Goal: Contribute content: Add original content to the website for others to see

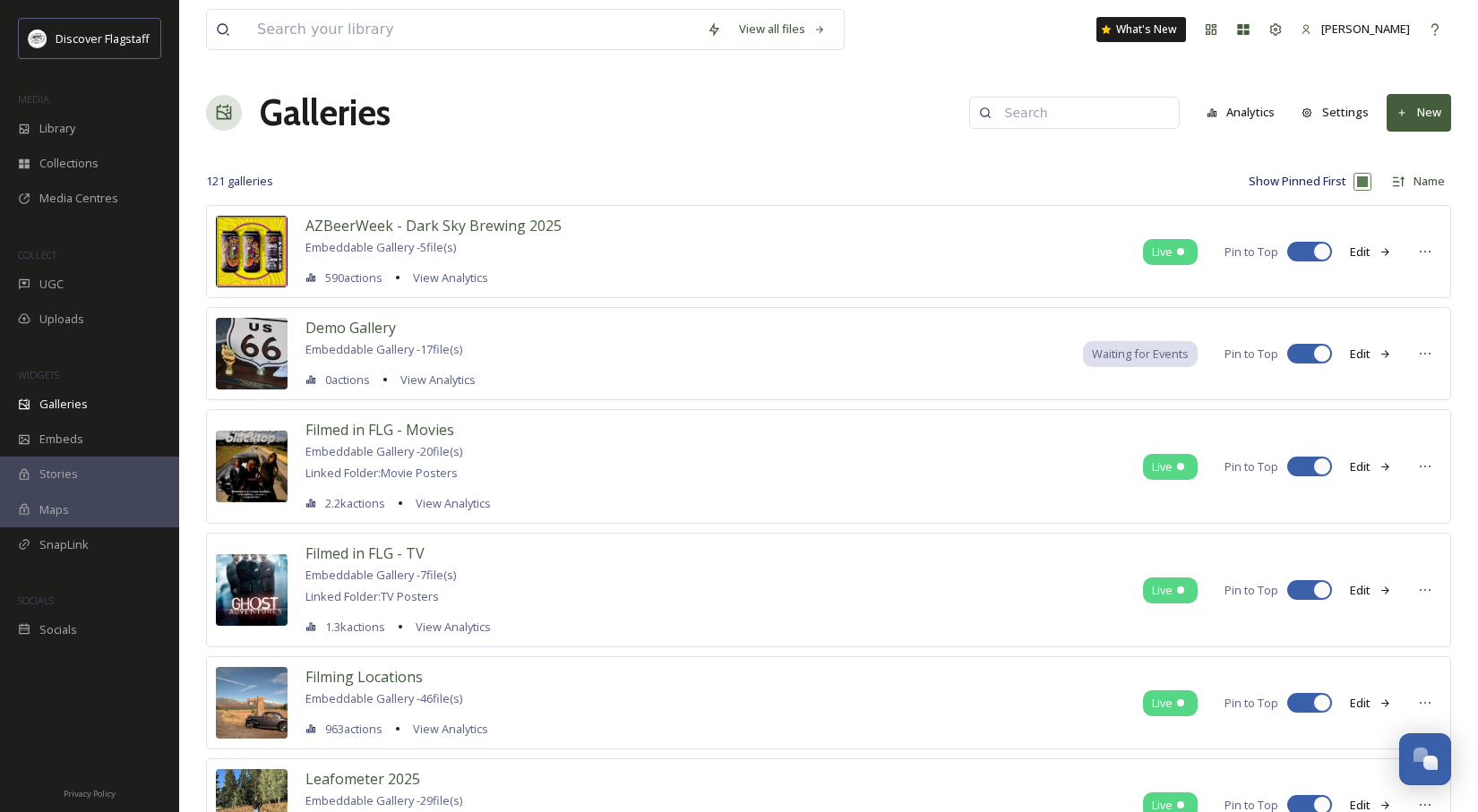
scroll to position [61, 0]
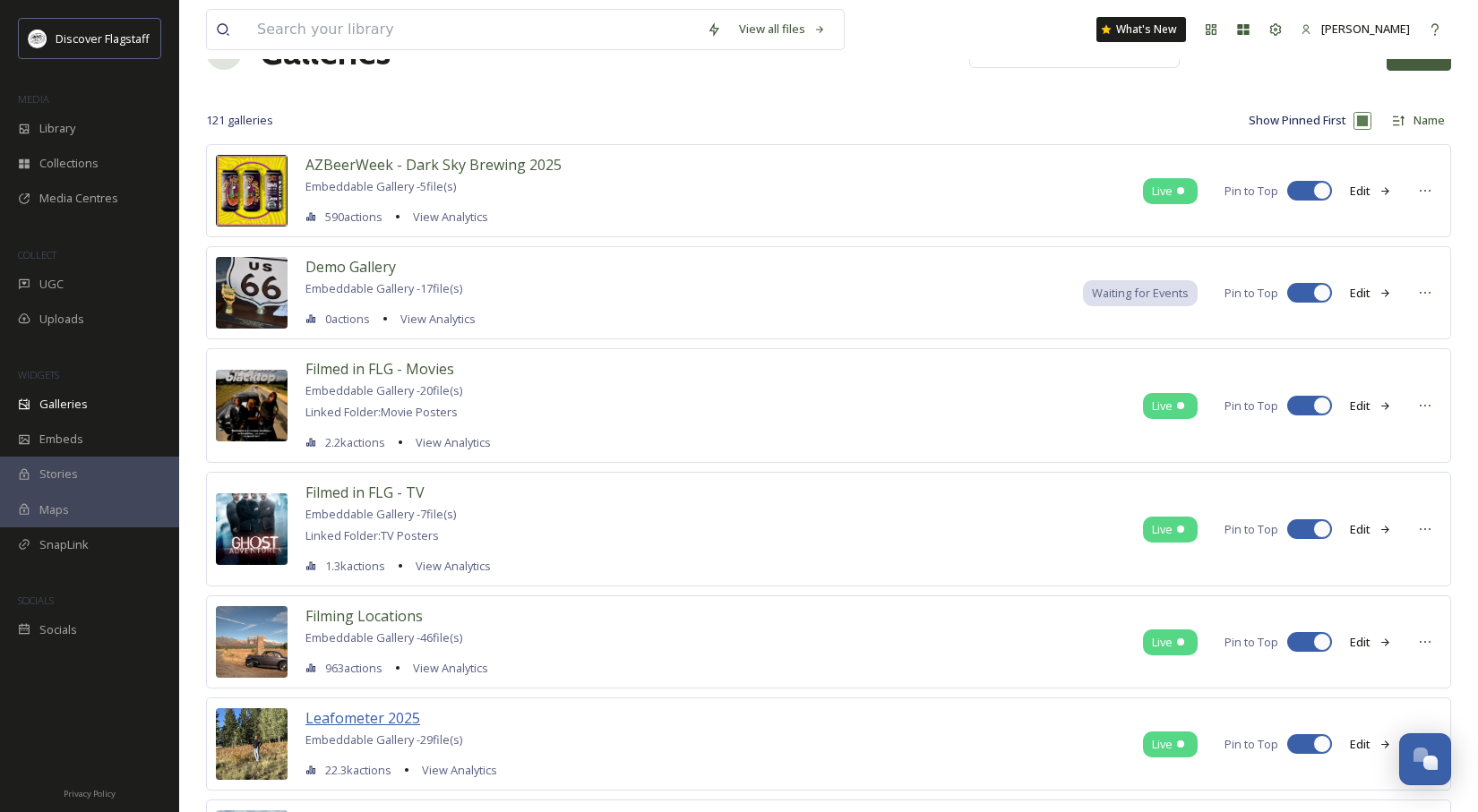
click at [392, 720] on span "Leafometer 2025" at bounding box center [362, 719] width 114 height 20
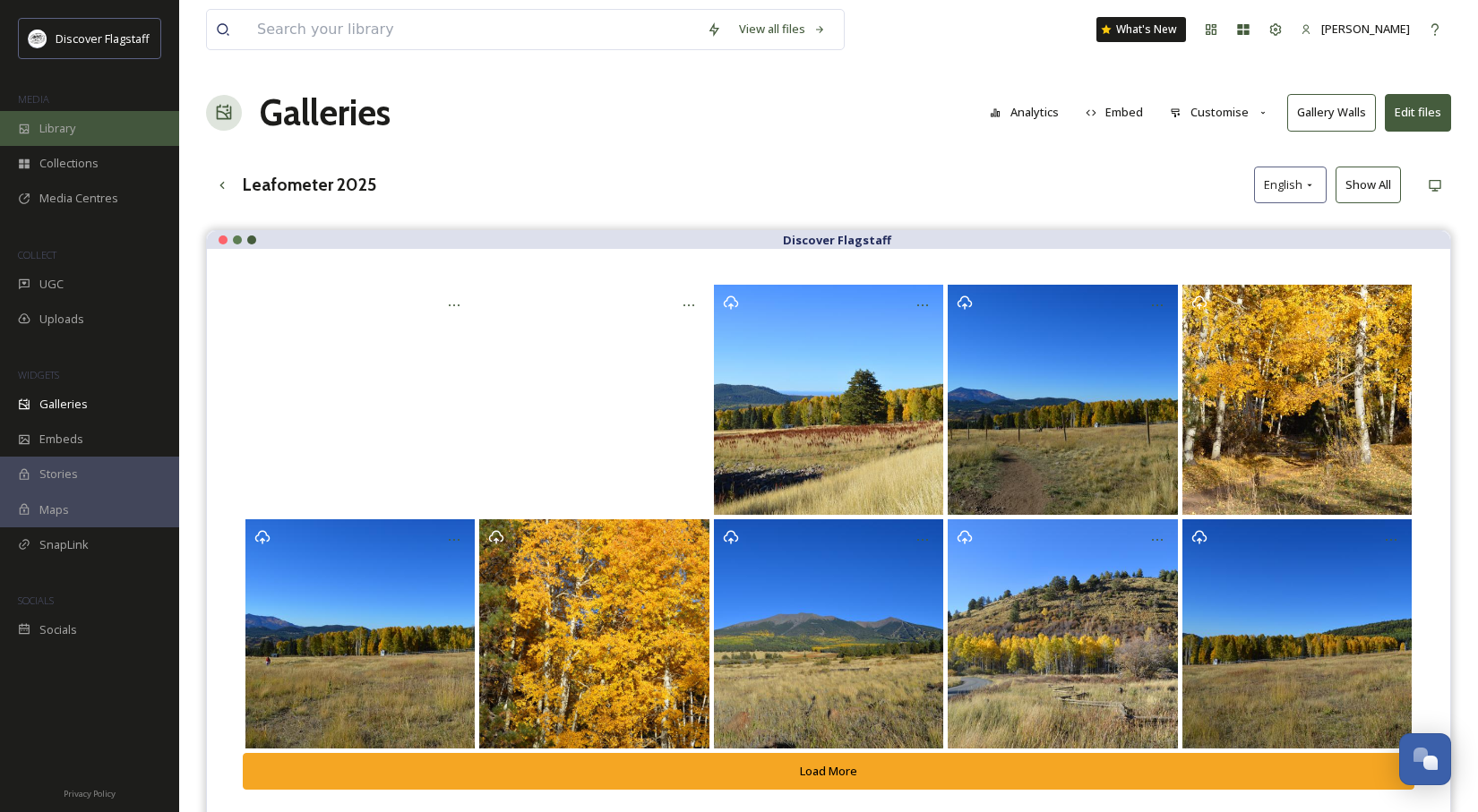
click at [66, 135] on span "Library" at bounding box center [58, 128] width 36 height 17
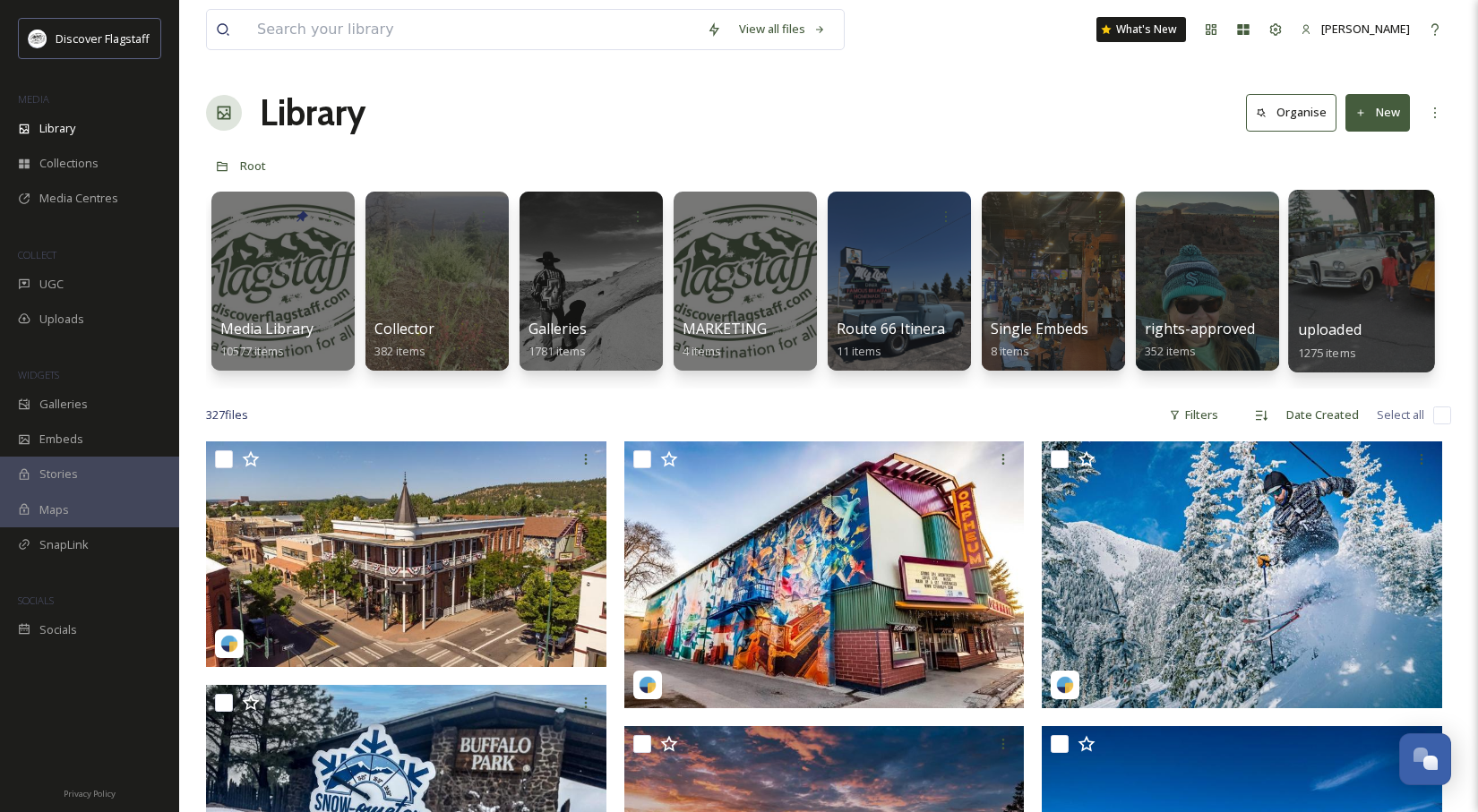
click at [1347, 327] on span "uploaded" at bounding box center [1329, 330] width 64 height 20
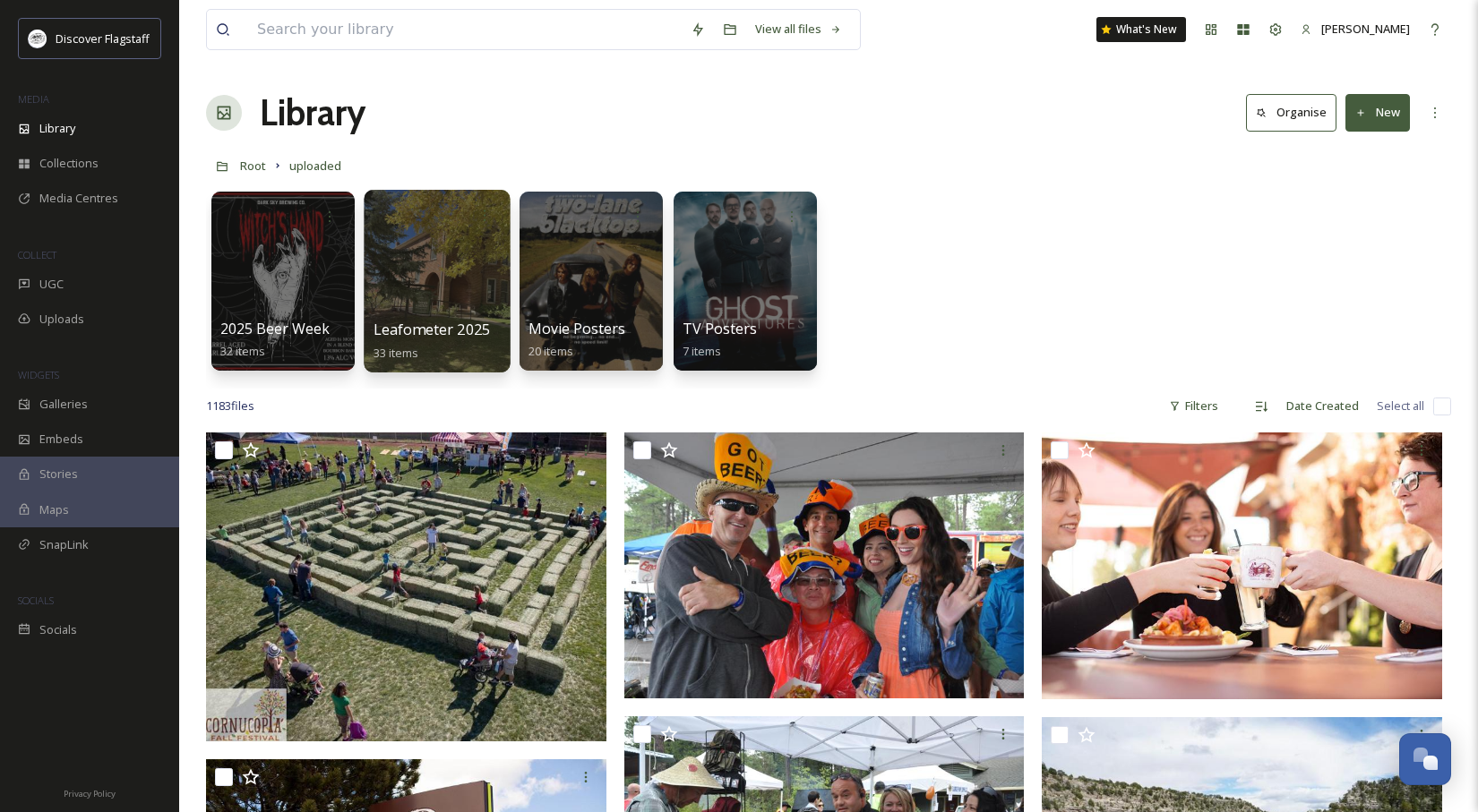
click at [416, 338] on span "Leafometer 2025" at bounding box center [432, 330] width 117 height 20
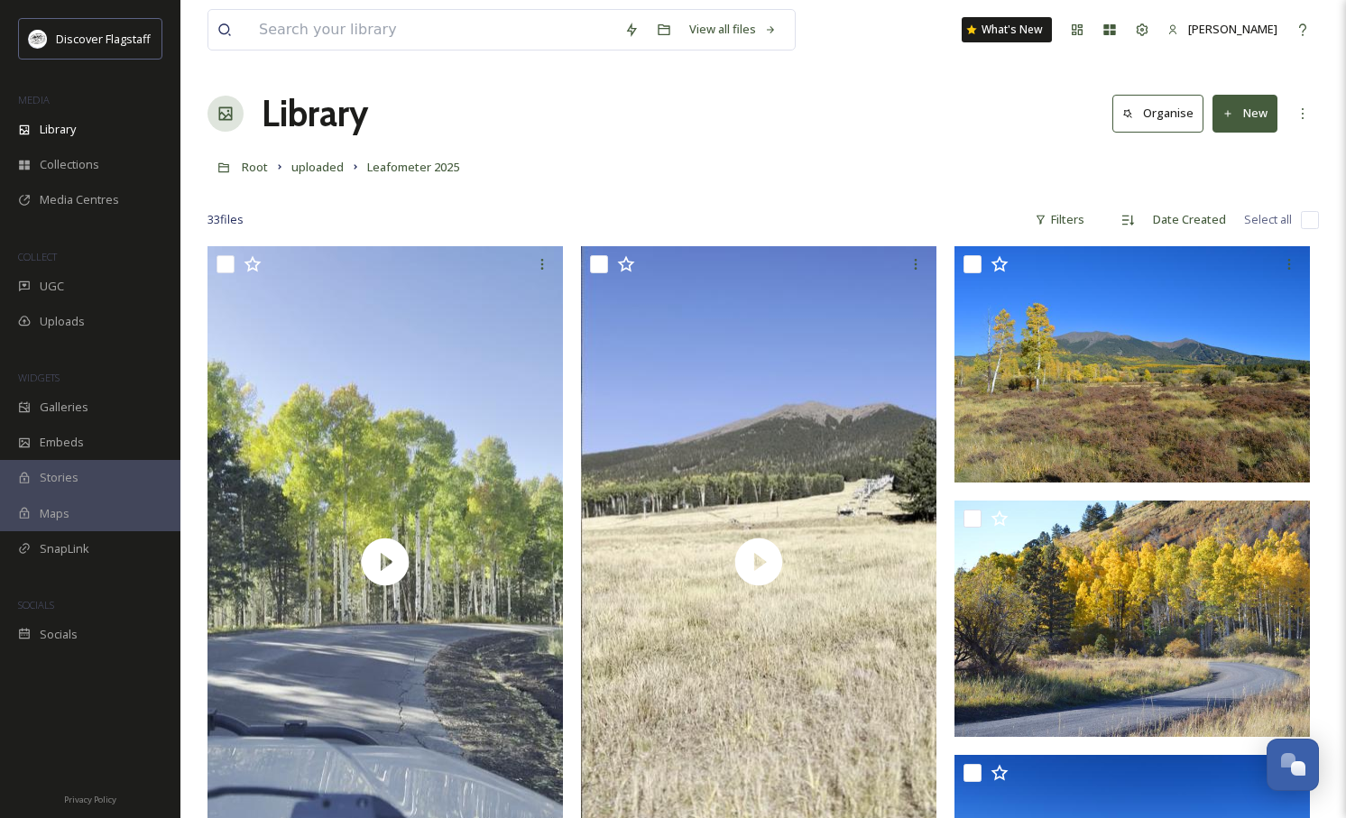
click at [1239, 114] on button "New" at bounding box center [1245, 113] width 65 height 37
click at [1242, 152] on span "File Upload" at bounding box center [1237, 155] width 60 height 17
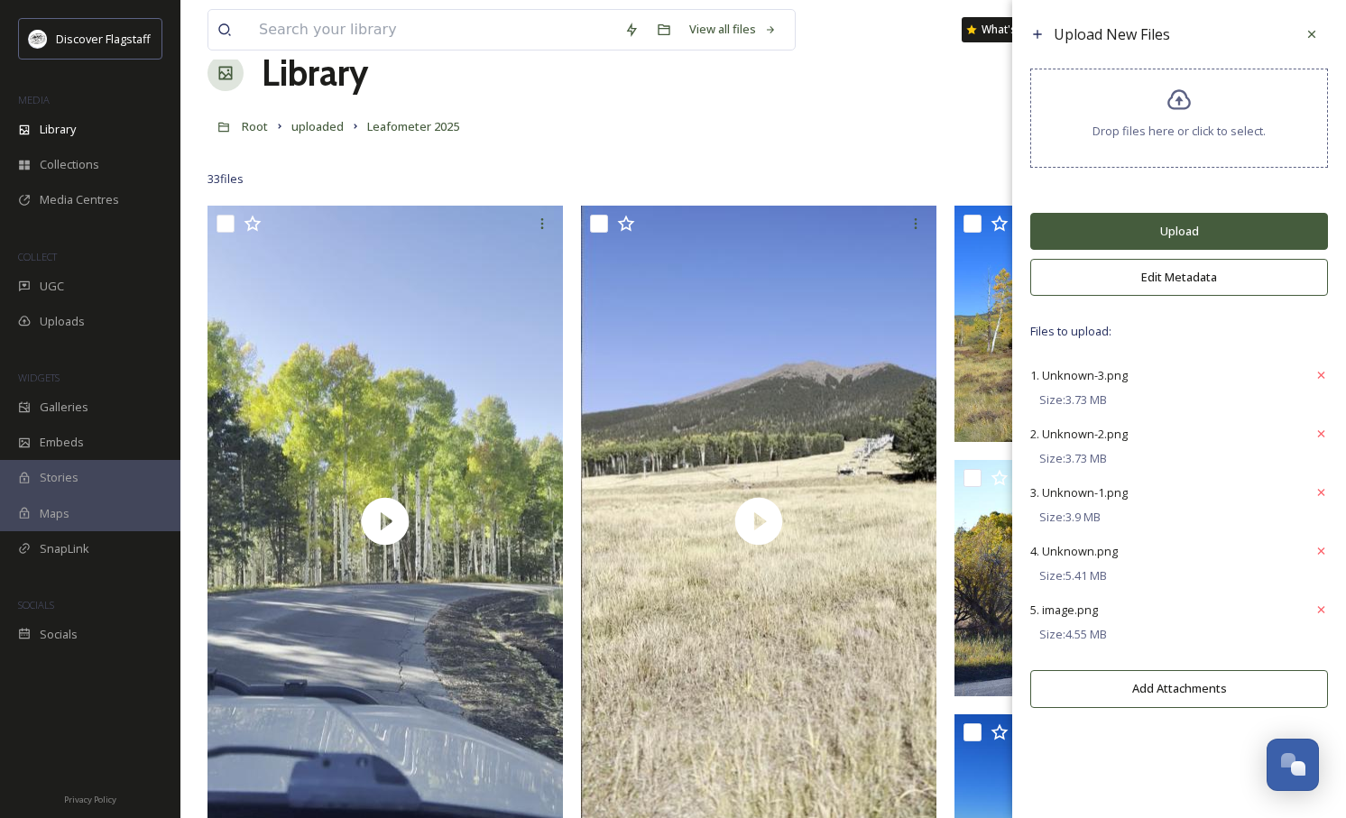
scroll to position [42, 0]
click at [1160, 271] on button "Edit Metadata" at bounding box center [1179, 277] width 298 height 37
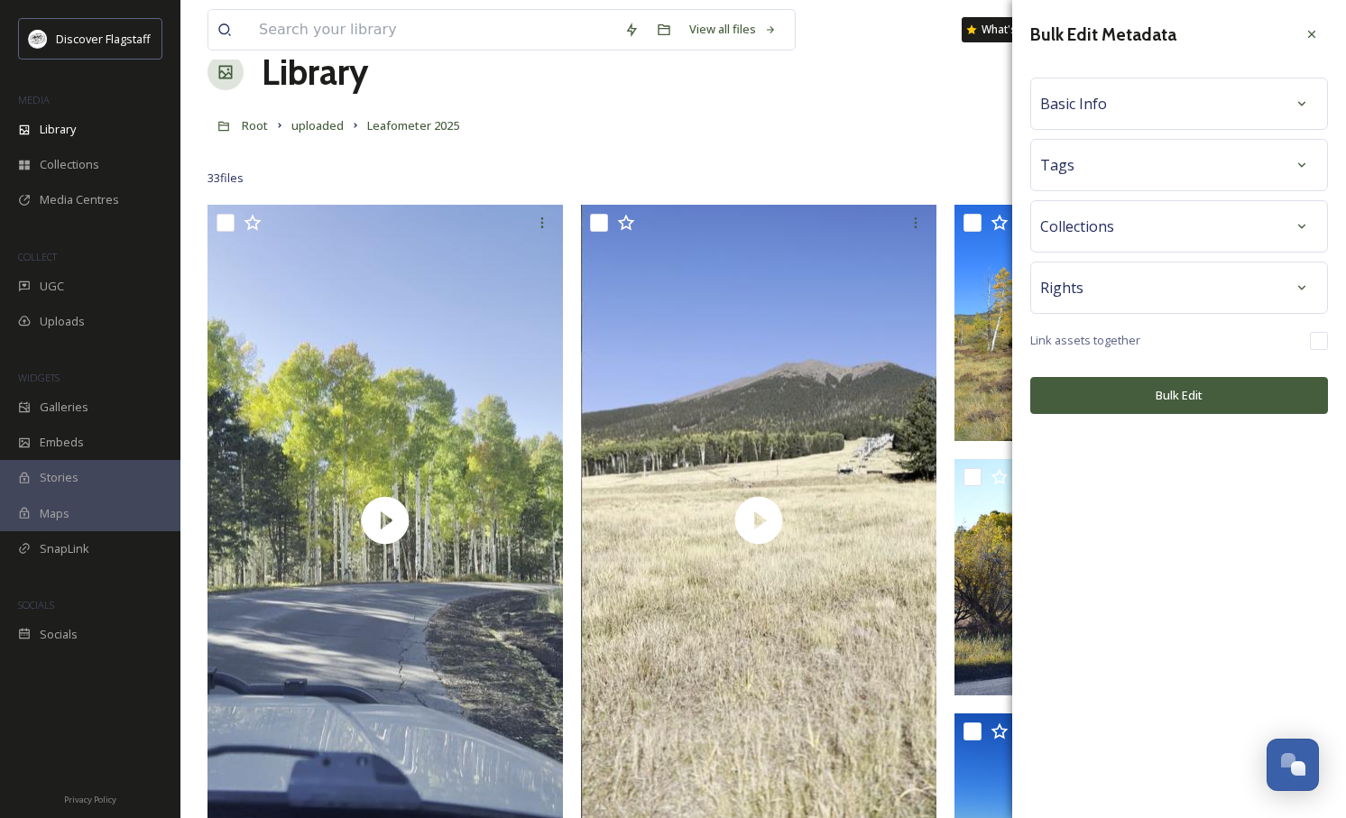
click at [1141, 96] on div "Basic Info" at bounding box center [1179, 104] width 278 height 32
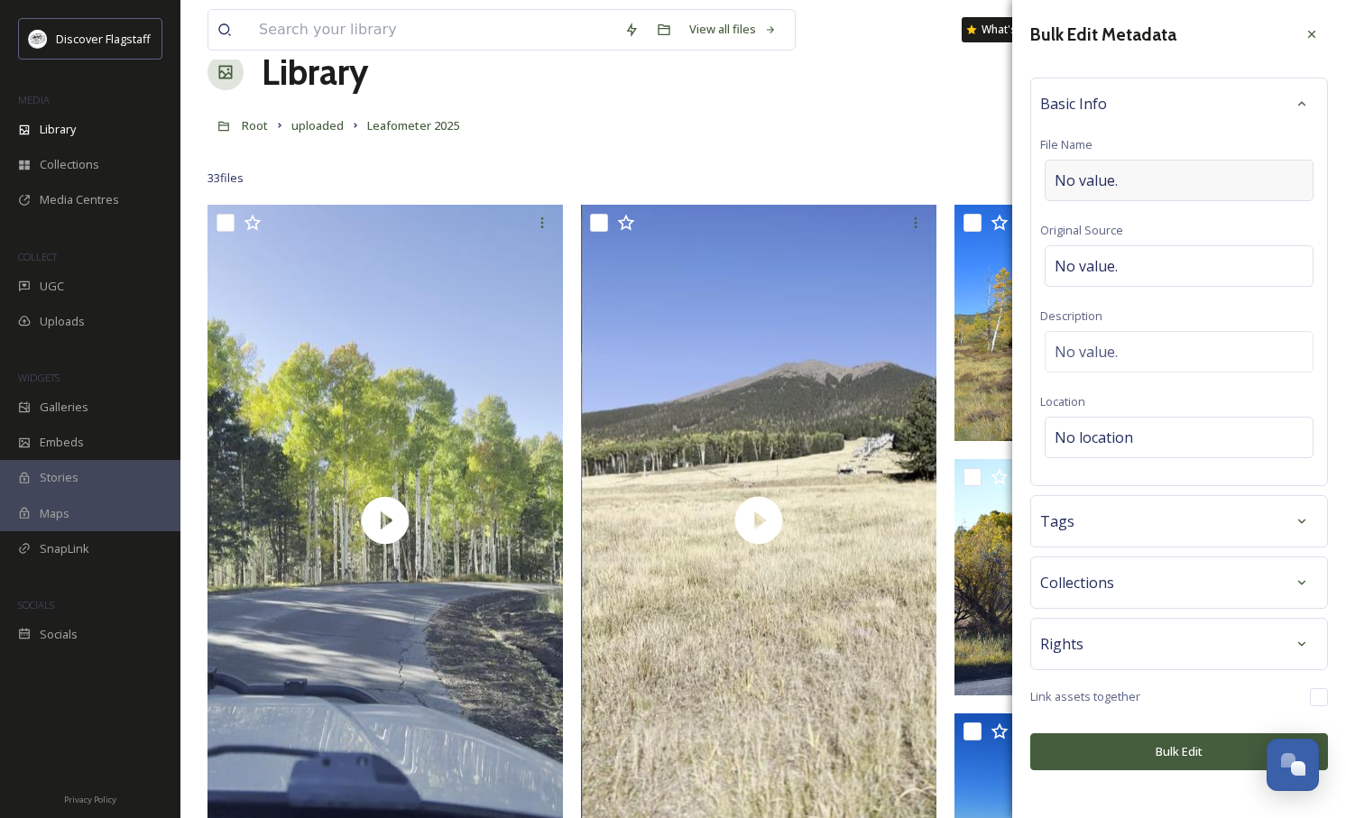
click at [1110, 184] on span "No value." at bounding box center [1086, 181] width 63 height 22
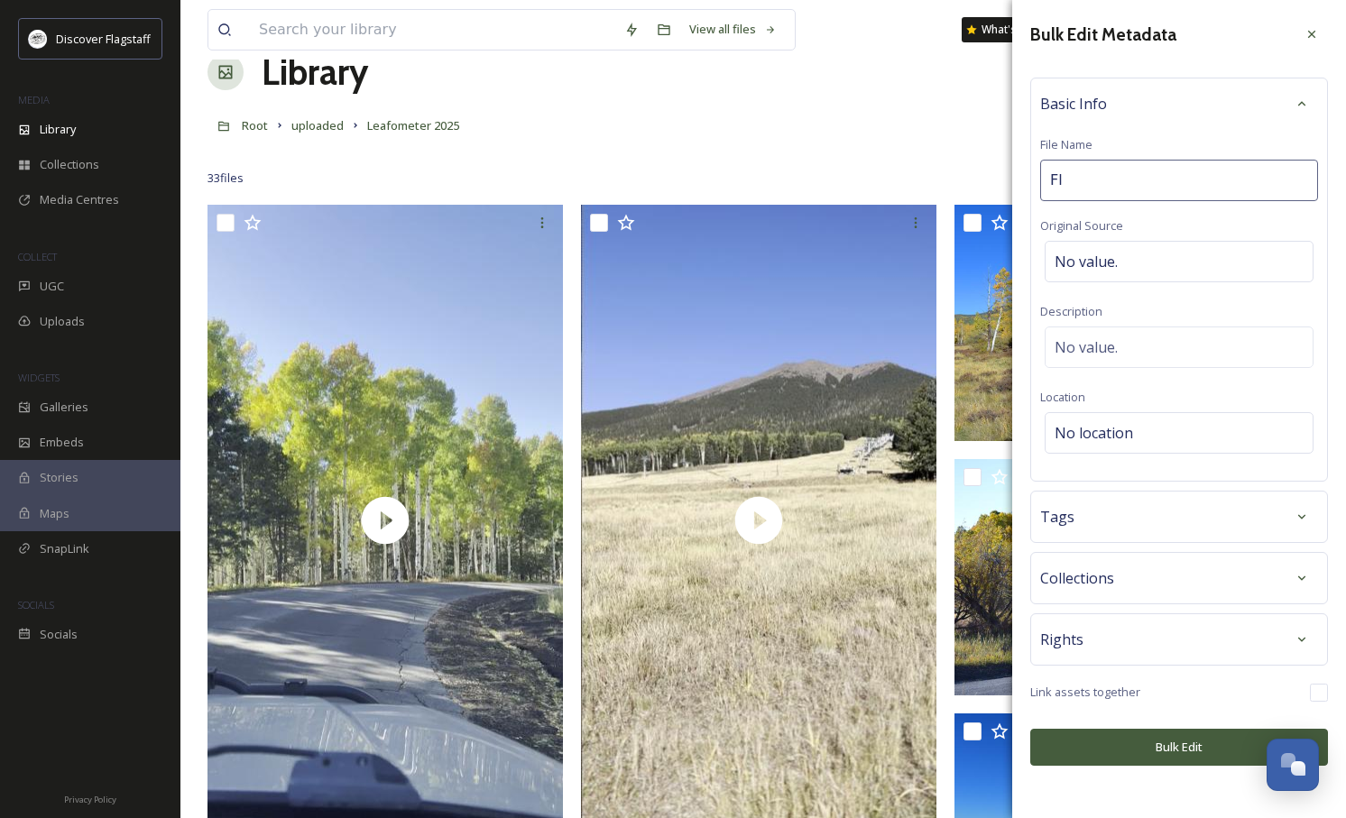
type input "F"
type input "A"
type input "Fall NAU 100825"
click at [1118, 437] on span "No location" at bounding box center [1094, 433] width 78 height 22
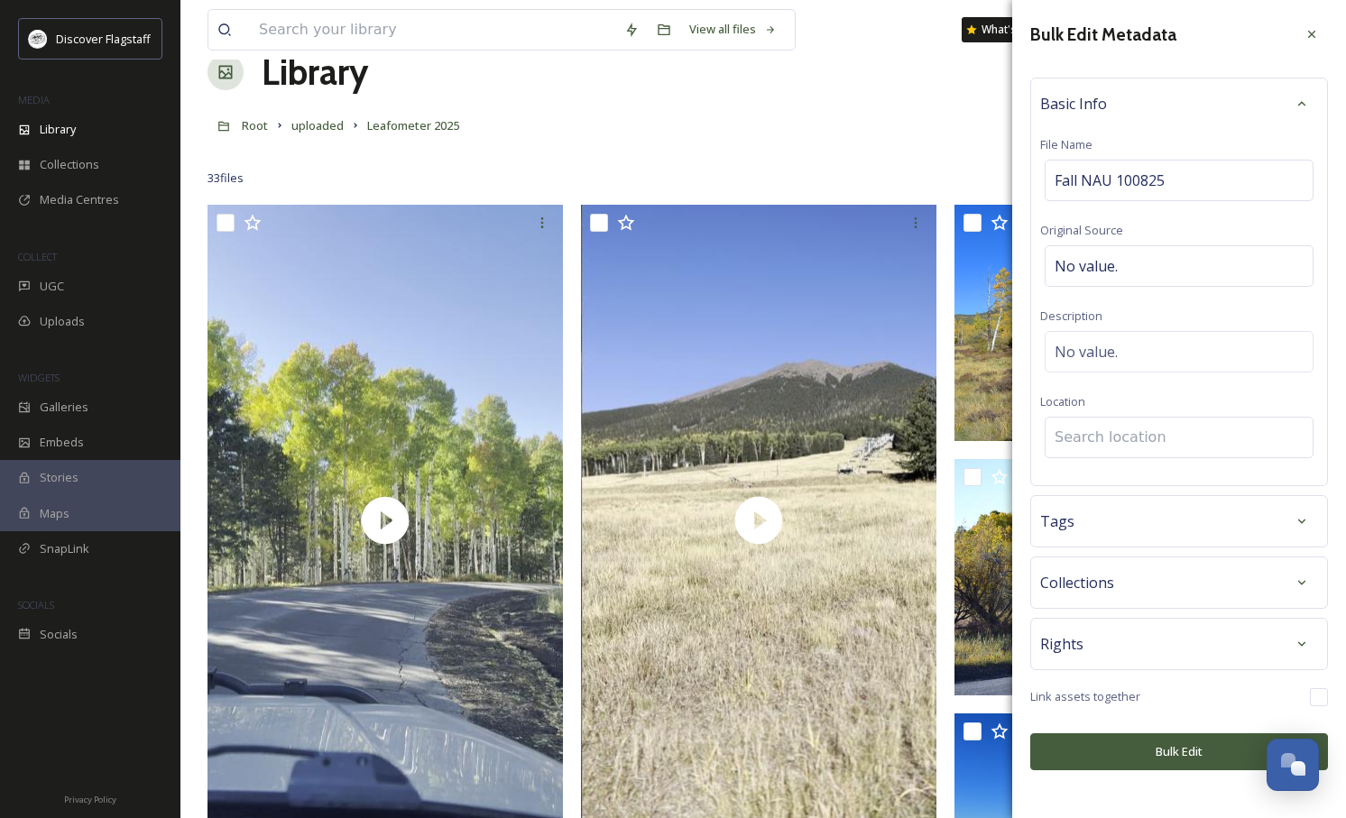
click at [1121, 436] on input at bounding box center [1179, 438] width 267 height 40
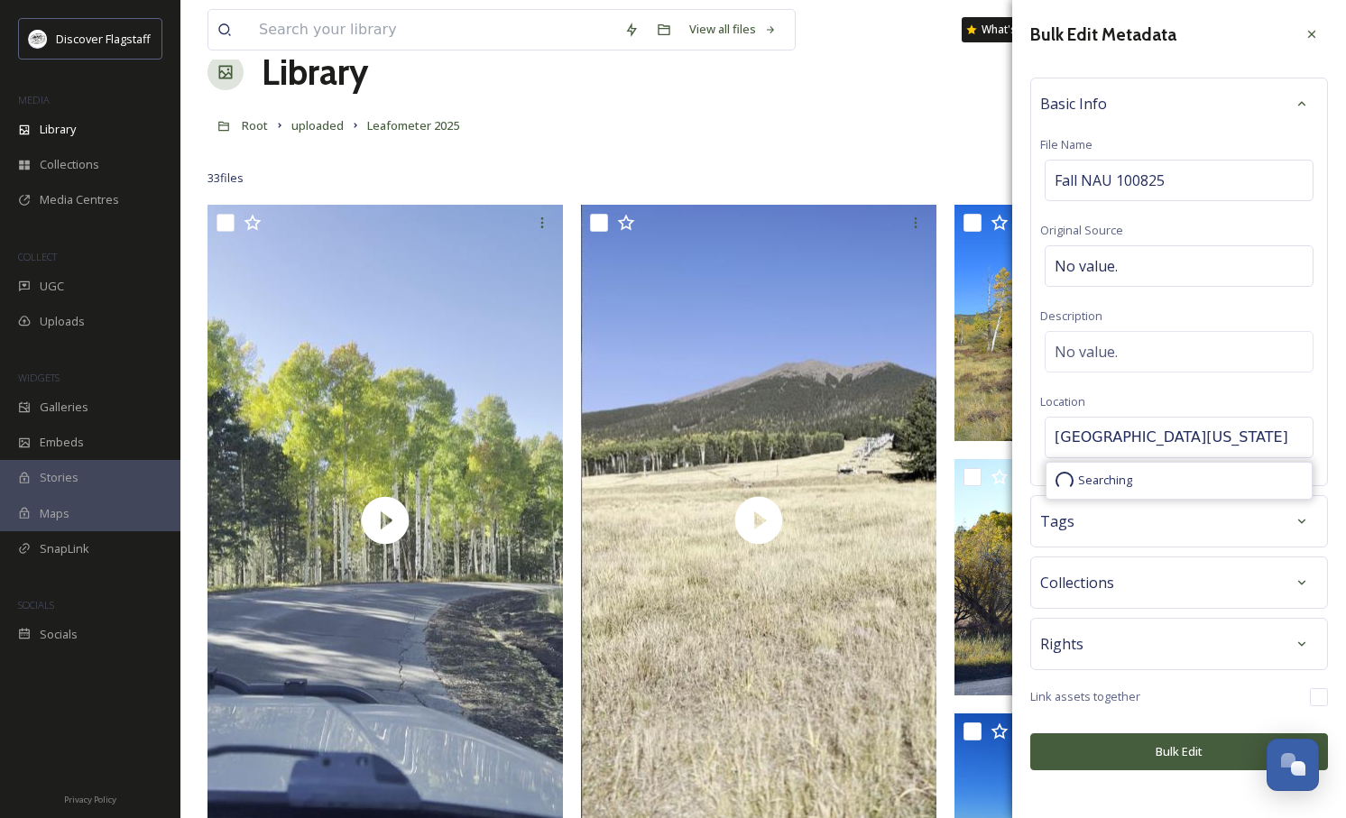
scroll to position [45, 0]
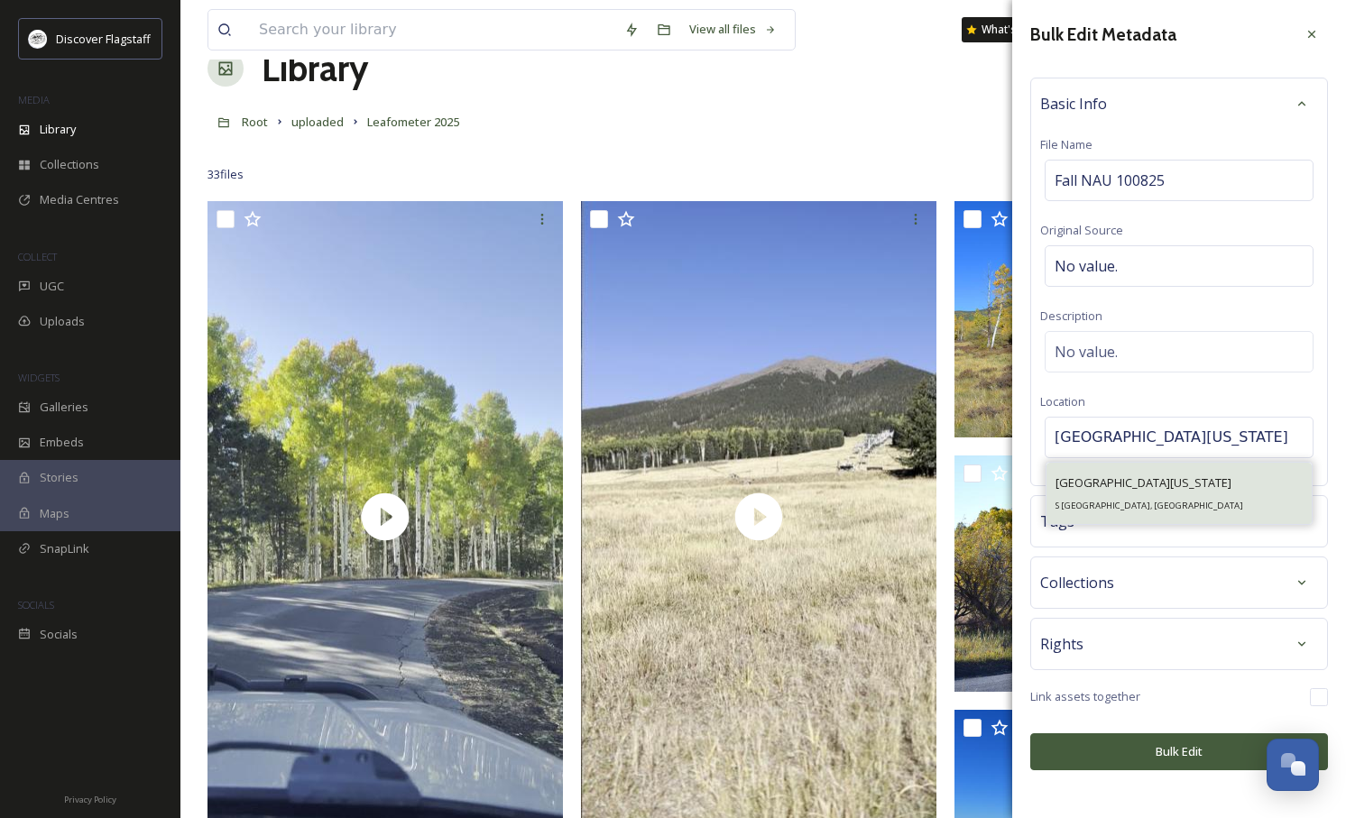
type input "[GEOGRAPHIC_DATA][US_STATE]"
click at [1126, 486] on span "[GEOGRAPHIC_DATA][US_STATE]" at bounding box center [1144, 483] width 176 height 16
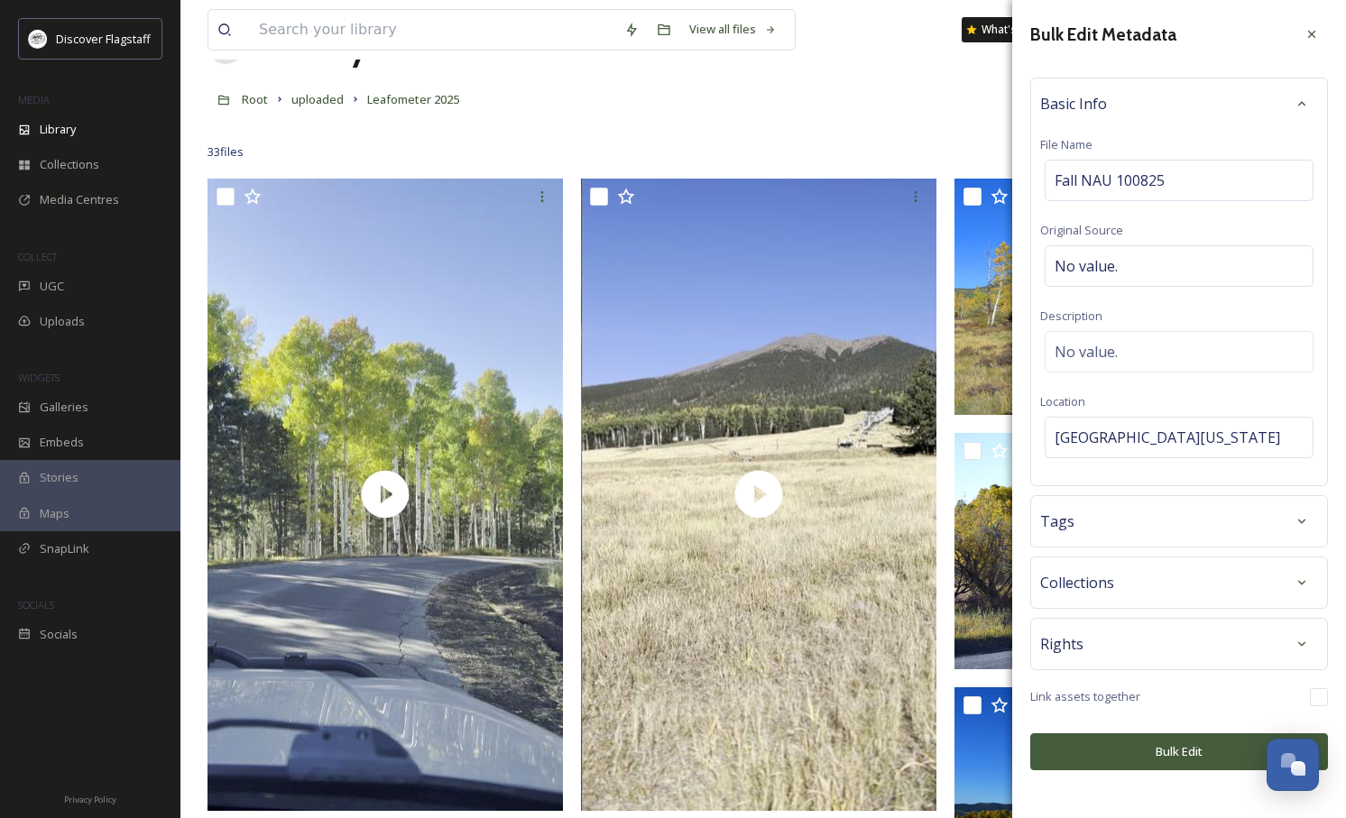
scroll to position [66, 0]
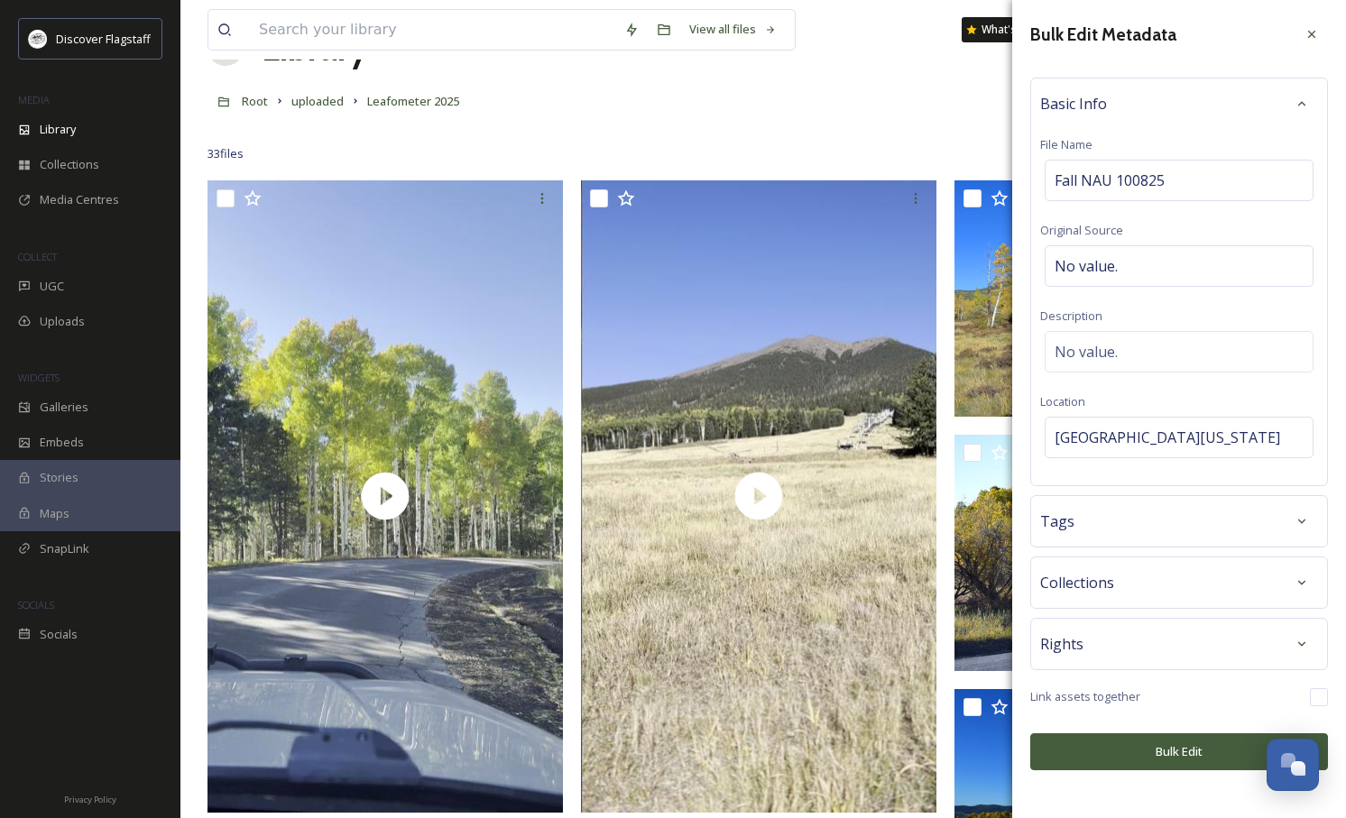
click at [1186, 746] on button "Bulk Edit" at bounding box center [1179, 752] width 298 height 37
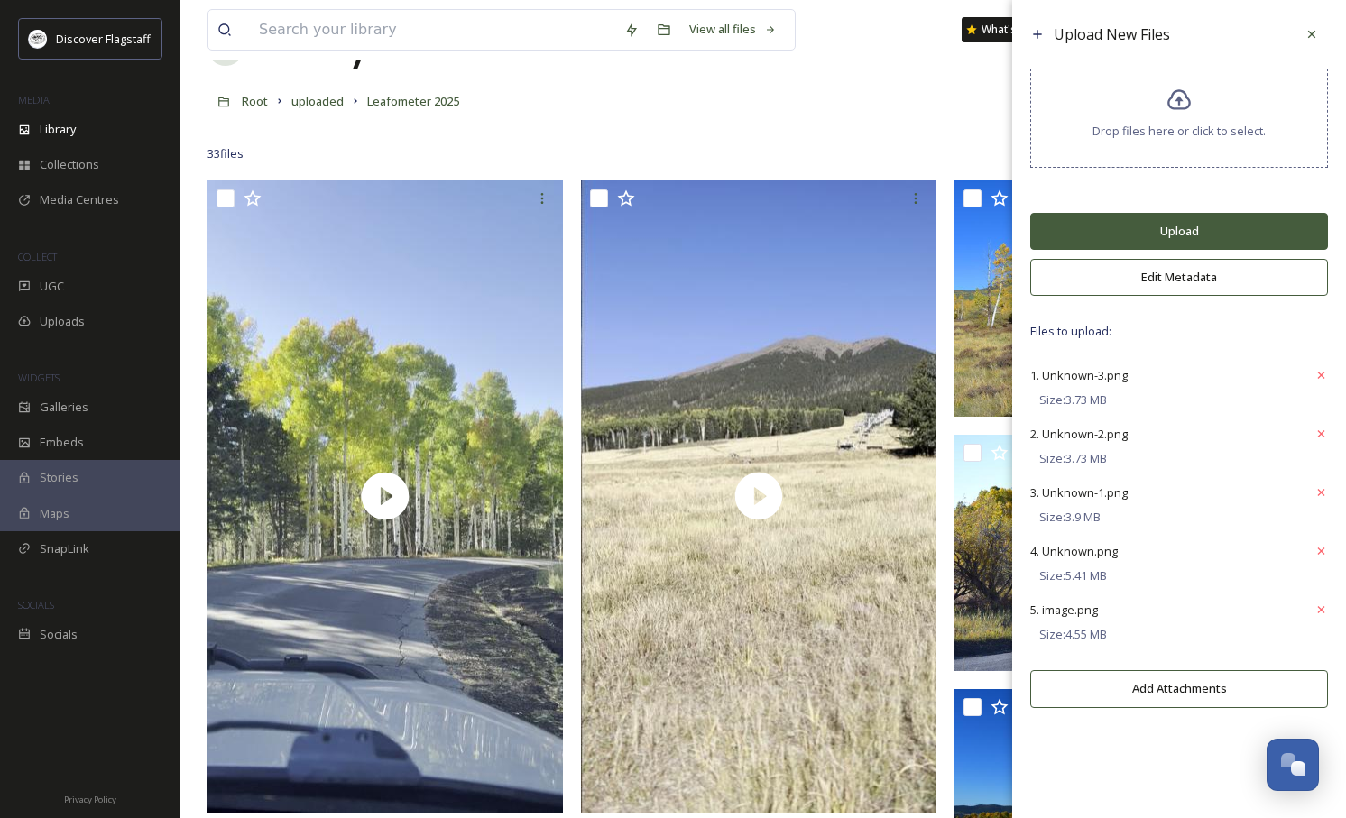
click at [1210, 229] on button "Upload" at bounding box center [1179, 231] width 298 height 37
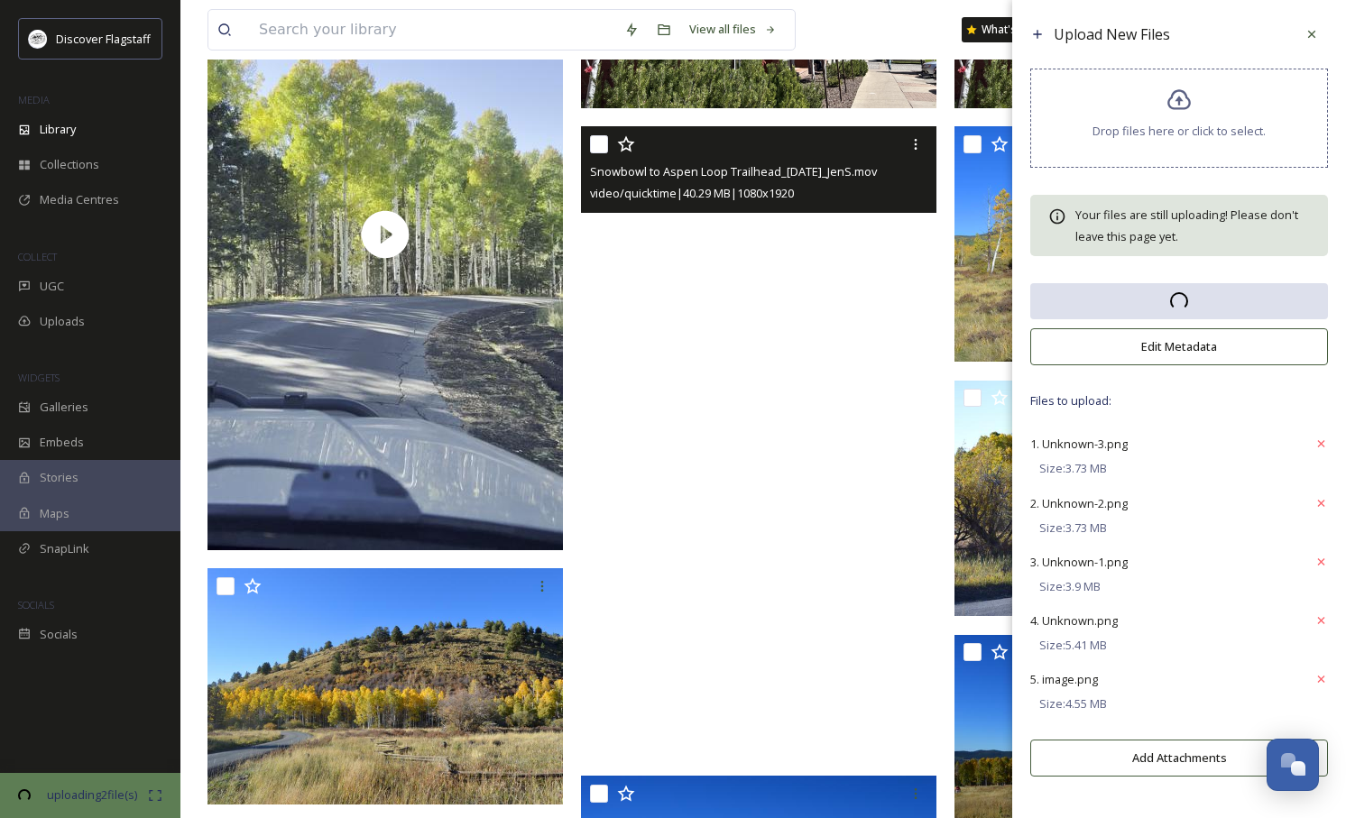
scroll to position [47, 0]
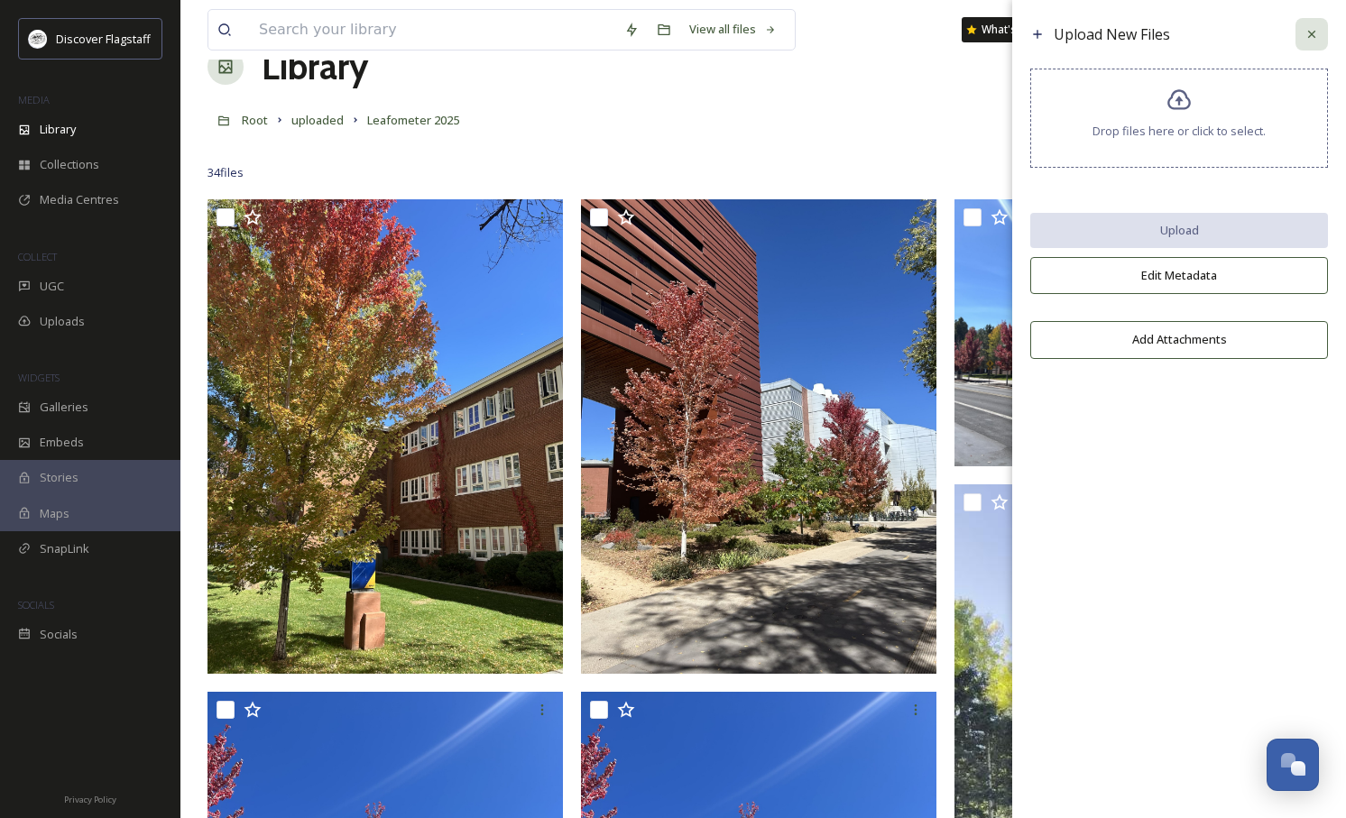
click at [1306, 38] on icon at bounding box center [1312, 34] width 14 height 14
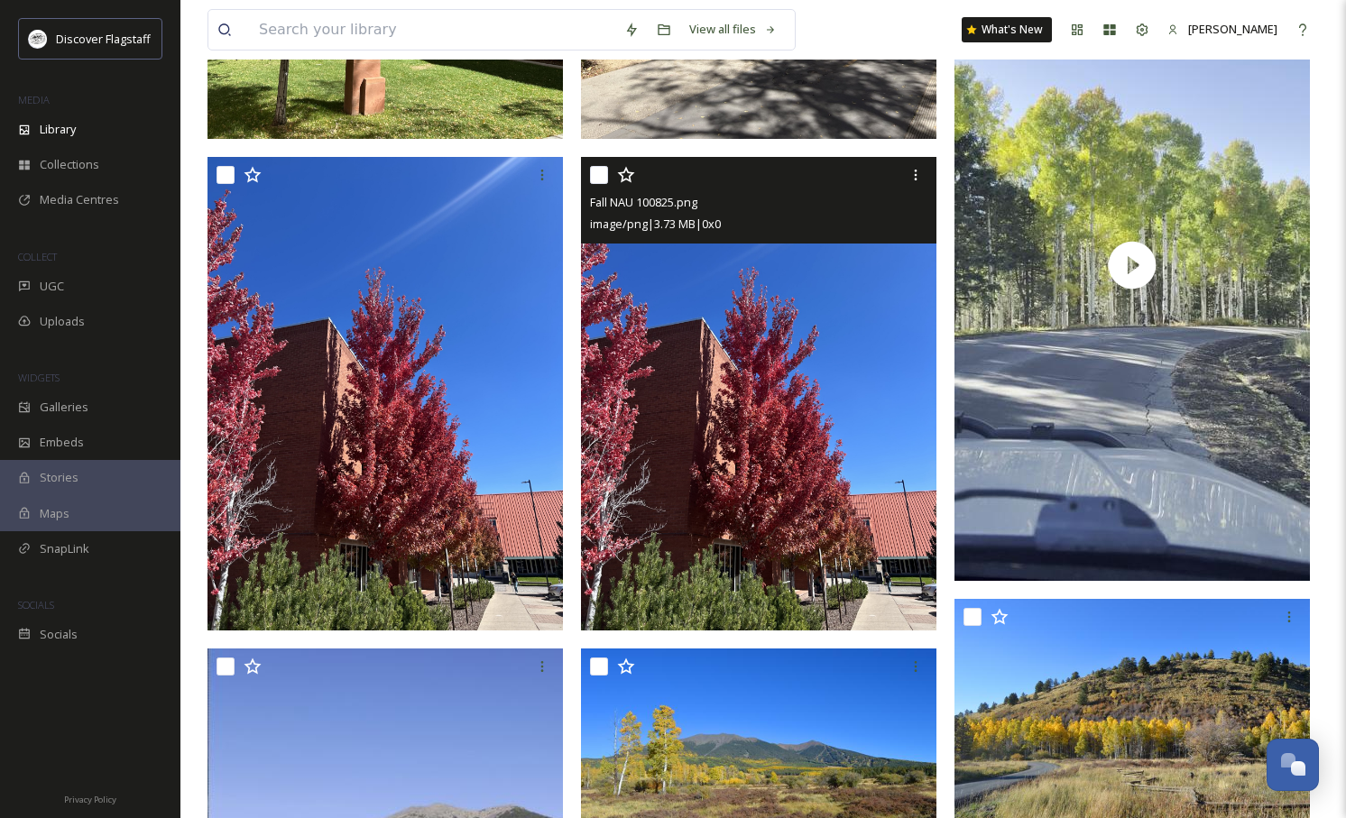
scroll to position [568, 0]
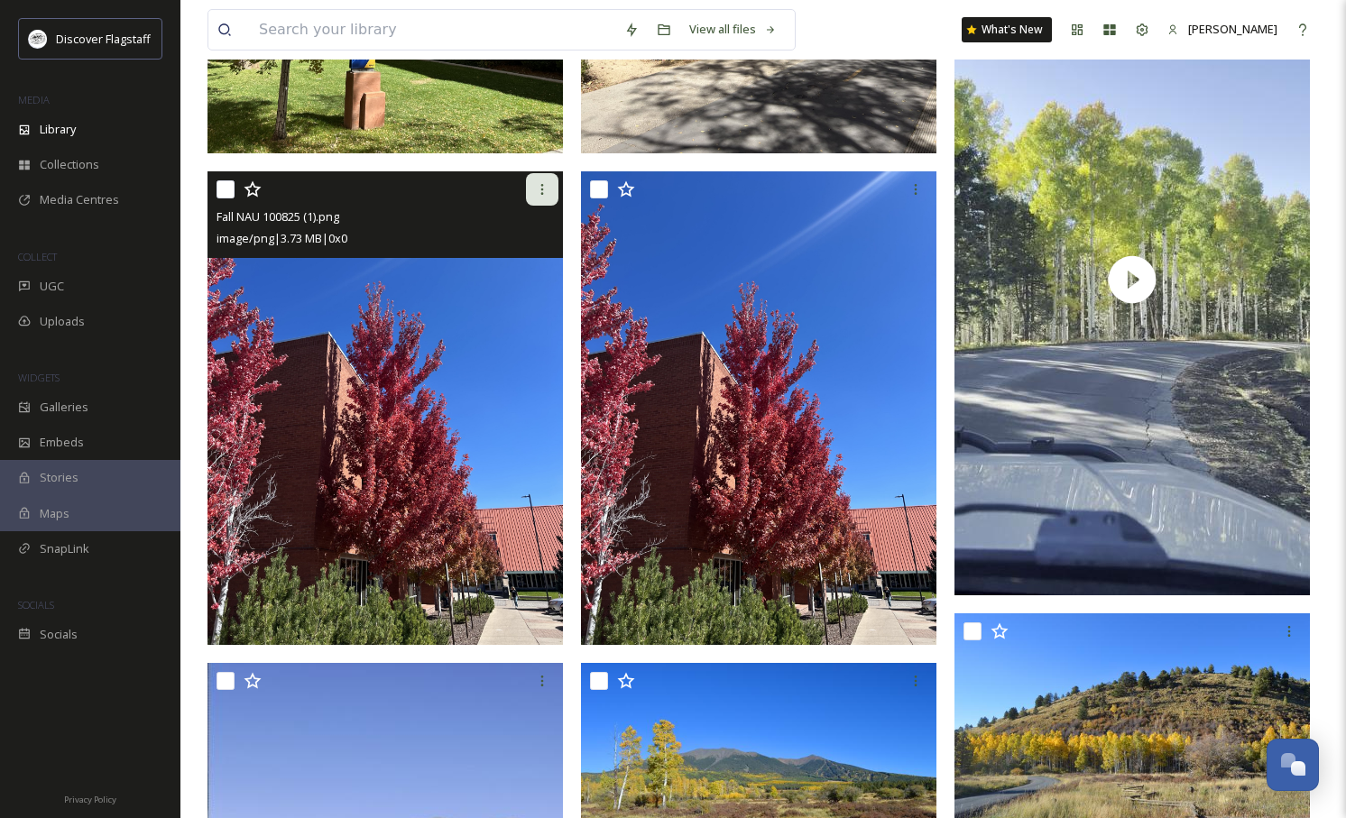
click at [547, 192] on icon at bounding box center [542, 189] width 14 height 14
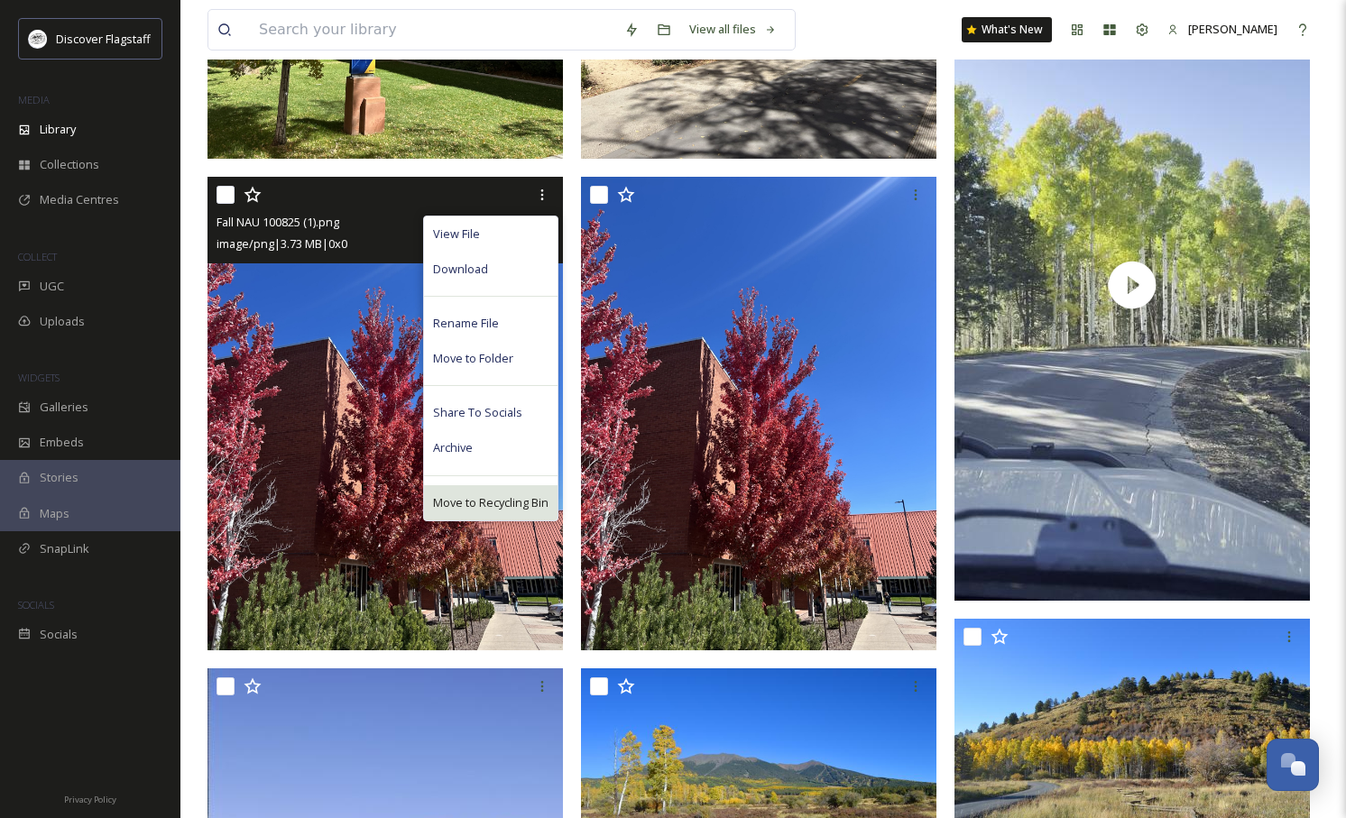
click at [466, 500] on span "Move to Recycling Bin" at bounding box center [490, 502] width 115 height 17
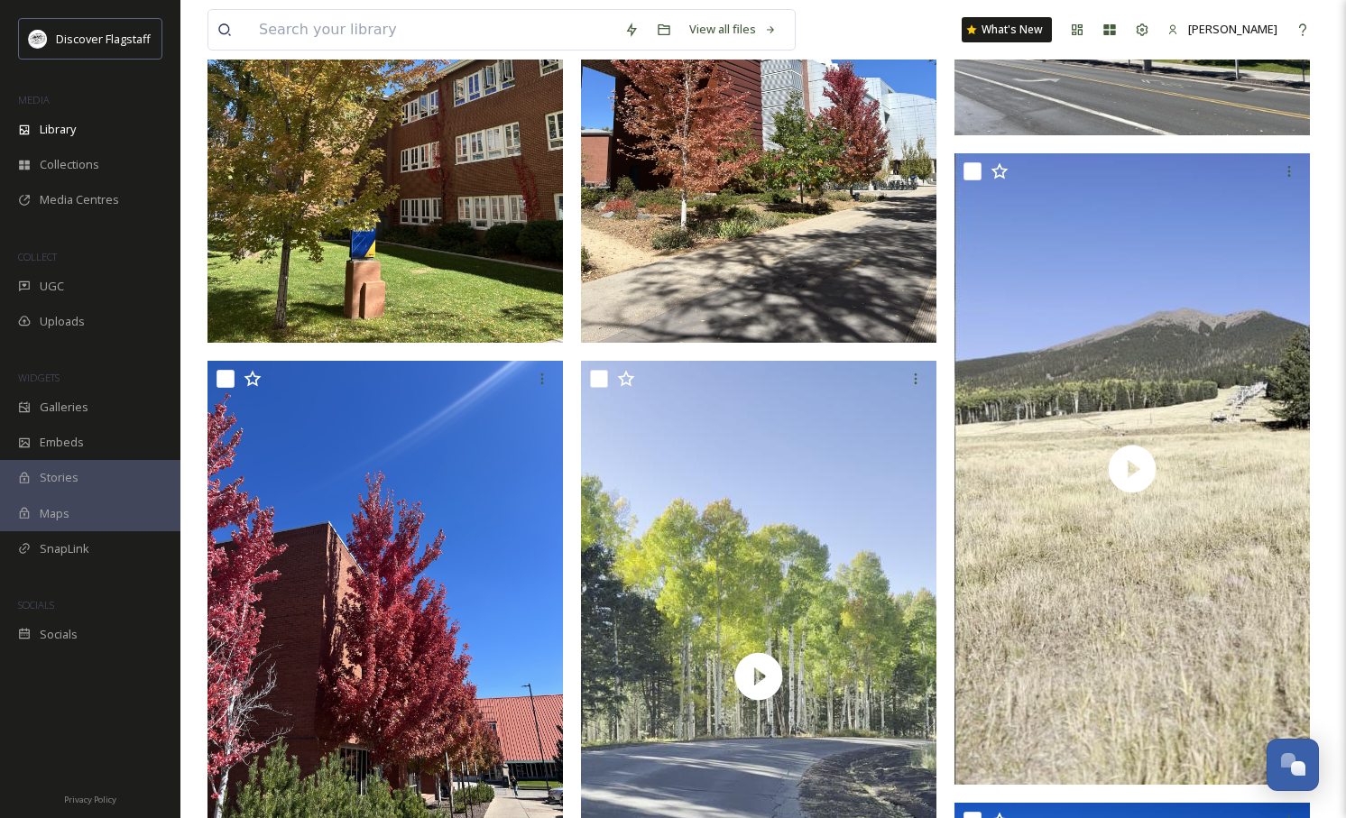
scroll to position [383, 0]
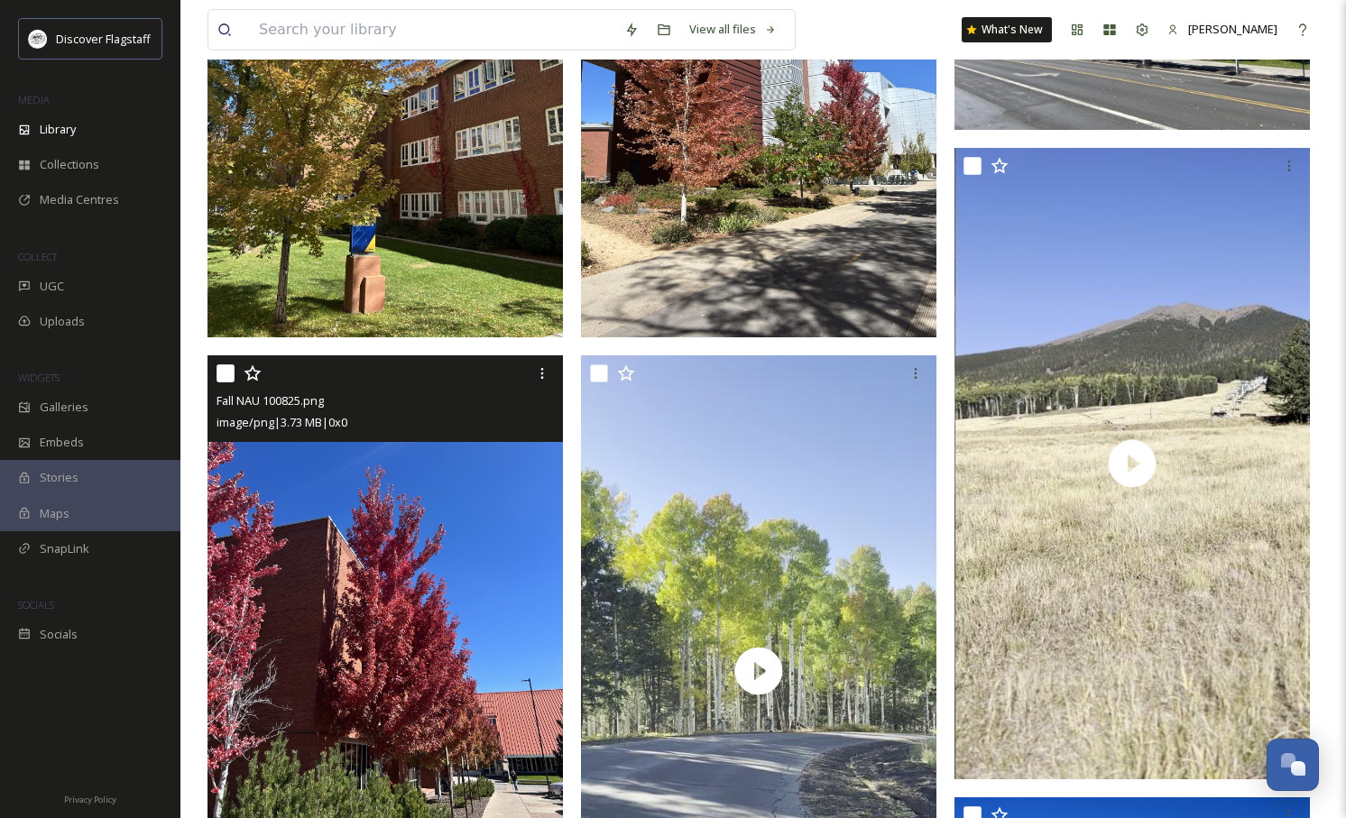
click at [228, 374] on input "checkbox" at bounding box center [226, 374] width 18 height 18
checkbox input "true"
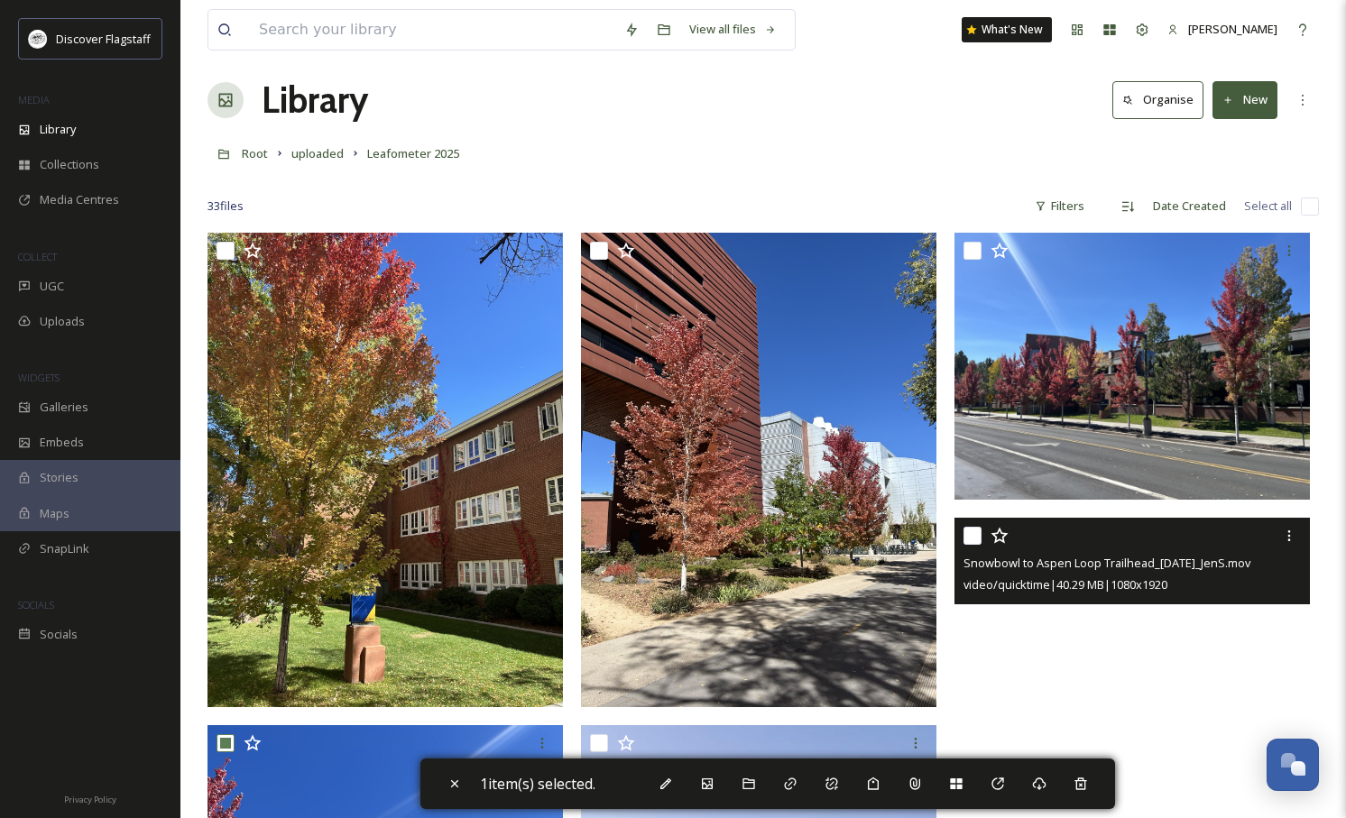
scroll to position [10, 0]
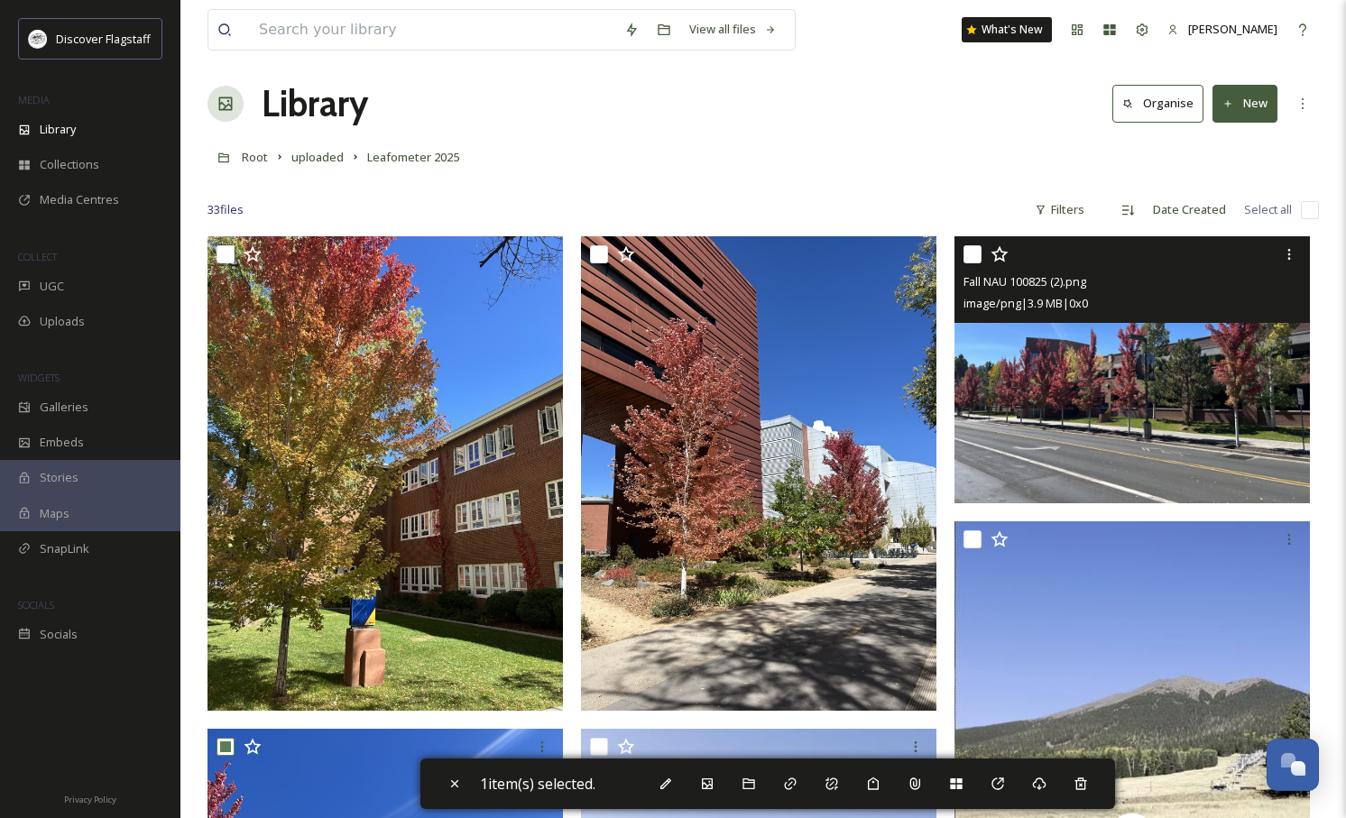
click at [978, 250] on input "checkbox" at bounding box center [973, 254] width 18 height 18
checkbox input "true"
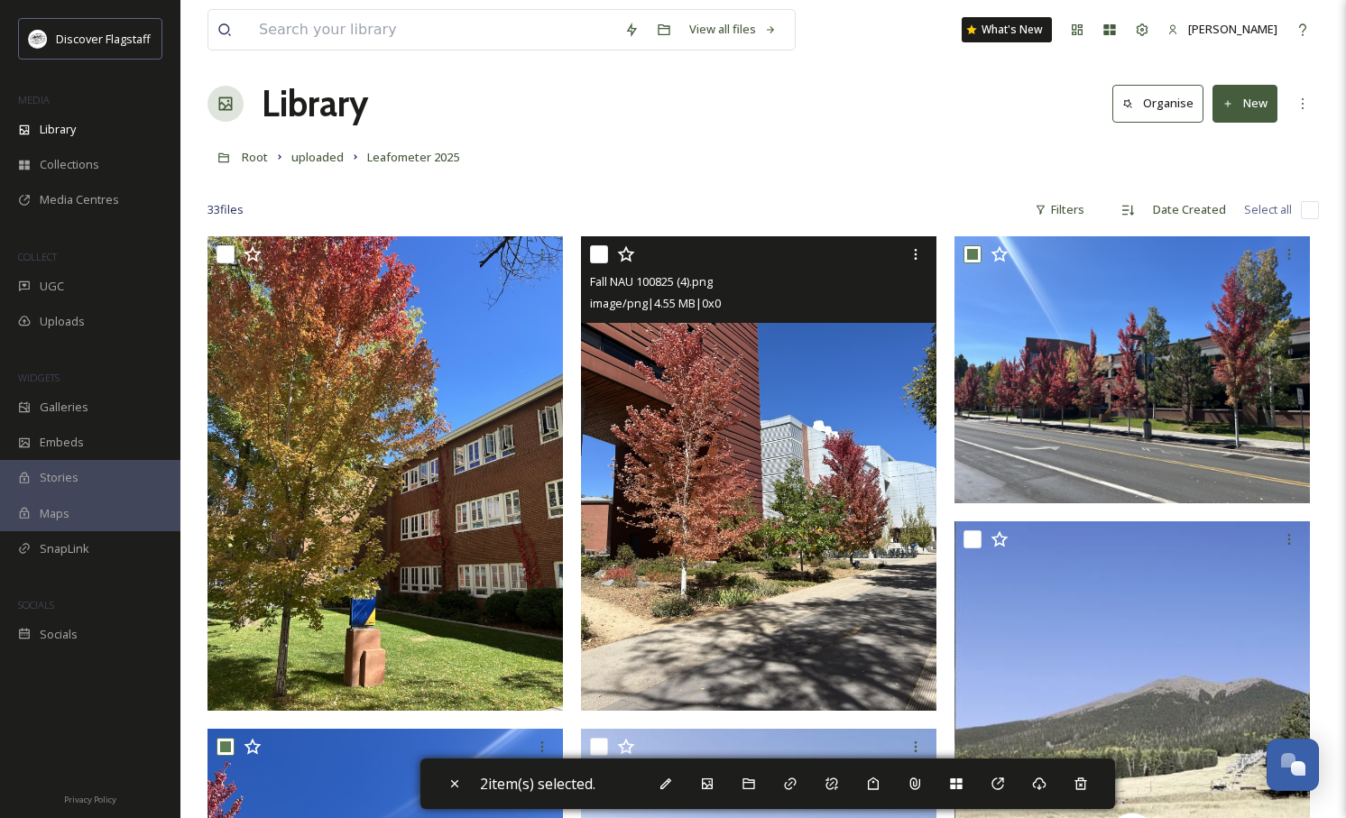
click at [602, 255] on input "checkbox" at bounding box center [599, 254] width 18 height 18
checkbox input "true"
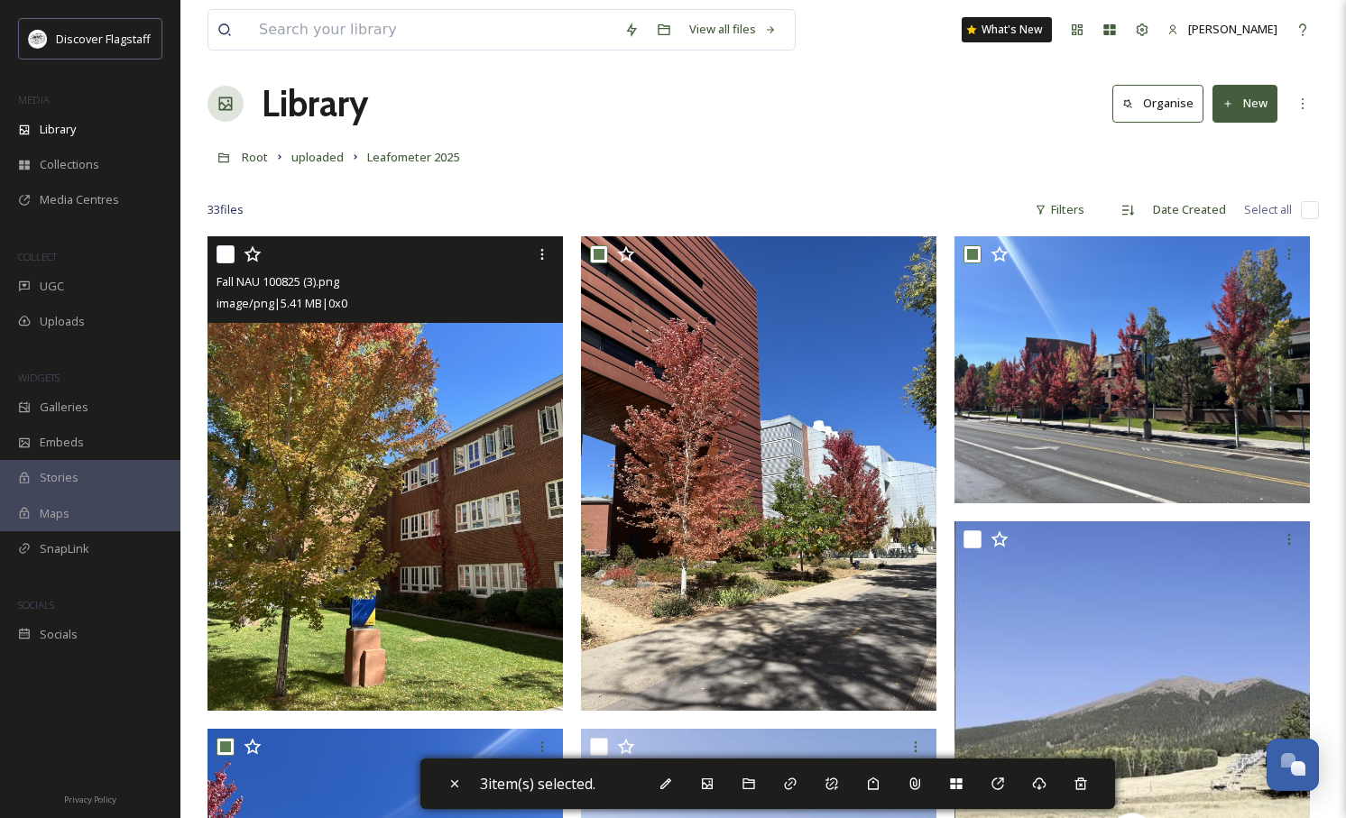
click at [217, 255] on input "checkbox" at bounding box center [226, 254] width 18 height 18
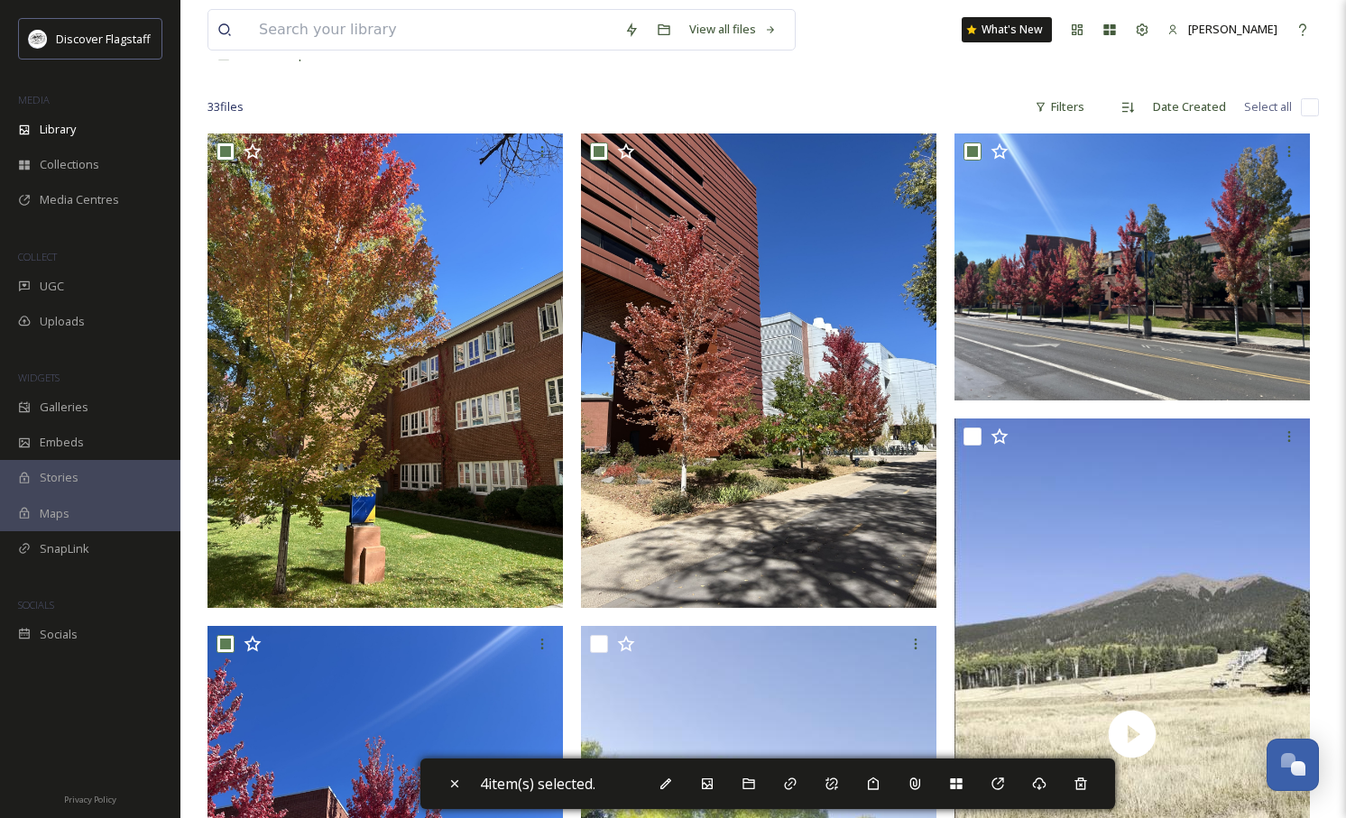
scroll to position [110, 0]
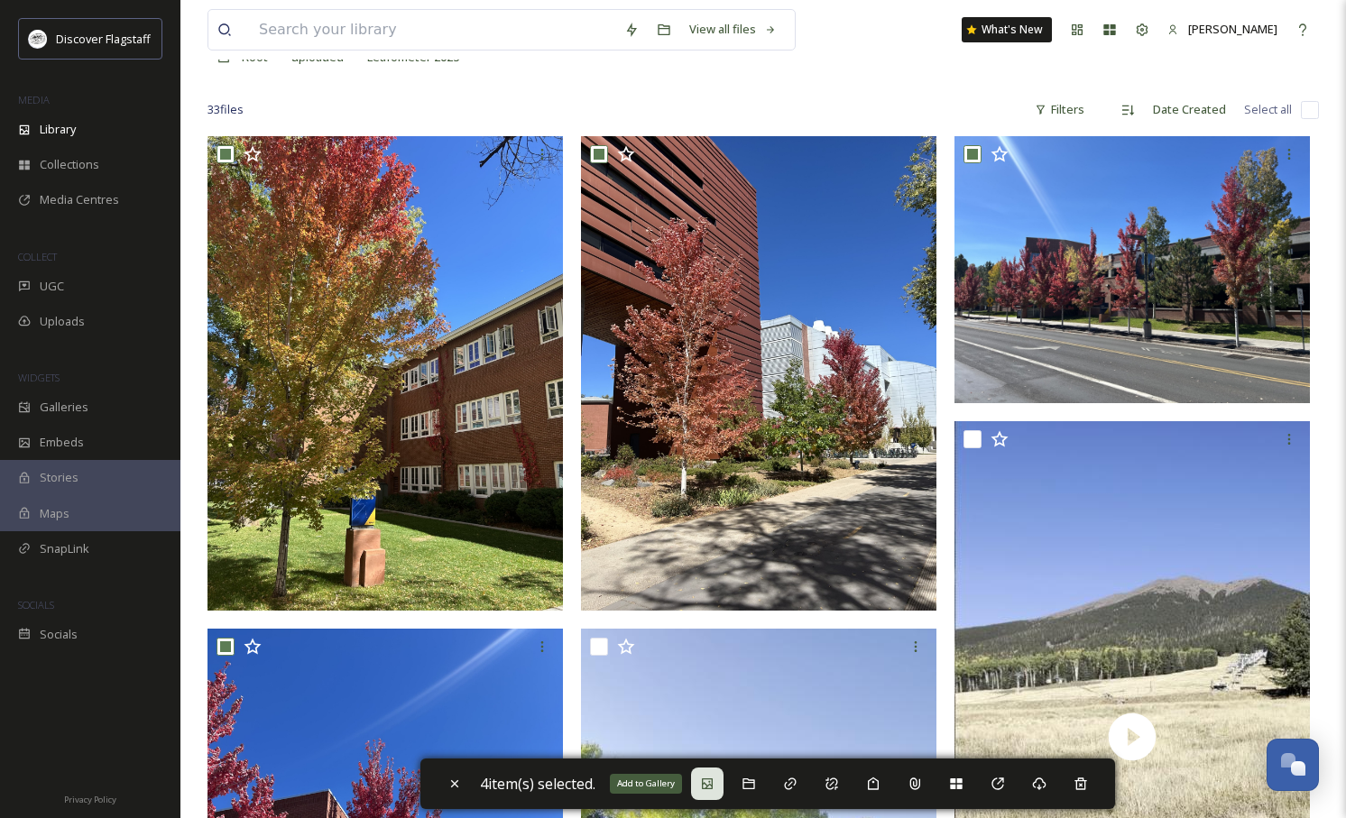
click at [708, 788] on icon at bounding box center [707, 784] width 11 height 11
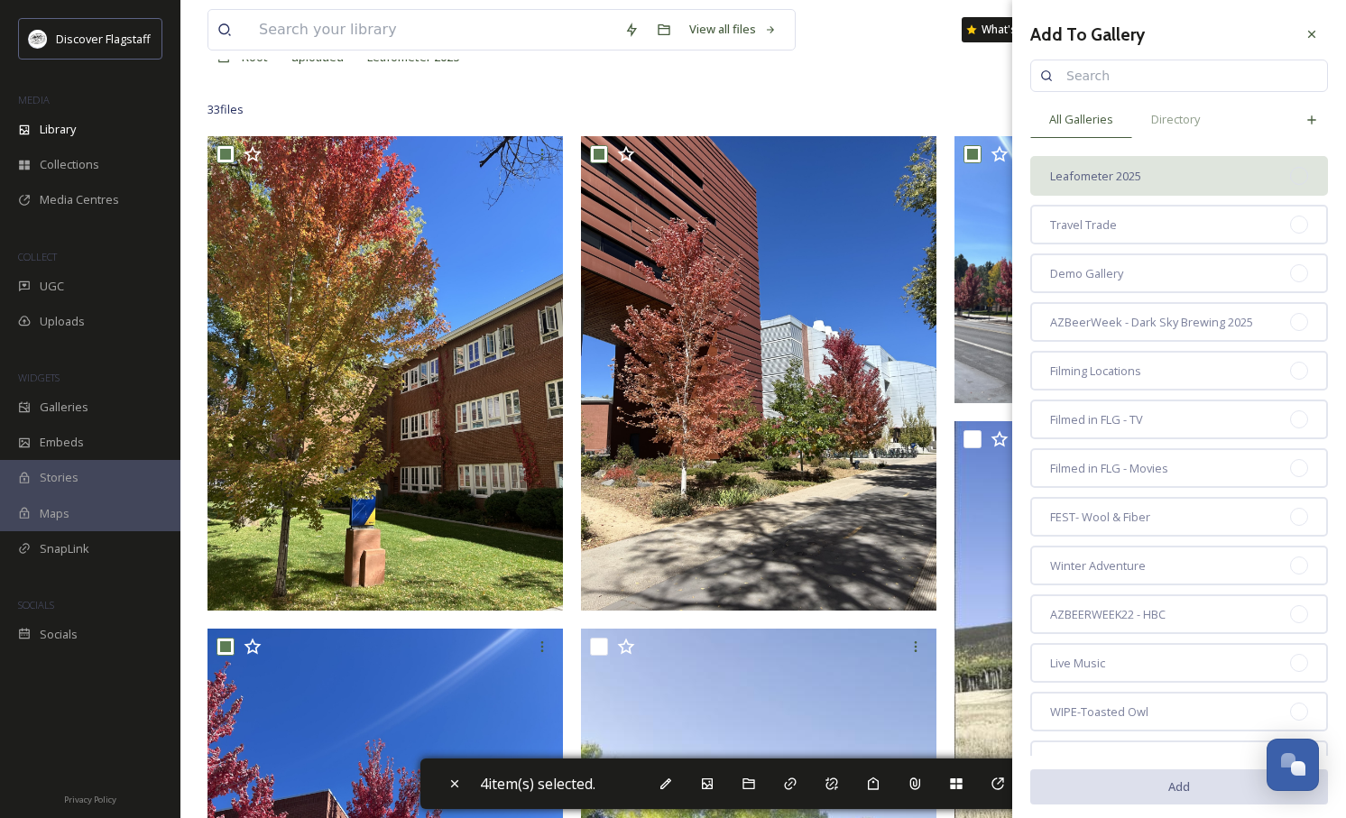
click at [1138, 179] on span "Leafometer 2025" at bounding box center [1095, 176] width 91 height 17
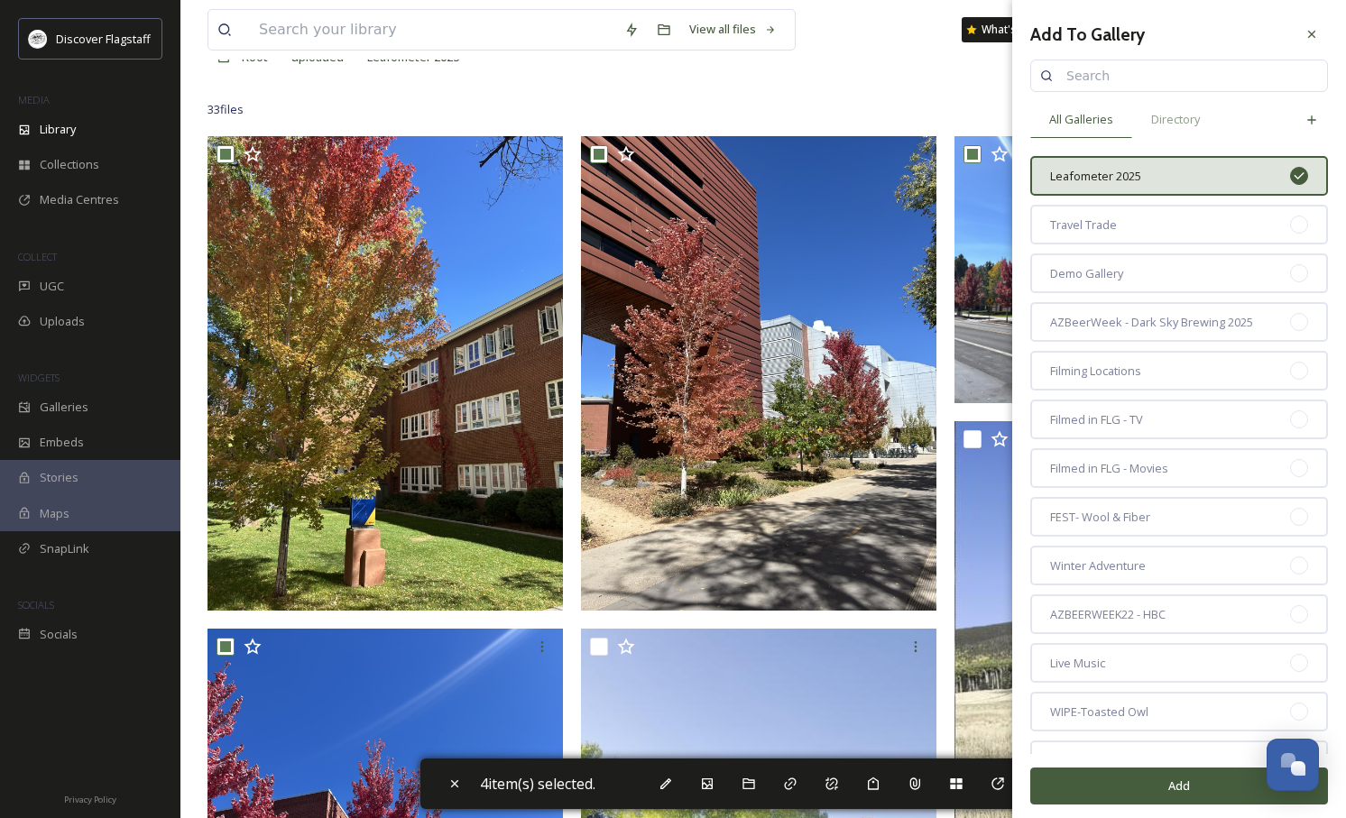
click at [1181, 784] on button "Add" at bounding box center [1179, 786] width 298 height 37
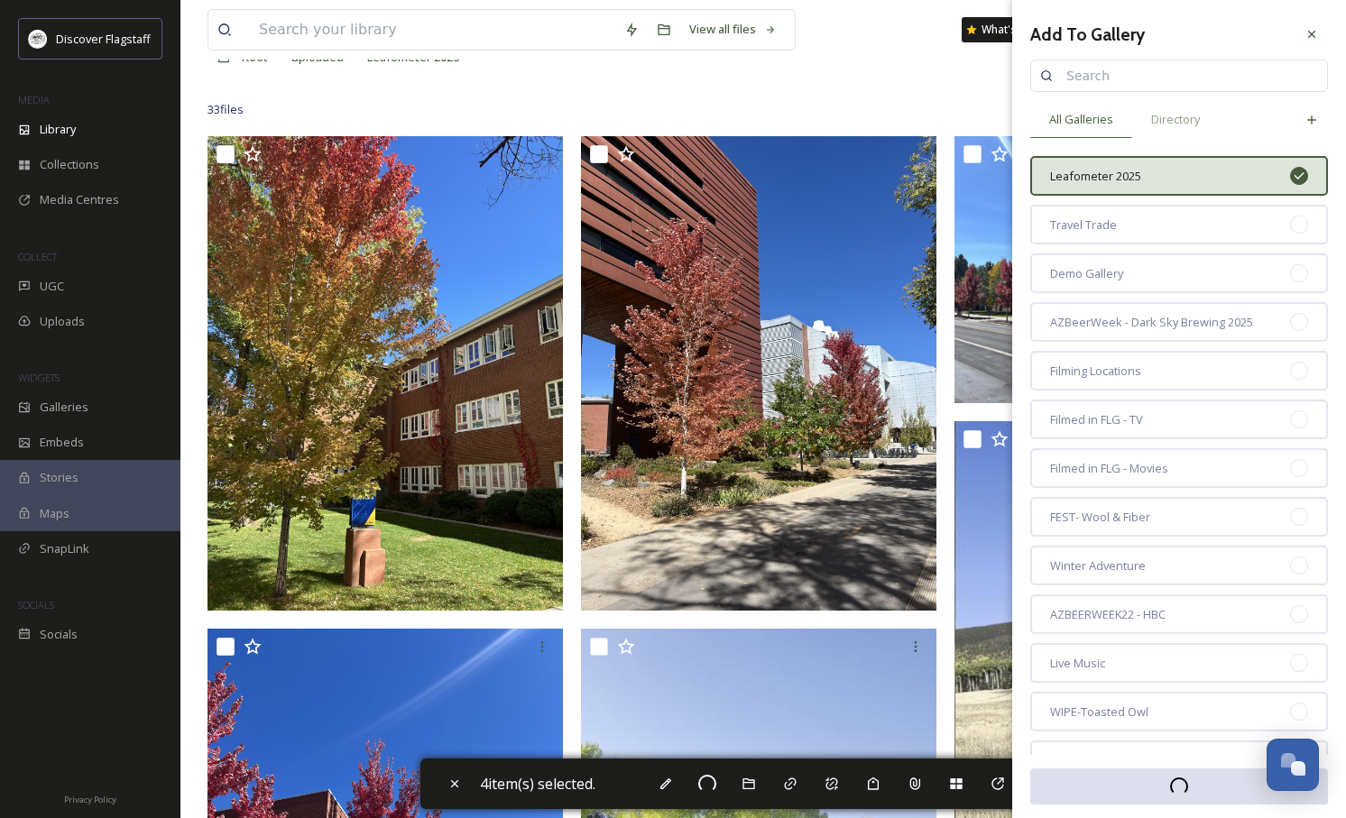
checkbox input "false"
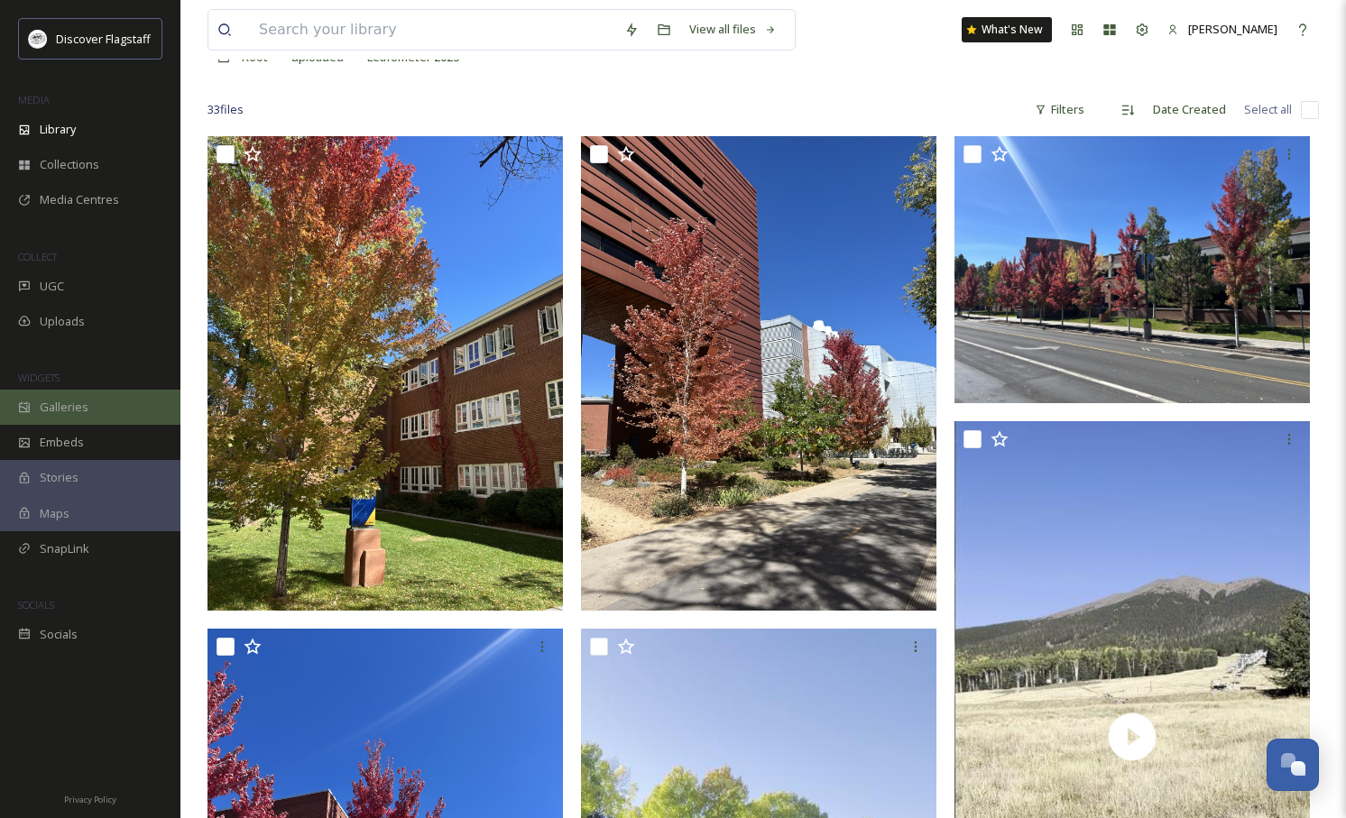
click at [79, 401] on span "Galleries" at bounding box center [64, 407] width 49 height 17
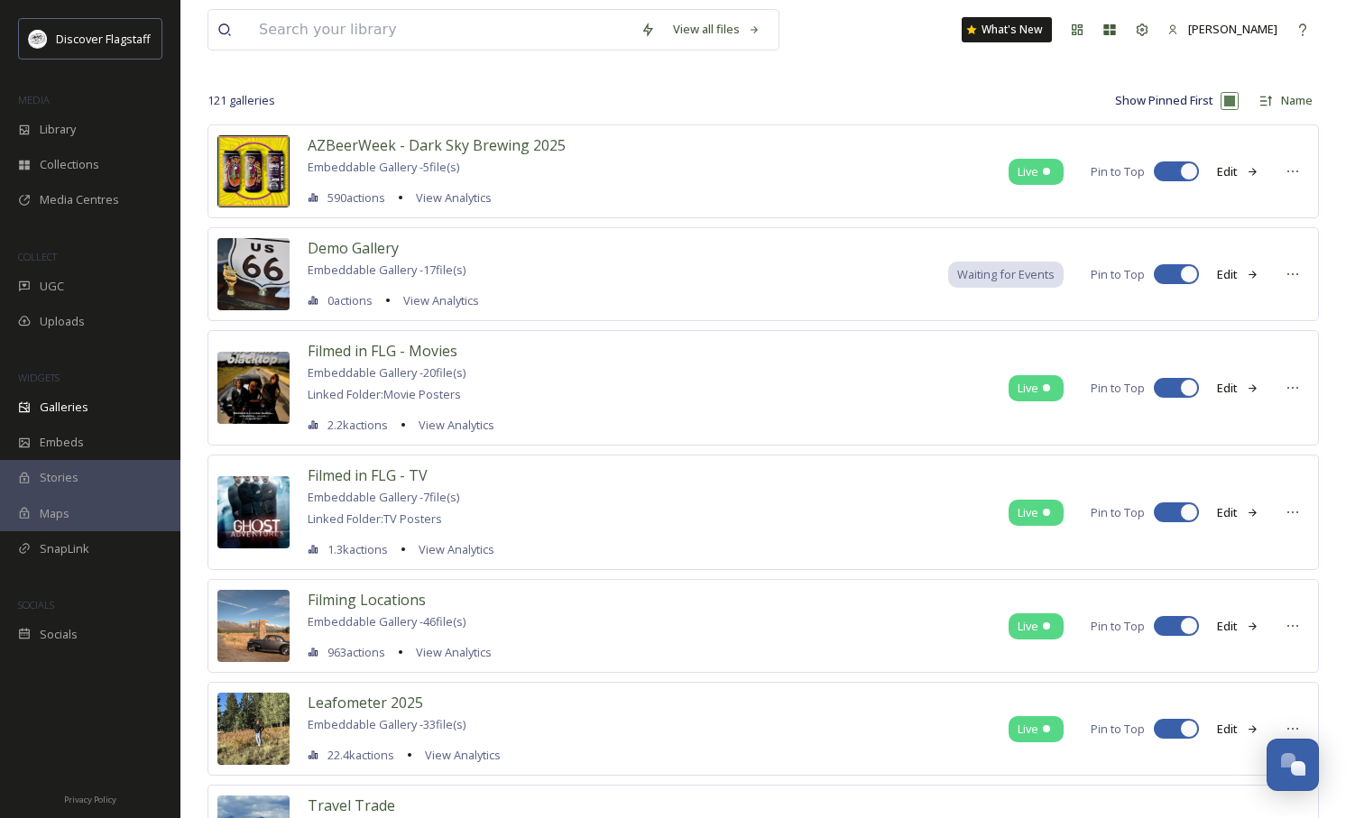
scroll to position [83, 0]
click at [405, 704] on span "Leafometer 2025" at bounding box center [365, 702] width 115 height 20
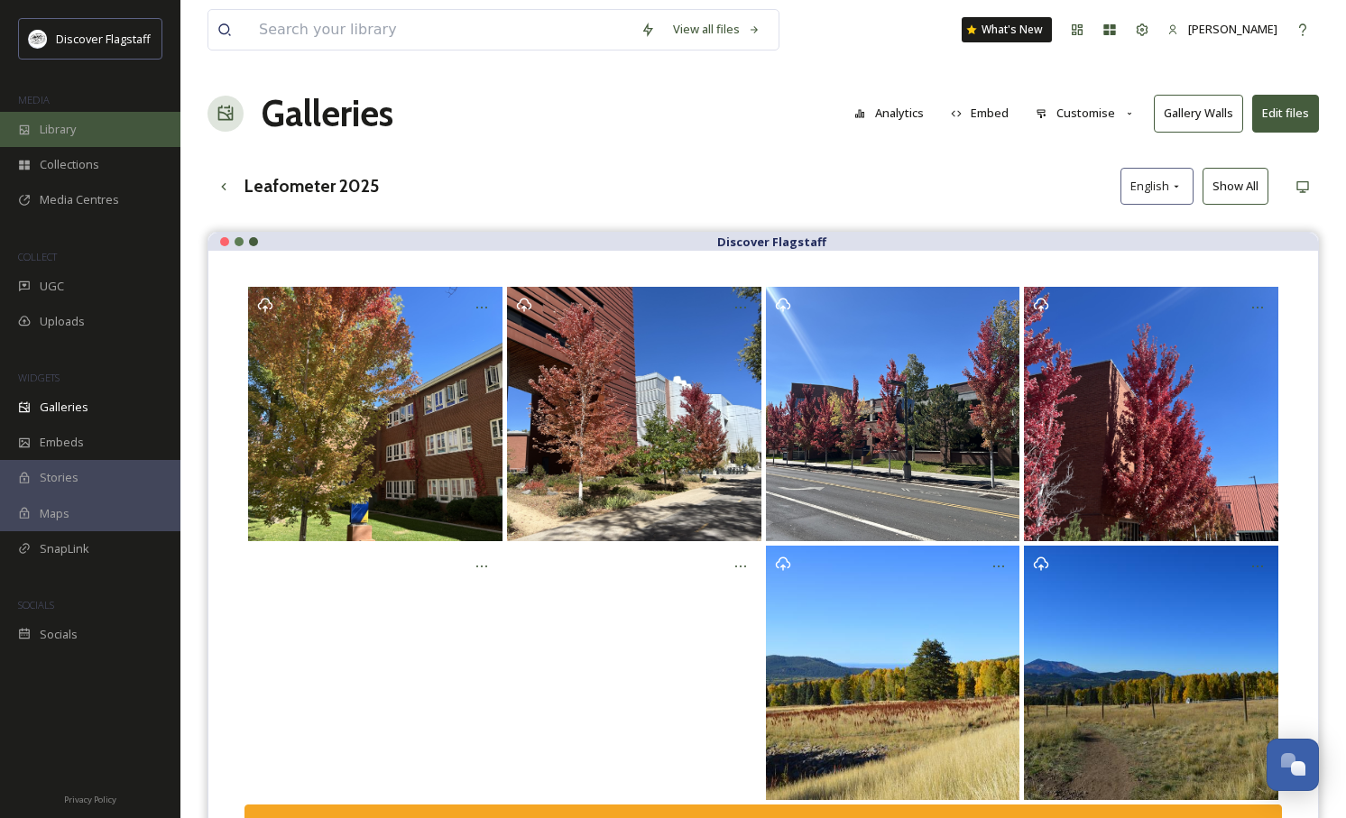
click at [34, 117] on div "Library" at bounding box center [90, 129] width 180 height 35
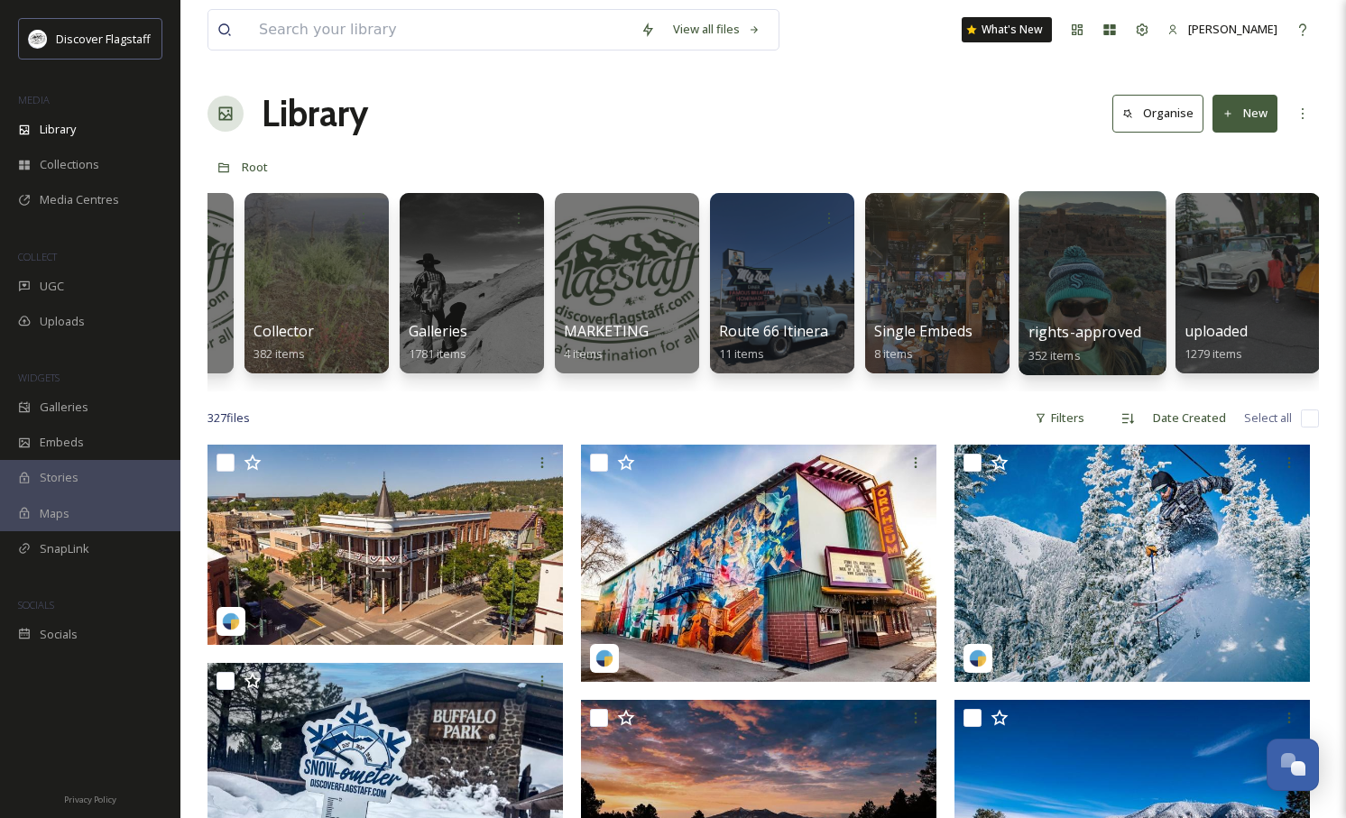
scroll to position [0, 116]
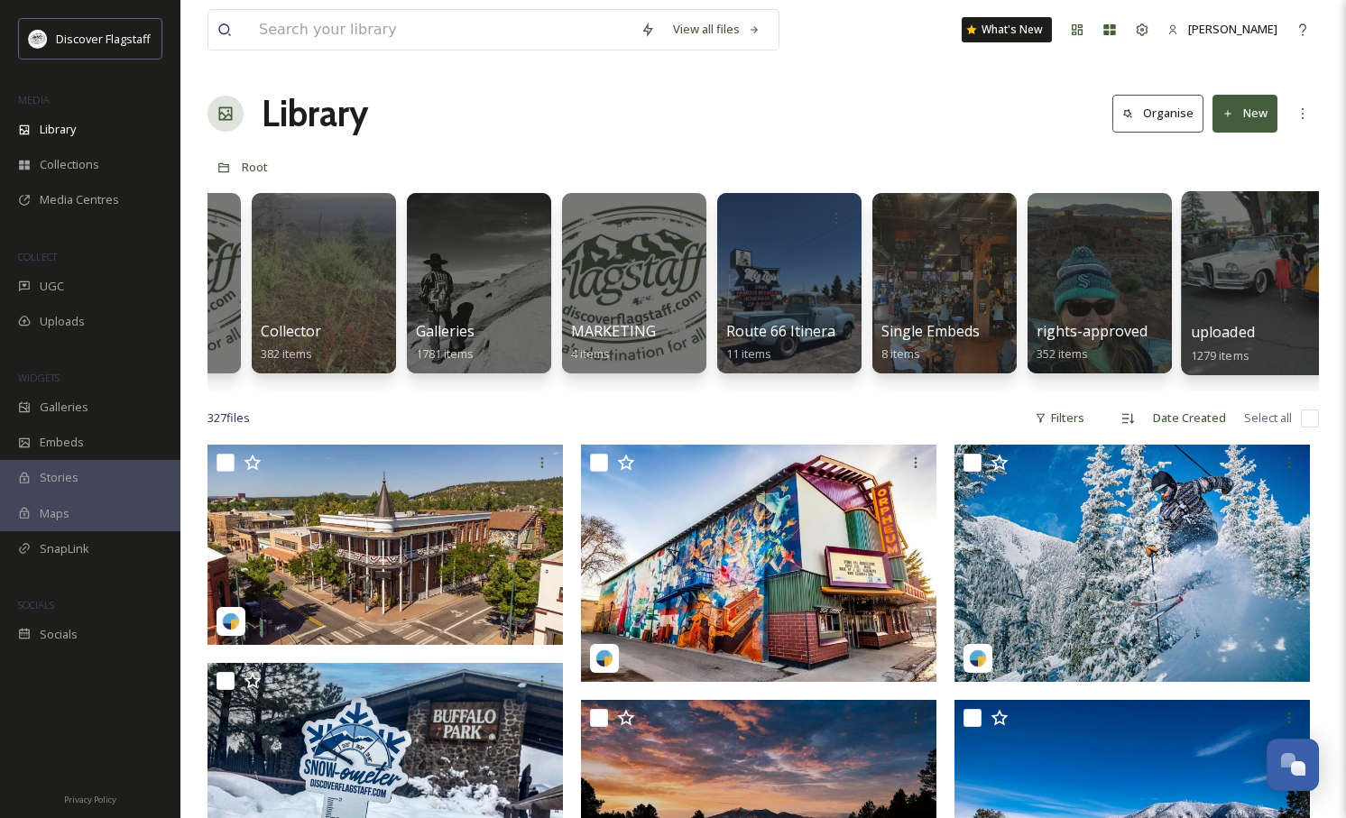
click at [1238, 331] on span "uploaded" at bounding box center [1223, 332] width 64 height 20
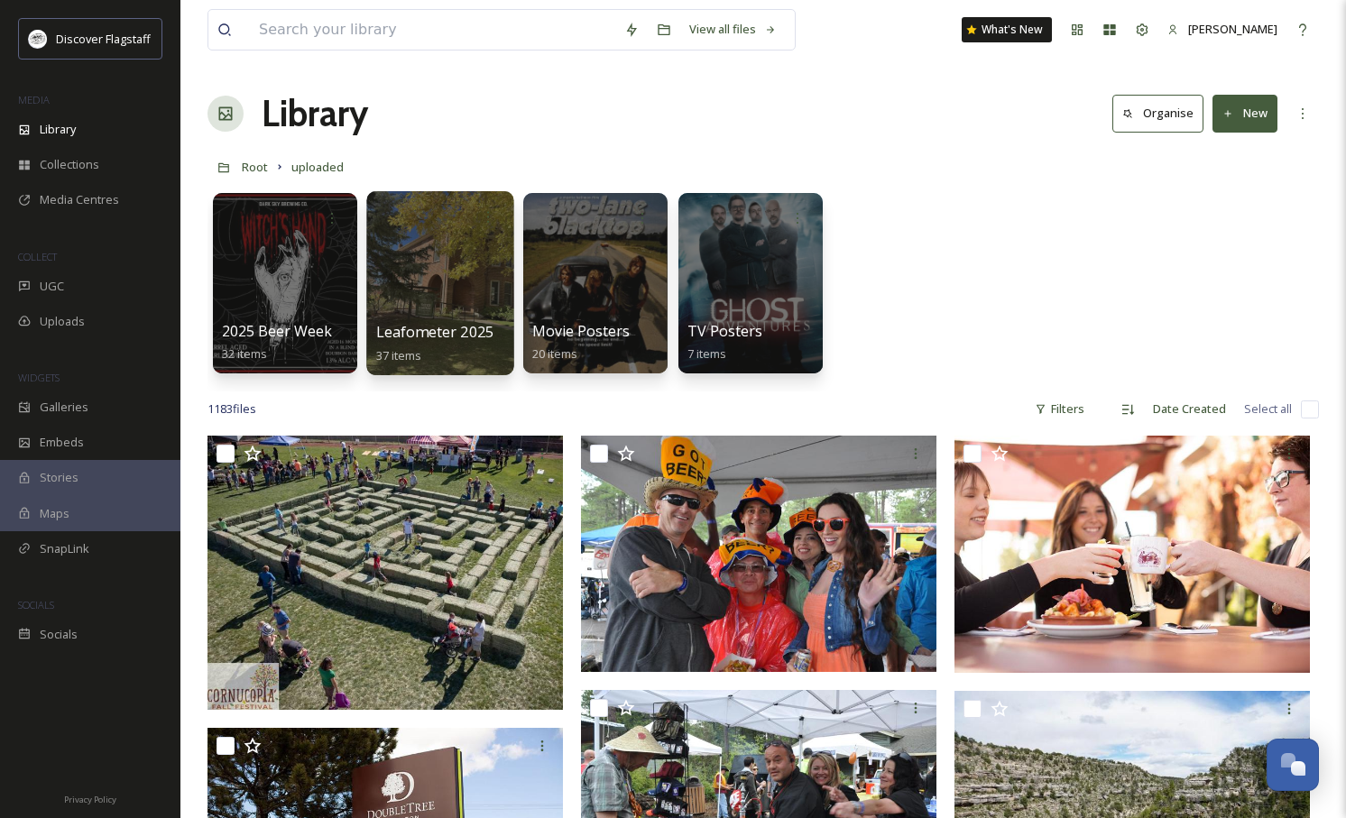
click at [454, 336] on span "Leafometer 2025" at bounding box center [435, 332] width 118 height 20
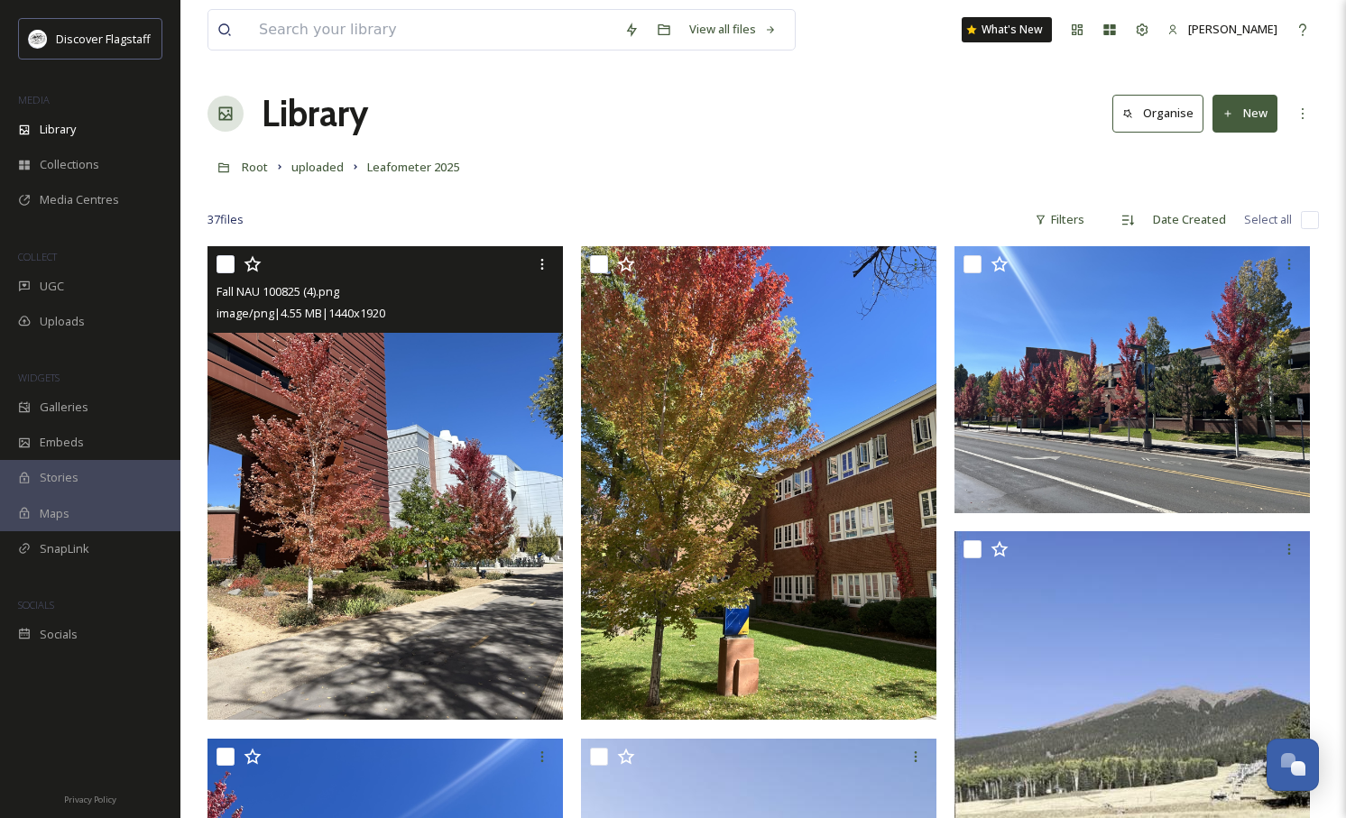
click at [426, 533] on img at bounding box center [385, 483] width 355 height 474
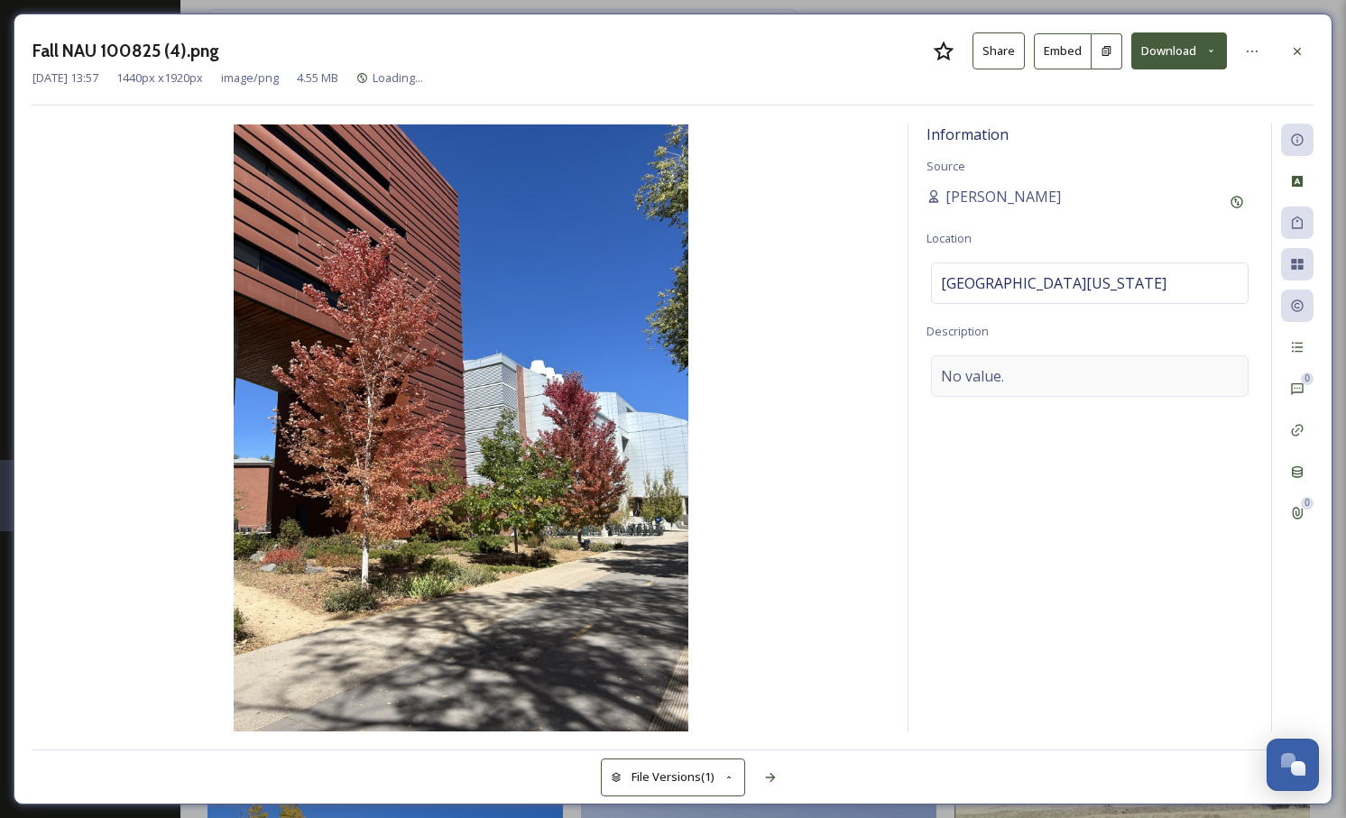
click at [1059, 374] on div "No value." at bounding box center [1090, 376] width 318 height 42
drag, startPoint x: 1010, startPoint y: 387, endPoint x: 1024, endPoint y: 385, distance: 14.5
click at [1010, 387] on textarea at bounding box center [1090, 430] width 327 height 150
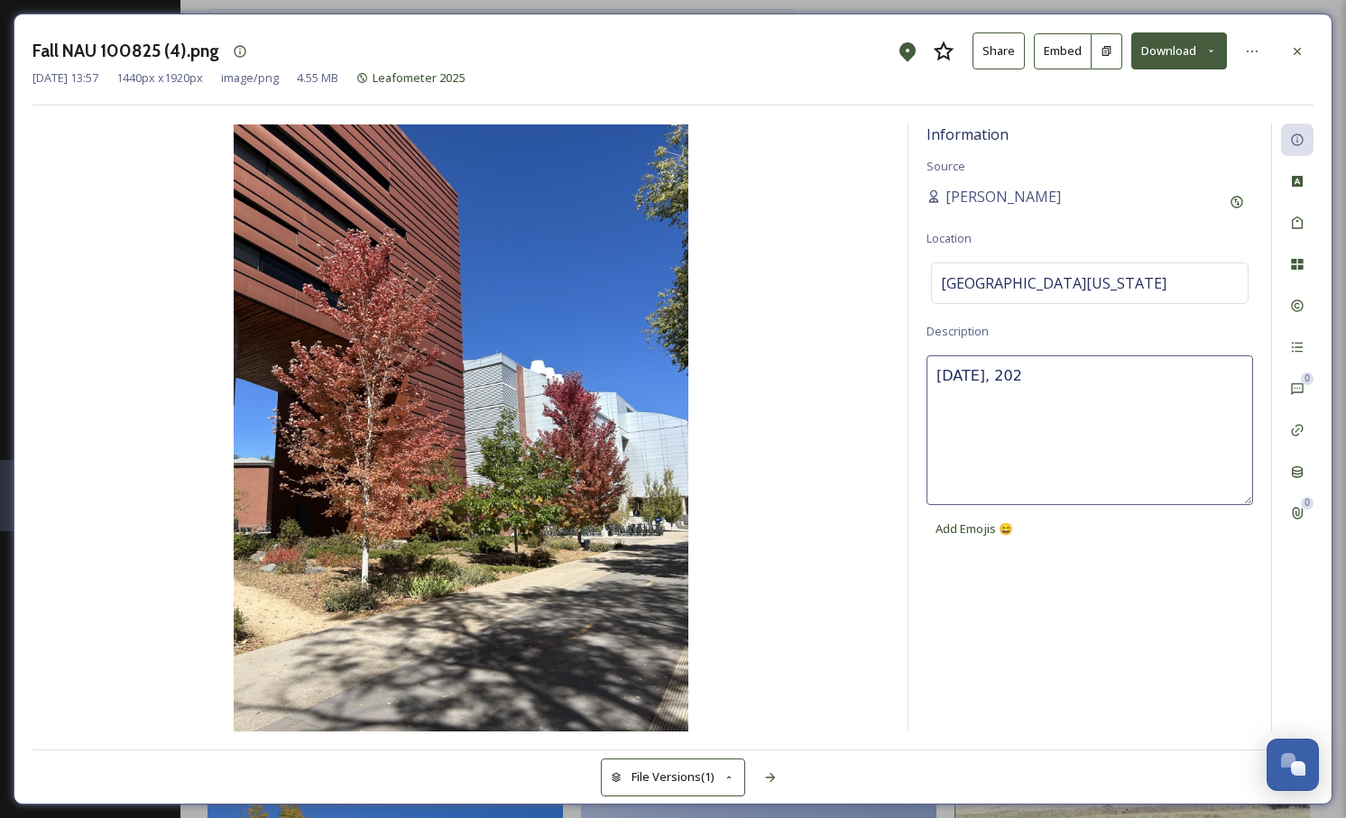
type textarea "[DATE]"
click at [998, 367] on textarea "[DATE]" at bounding box center [1090, 430] width 327 height 150
click at [1107, 386] on textarea "[DATE]" at bounding box center [1090, 430] width 327 height 150
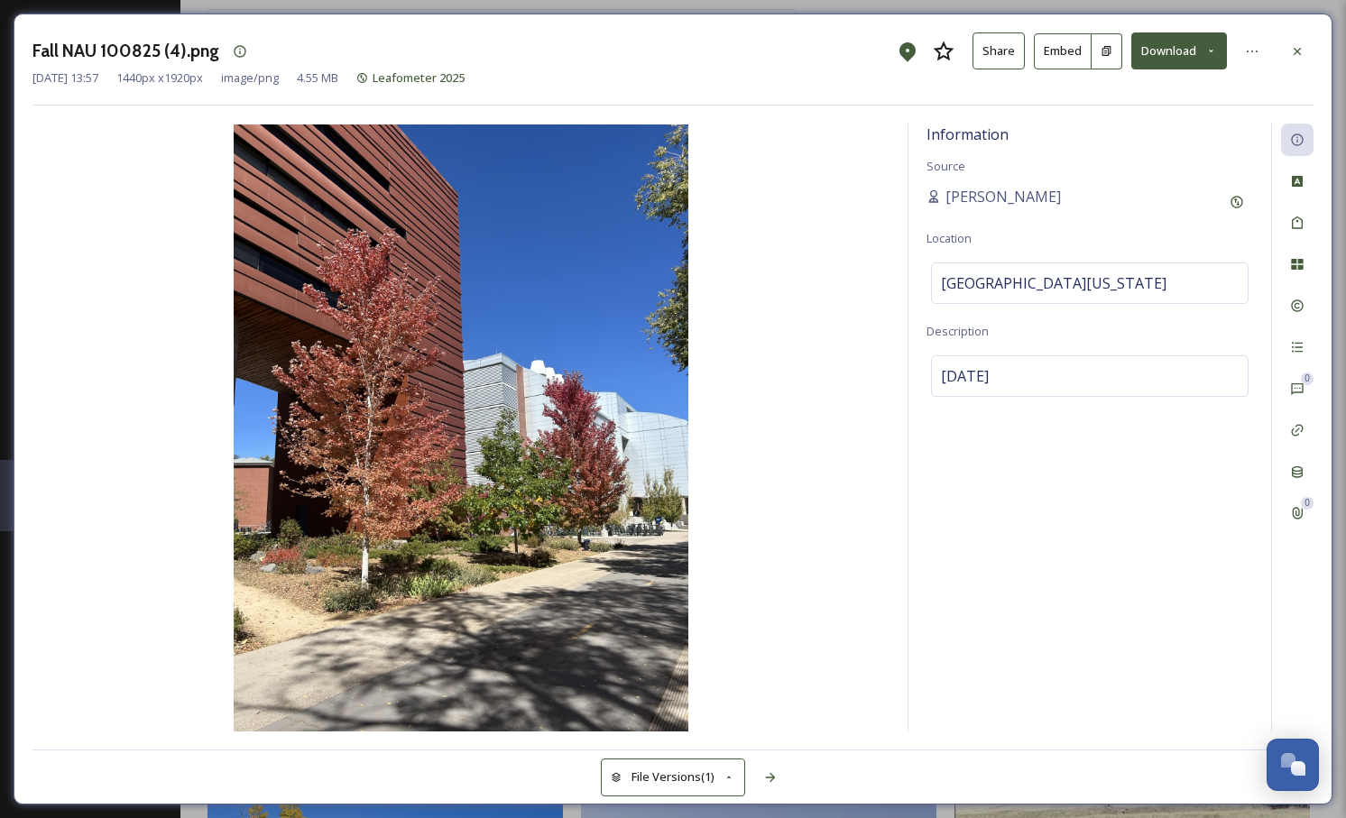
click at [770, 650] on img at bounding box center [460, 428] width 857 height 607
click at [764, 779] on icon at bounding box center [770, 778] width 14 height 14
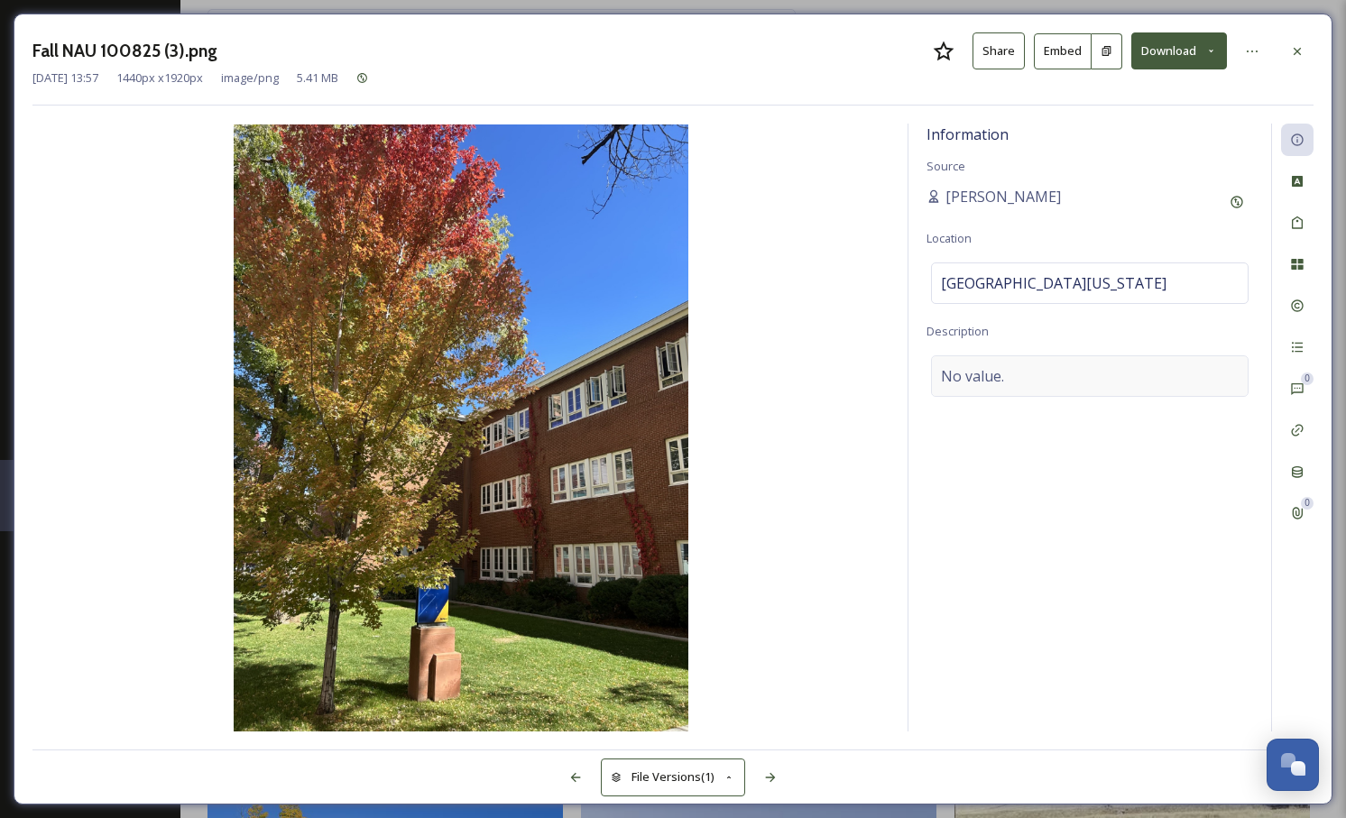
click at [966, 385] on div "No value." at bounding box center [1090, 376] width 318 height 42
click at [989, 375] on textarea at bounding box center [1090, 430] width 327 height 150
paste textarea "[DATE]"
type textarea "[DATE]"
click at [794, 489] on img at bounding box center [460, 428] width 857 height 607
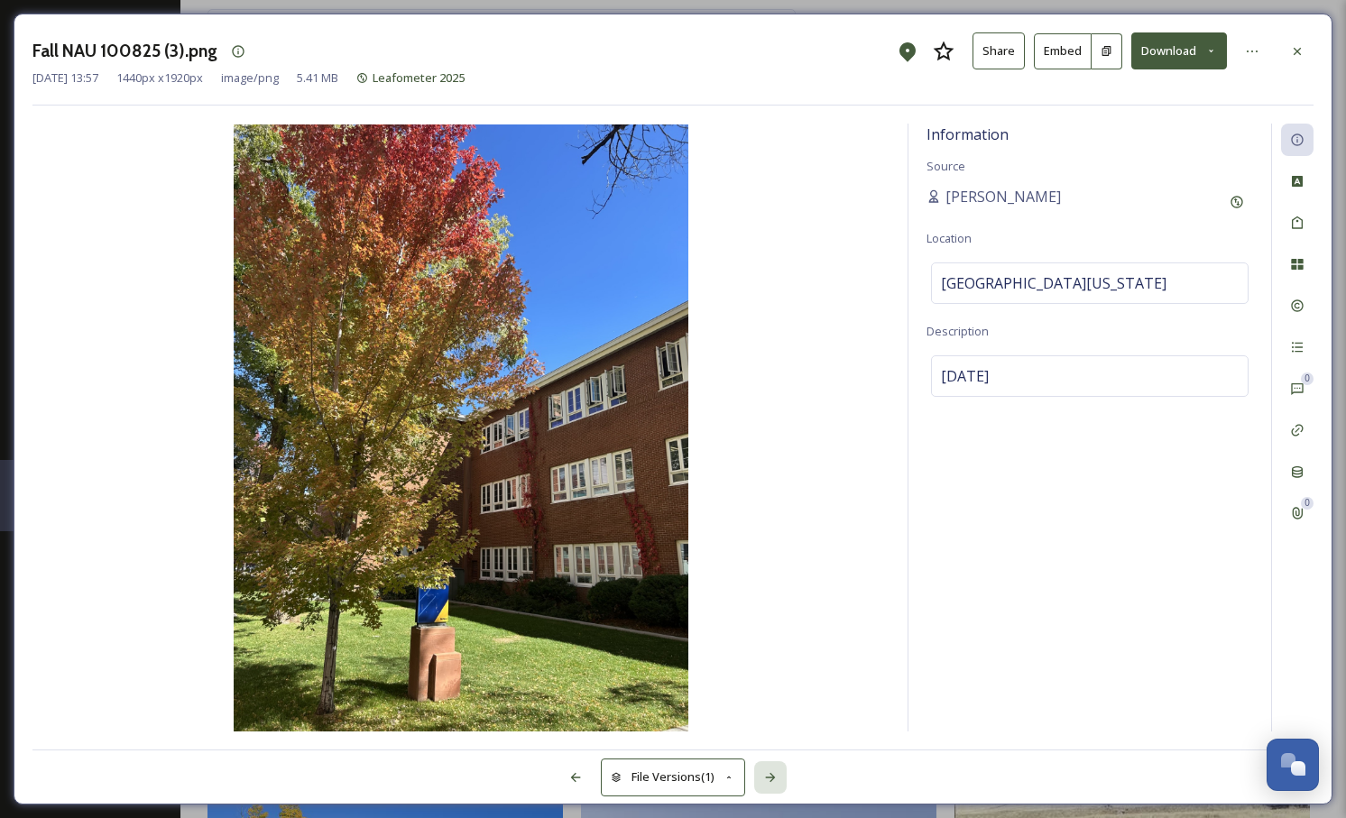
click at [769, 777] on icon at bounding box center [770, 777] width 10 height 9
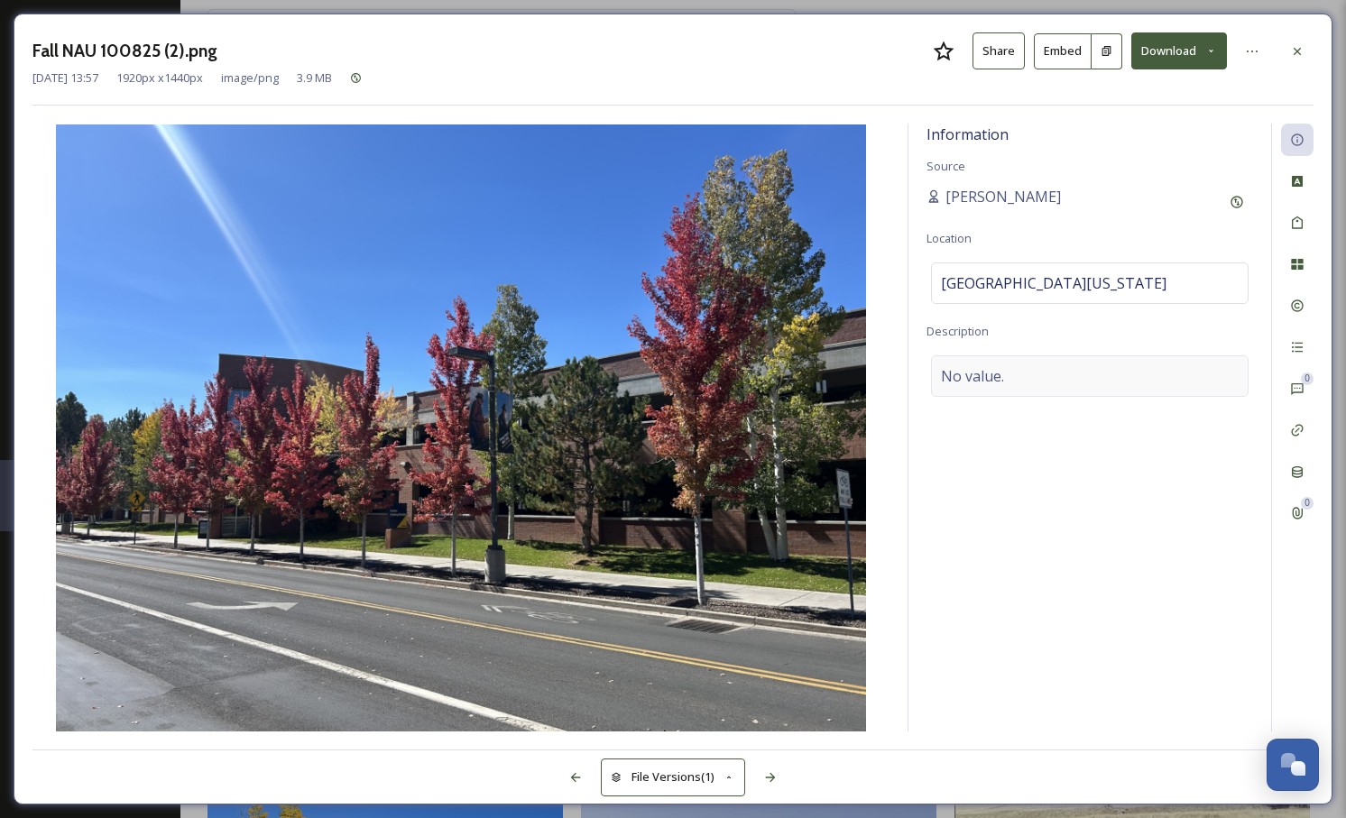
click at [1031, 372] on div "No value." at bounding box center [1090, 376] width 318 height 42
click at [984, 382] on textarea at bounding box center [1090, 430] width 327 height 150
paste textarea "[DATE]"
type textarea "[DATE]"
click at [883, 584] on img at bounding box center [460, 428] width 857 height 607
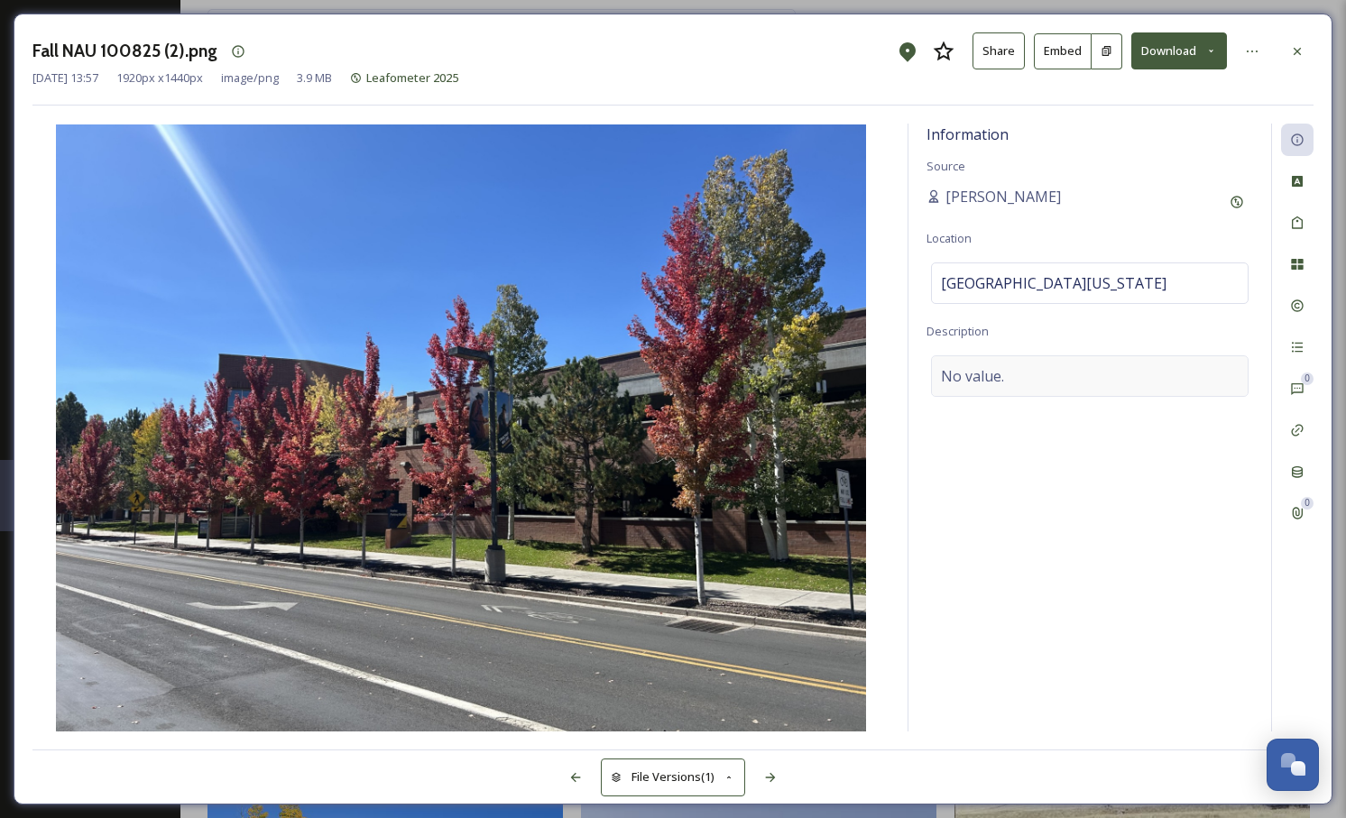
click at [1045, 376] on div "No value." at bounding box center [1090, 376] width 318 height 42
click at [1017, 384] on textarea at bounding box center [1090, 430] width 327 height 150
paste textarea "[DATE]"
type textarea "[DATE]"
click at [906, 460] on div "Information Source [PERSON_NAME] Location [GEOGRAPHIC_DATA][US_STATE] Descripti…" at bounding box center [672, 428] width 1281 height 608
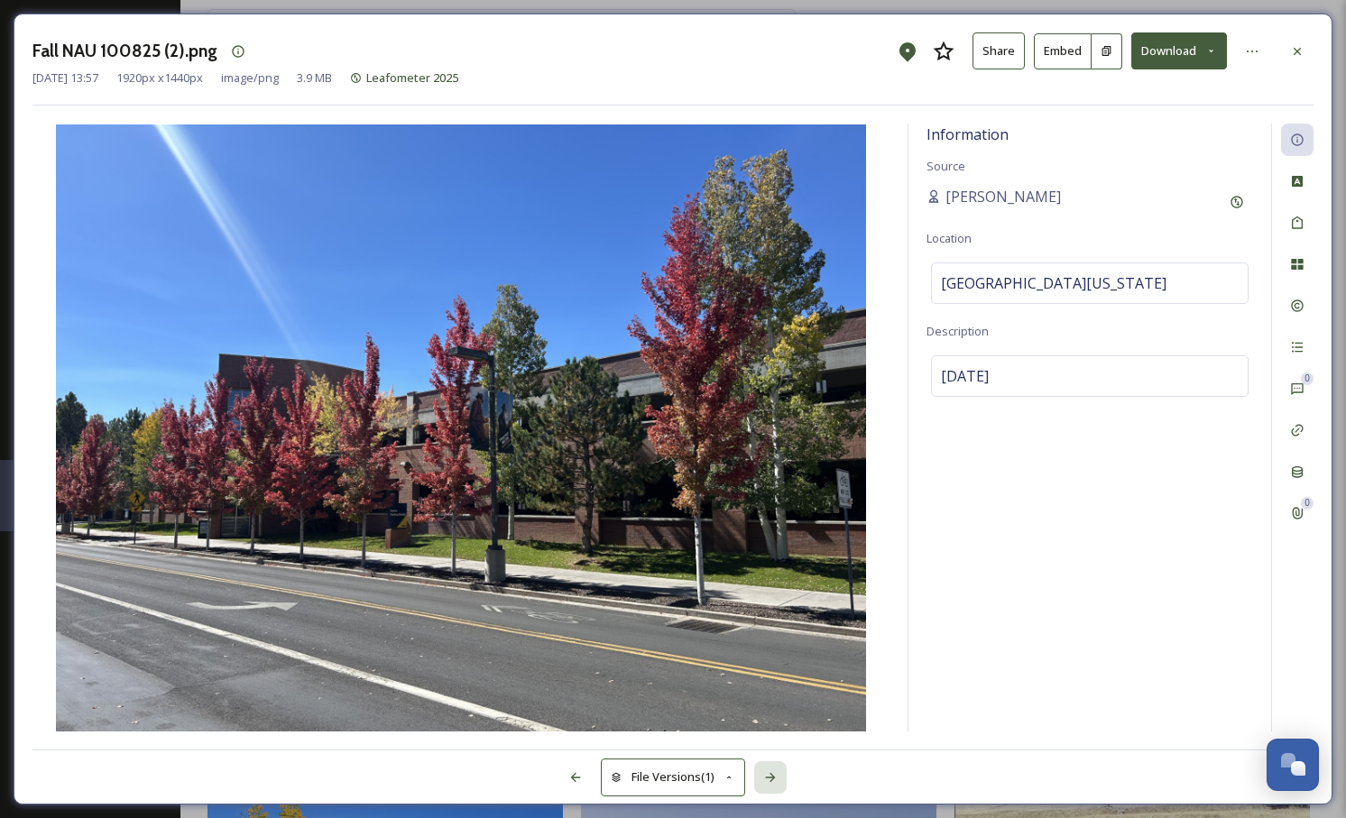
click at [772, 780] on icon at bounding box center [770, 778] width 14 height 14
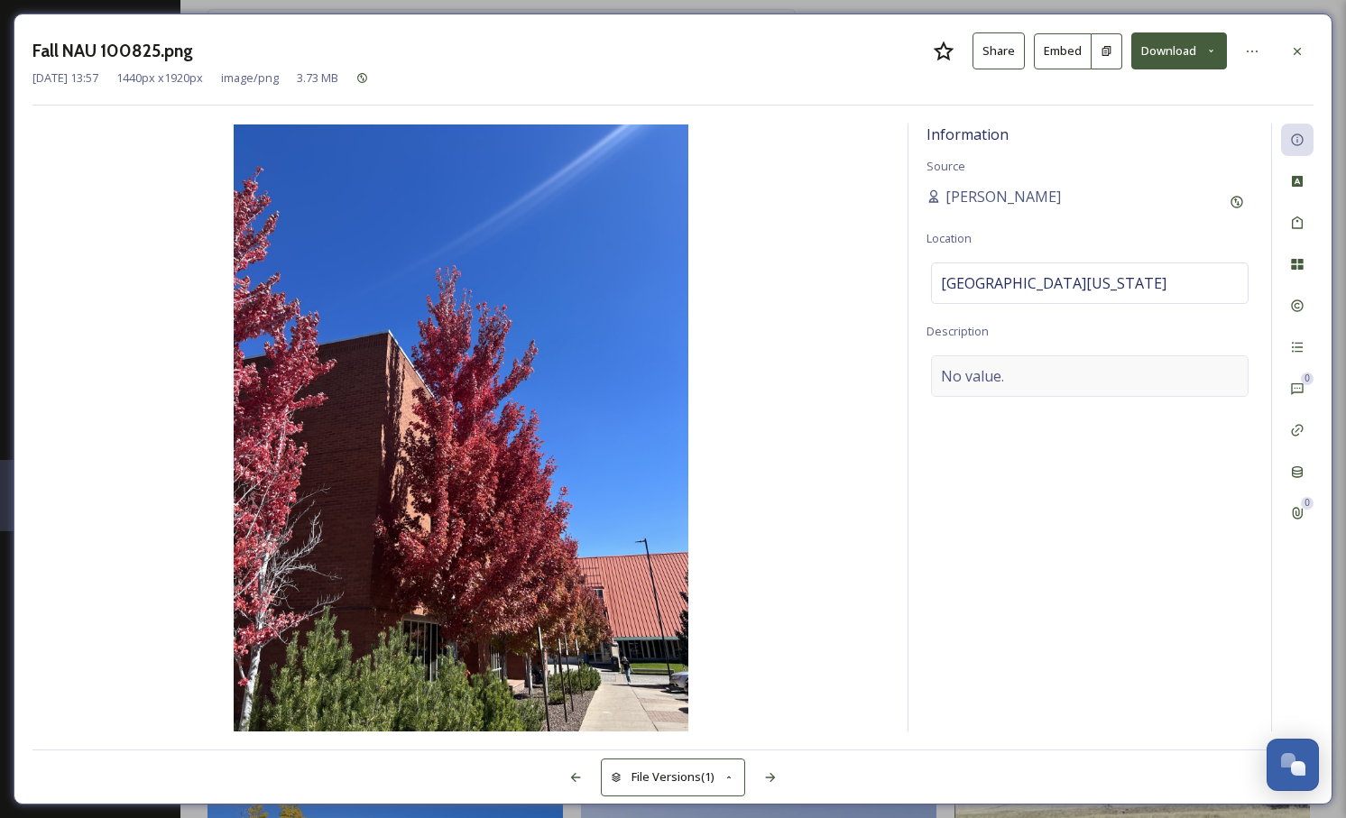
click at [1006, 368] on div "No value." at bounding box center [1090, 376] width 318 height 42
click at [979, 391] on textarea at bounding box center [1090, 430] width 327 height 150
paste textarea "[DATE]"
type textarea "[DATE]"
click at [892, 515] on div "Information Source [PERSON_NAME] Location [GEOGRAPHIC_DATA][US_STATE] Descripti…" at bounding box center [672, 428] width 1281 height 608
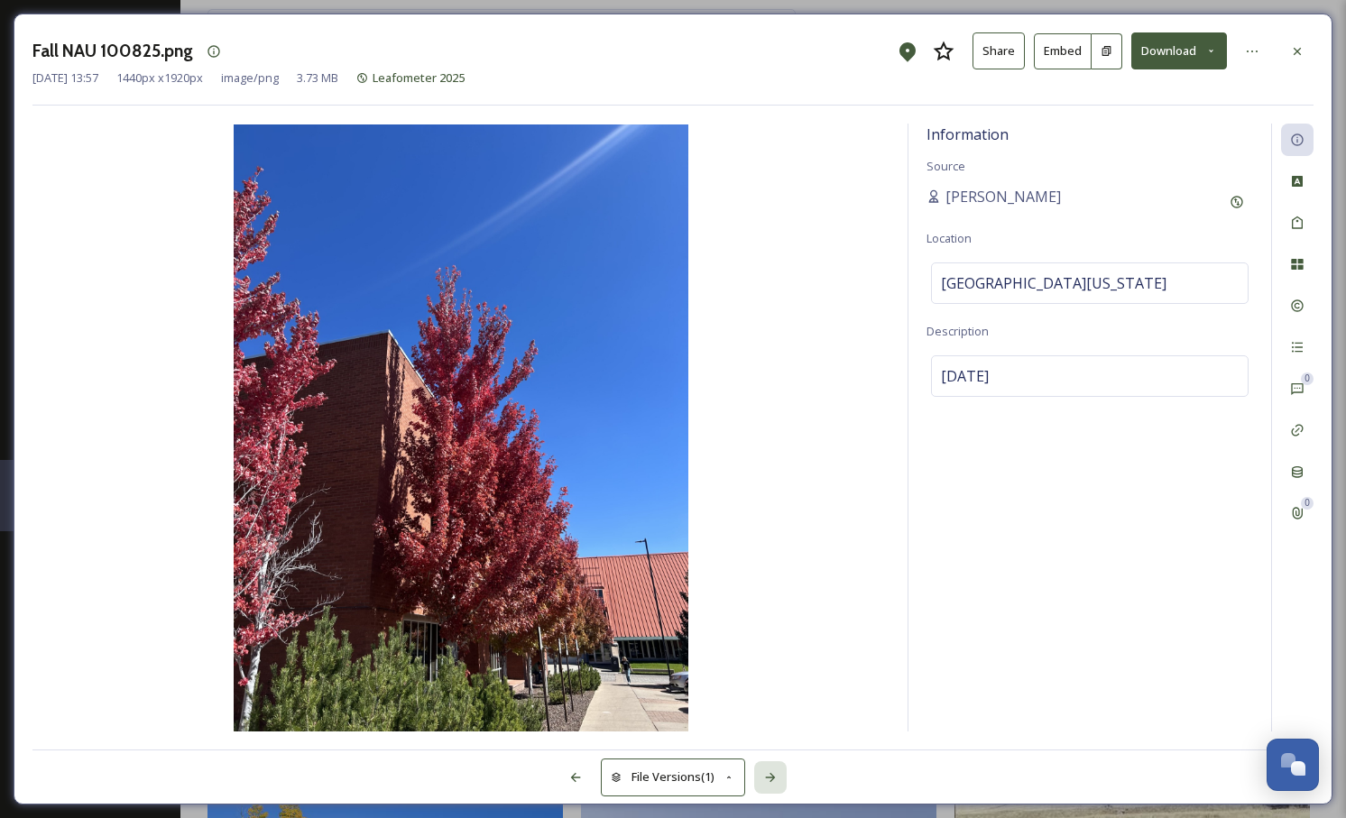
click at [773, 776] on icon at bounding box center [770, 777] width 10 height 9
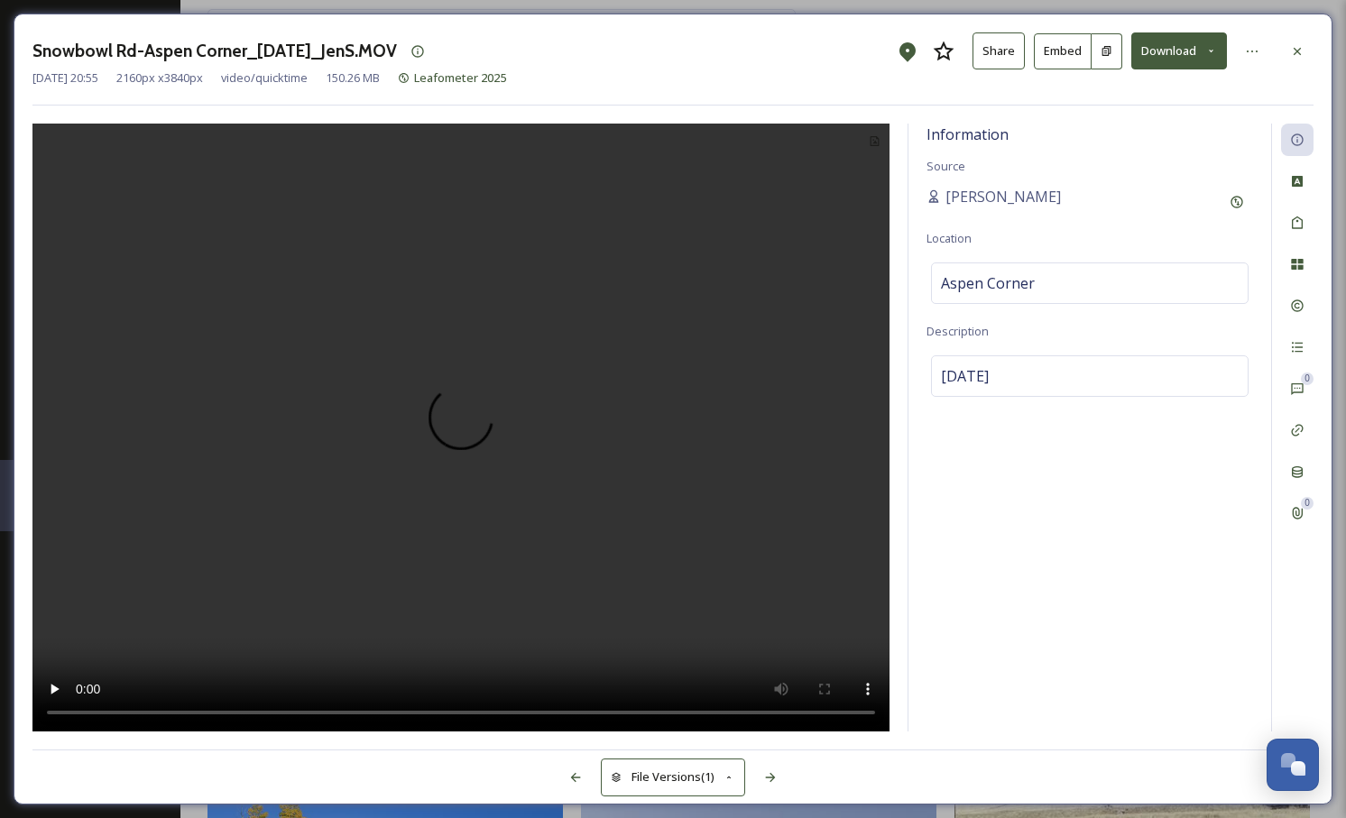
click at [1300, 49] on icon at bounding box center [1297, 51] width 14 height 14
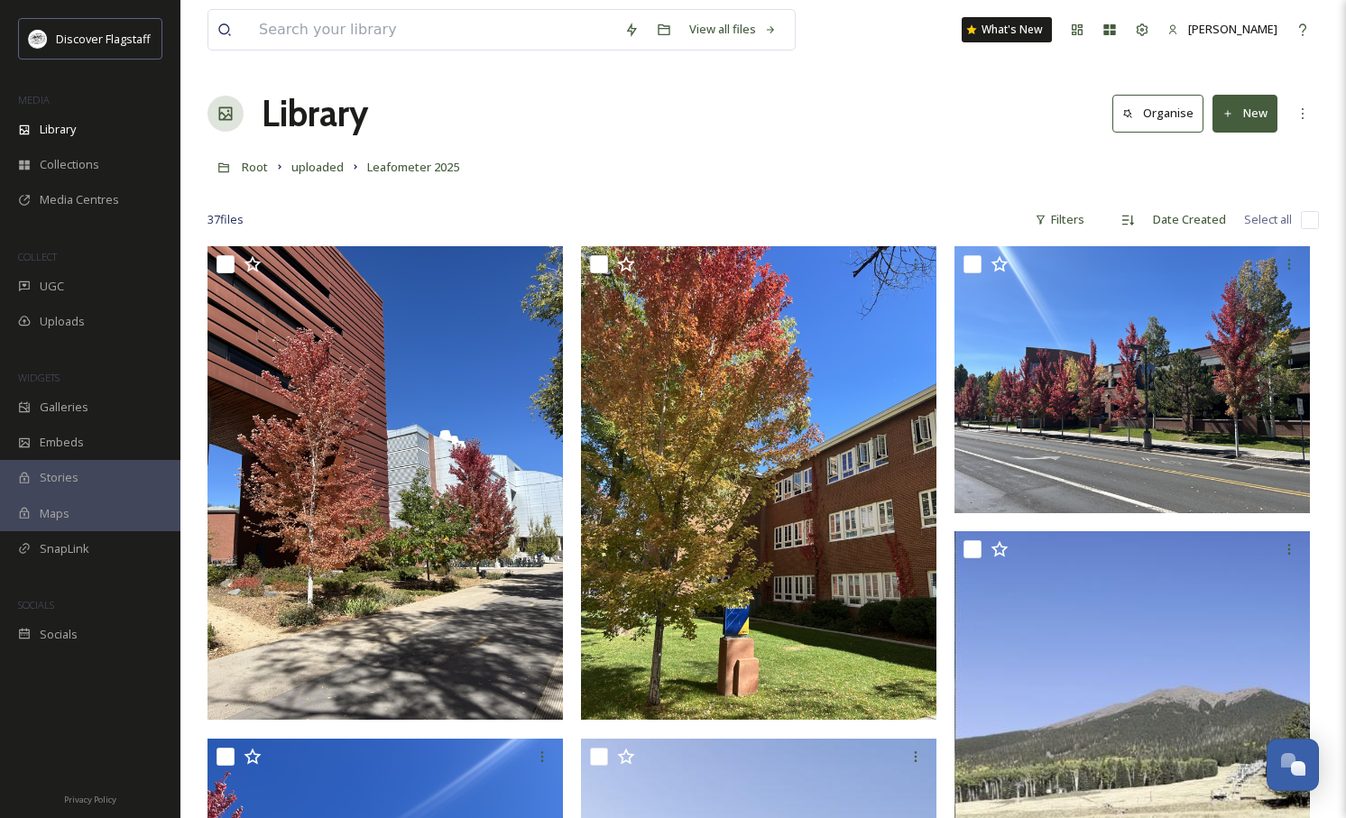
click at [105, 730] on div at bounding box center [90, 715] width 180 height 126
click at [75, 409] on span "Galleries" at bounding box center [64, 407] width 49 height 17
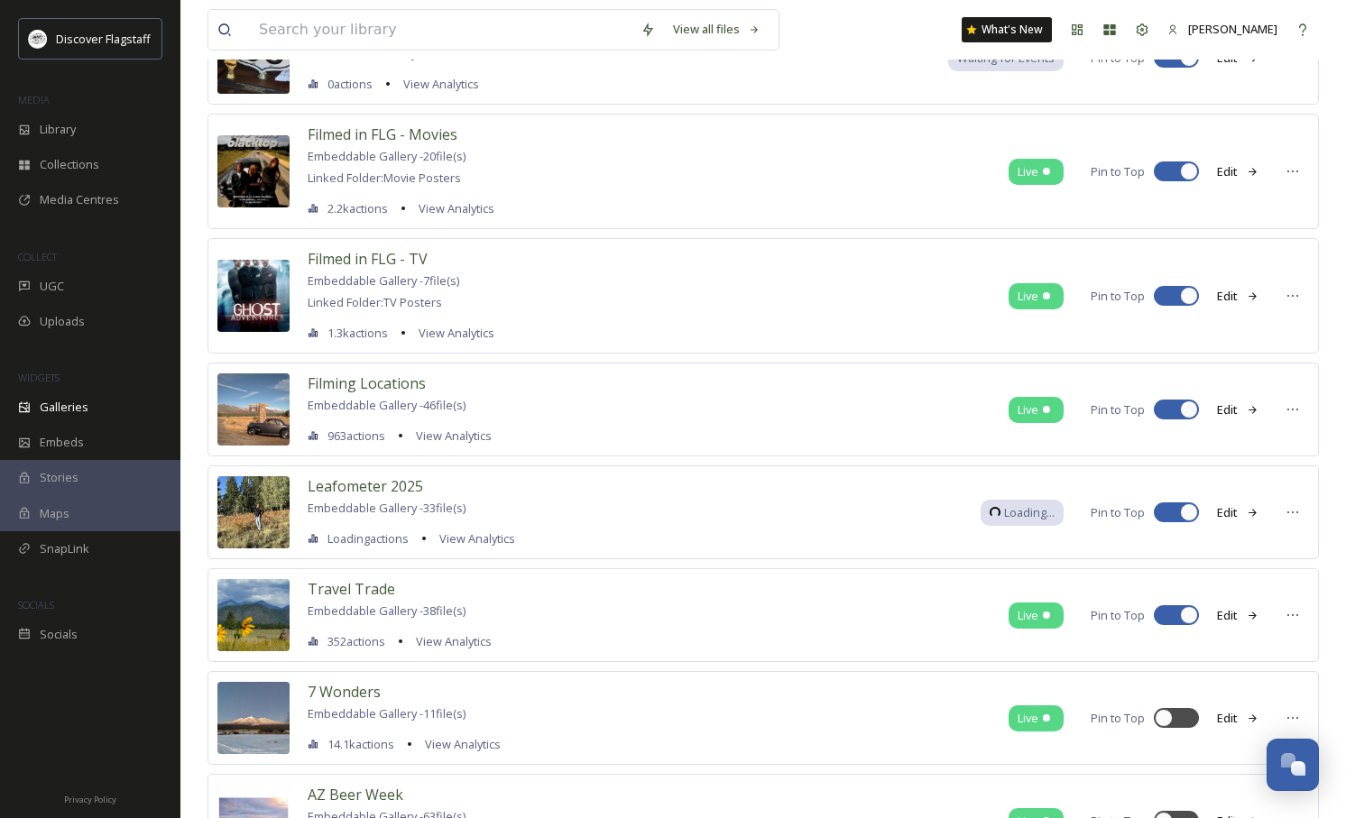
scroll to position [317, 0]
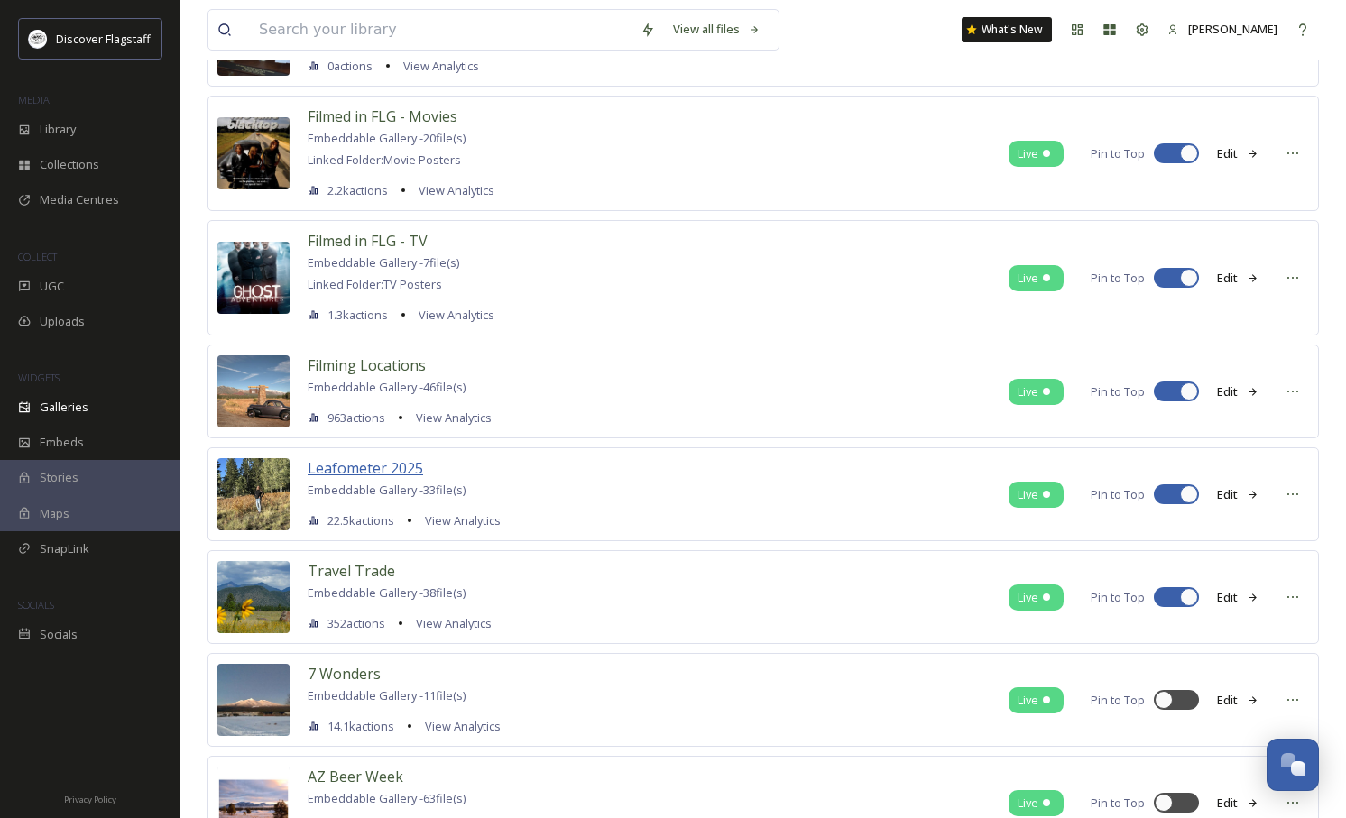
click at [405, 471] on span "Leafometer 2025" at bounding box center [365, 468] width 115 height 20
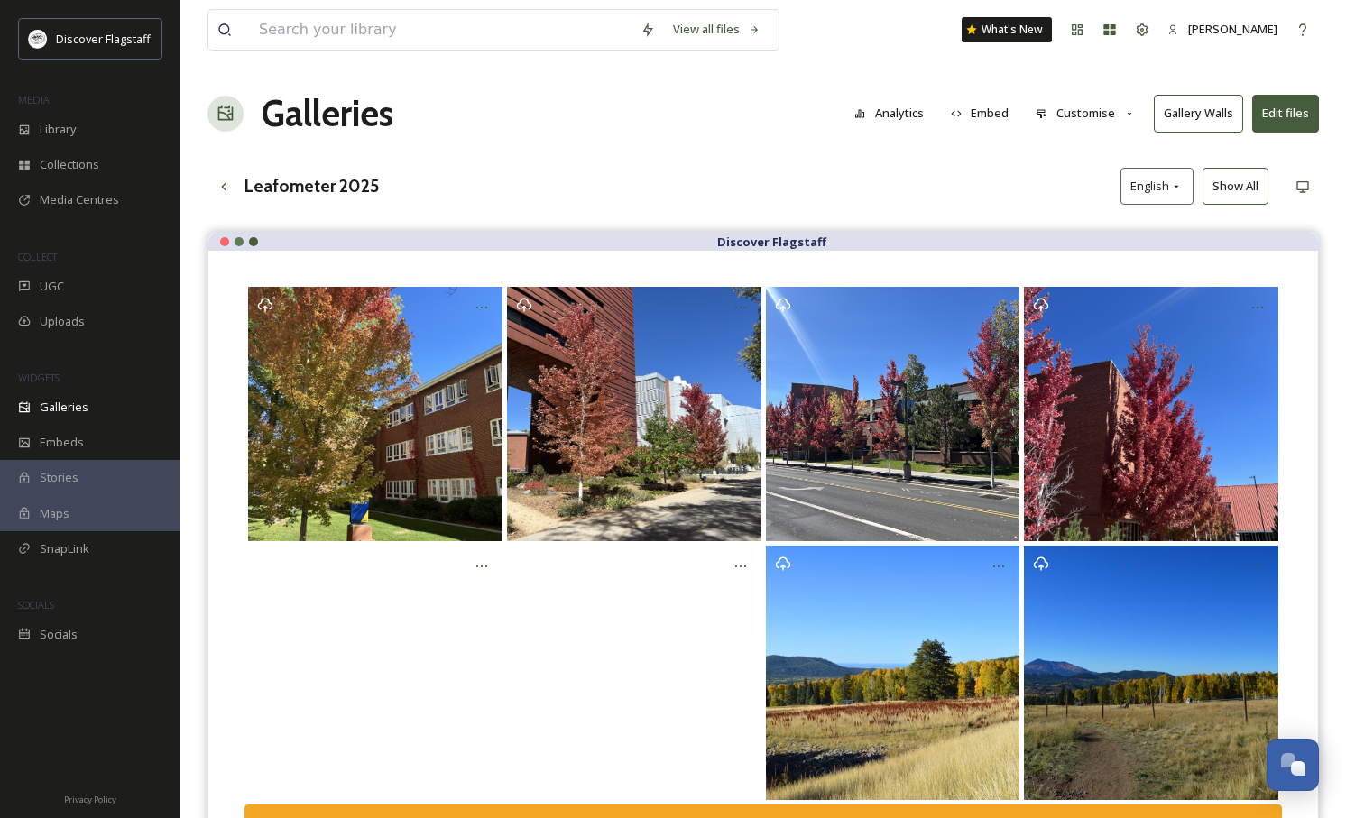
click at [1277, 112] on button "Edit files" at bounding box center [1285, 113] width 67 height 37
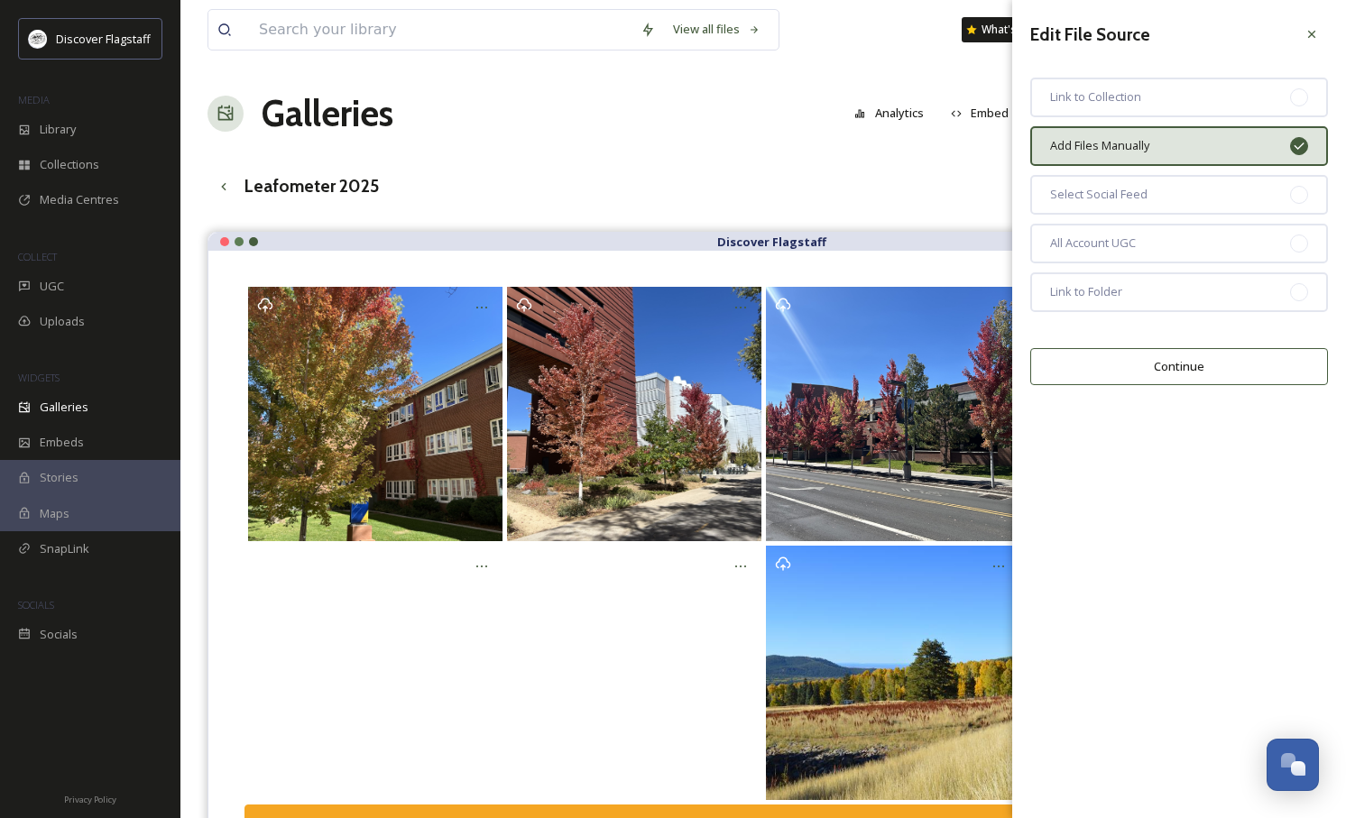
click at [1196, 375] on button "Continue" at bounding box center [1179, 366] width 298 height 37
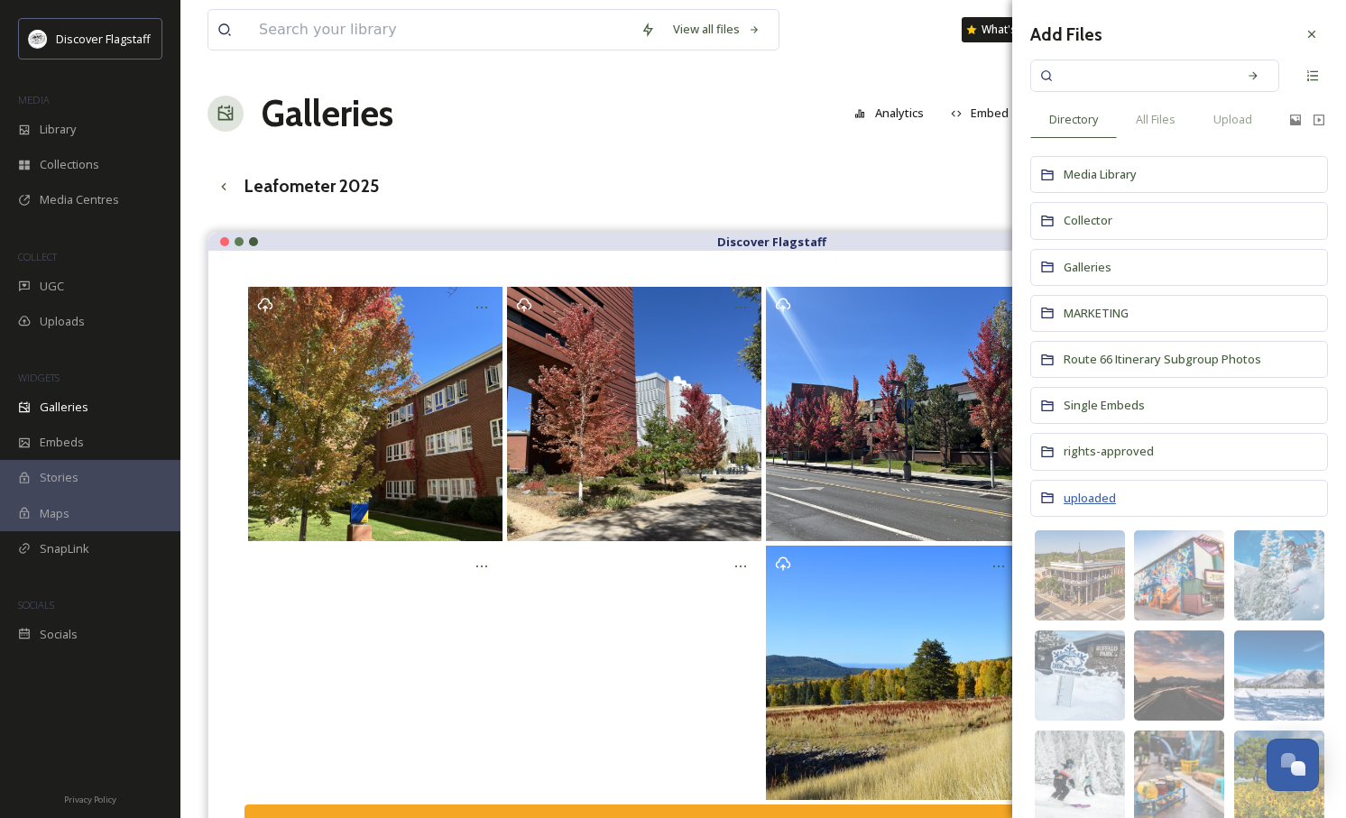
click at [1105, 495] on span "uploaded" at bounding box center [1090, 498] width 52 height 16
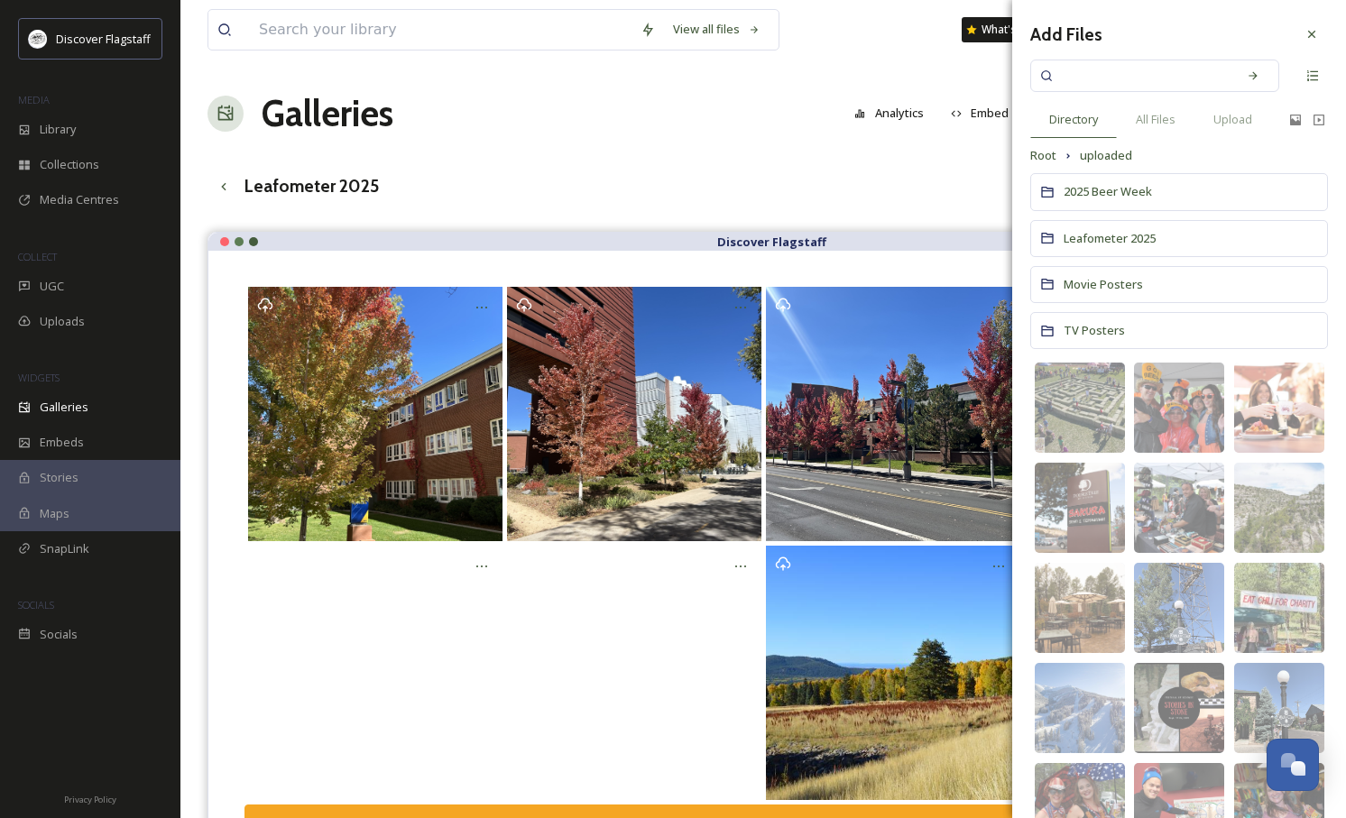
click at [1146, 231] on span "Leafometer 2025" at bounding box center [1110, 238] width 92 height 16
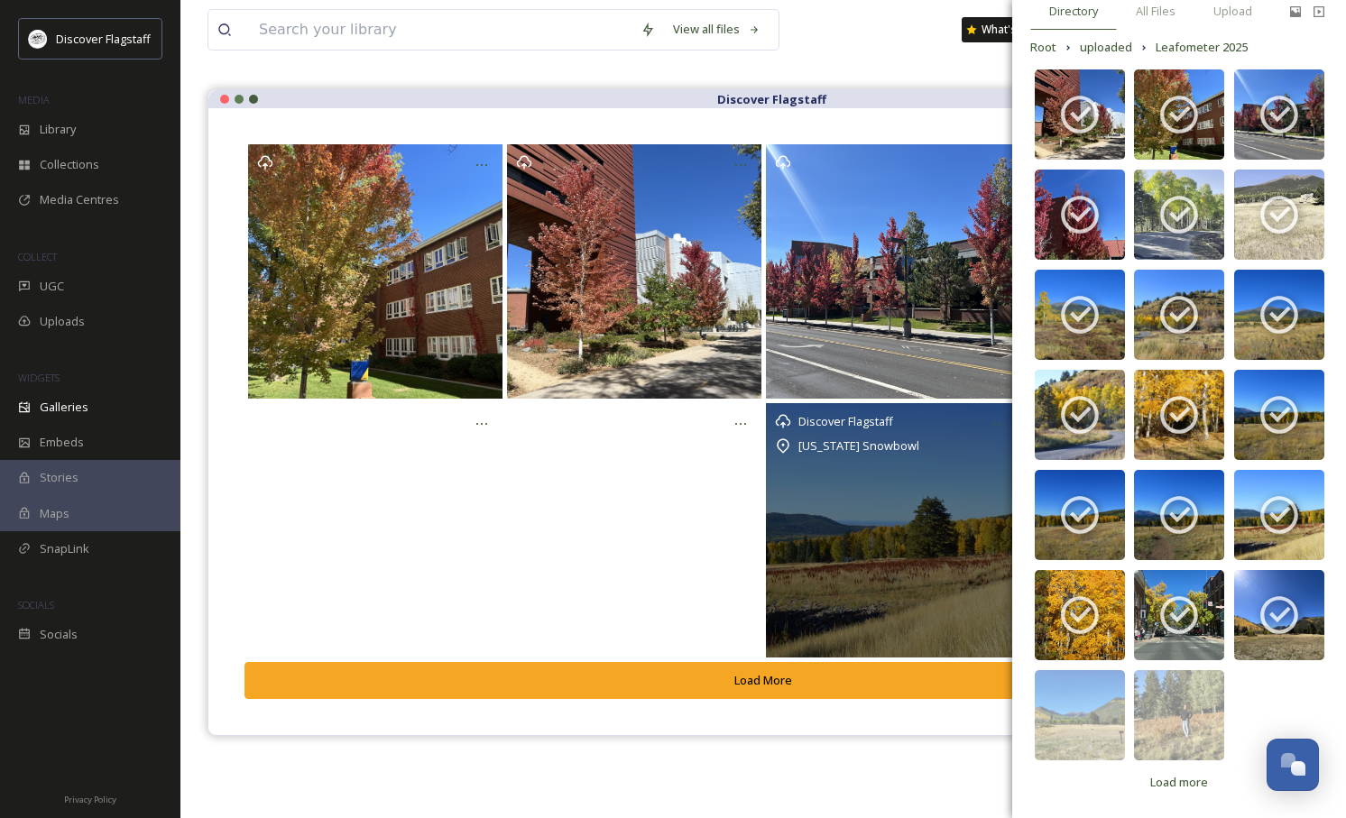
scroll to position [150, 0]
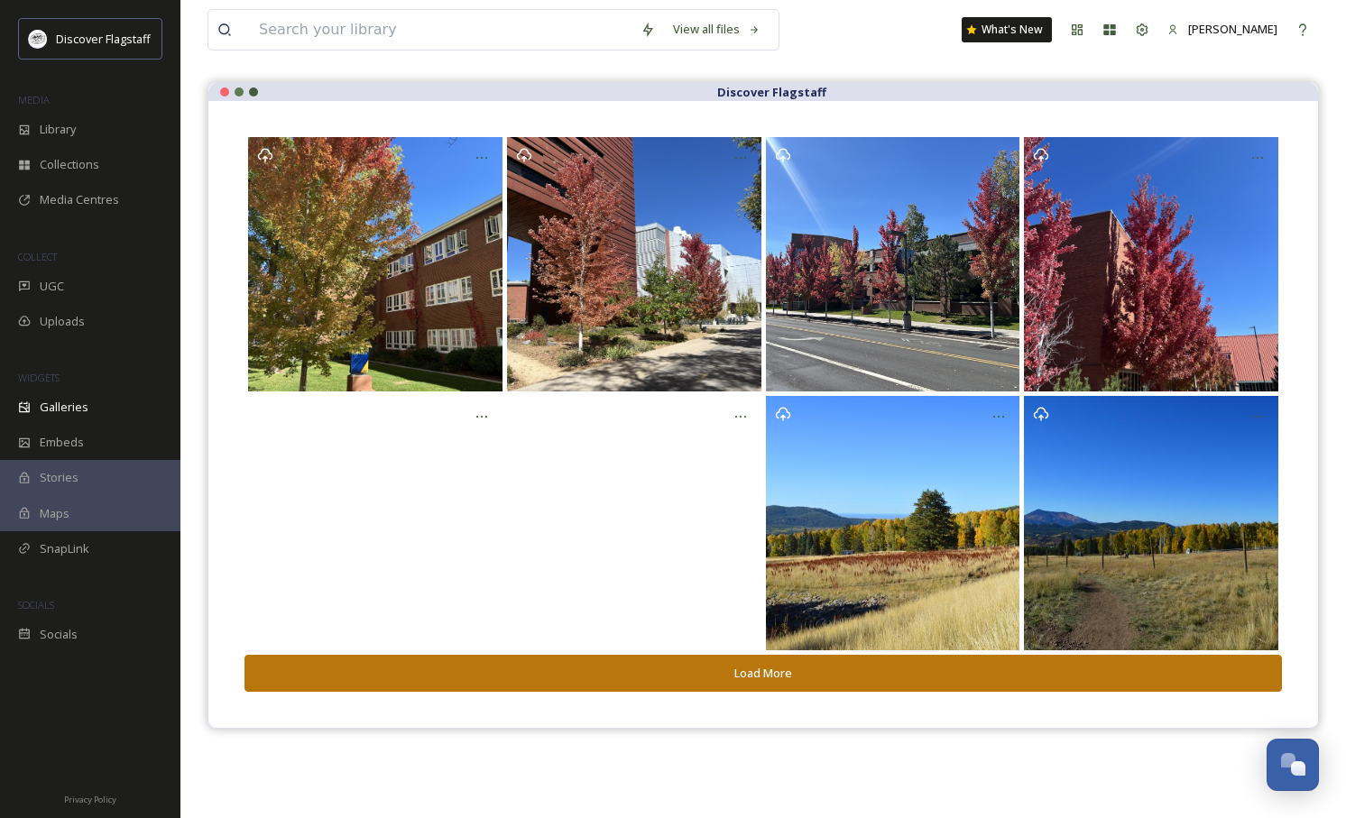
click at [726, 682] on button "Load More" at bounding box center [764, 673] width 1038 height 37
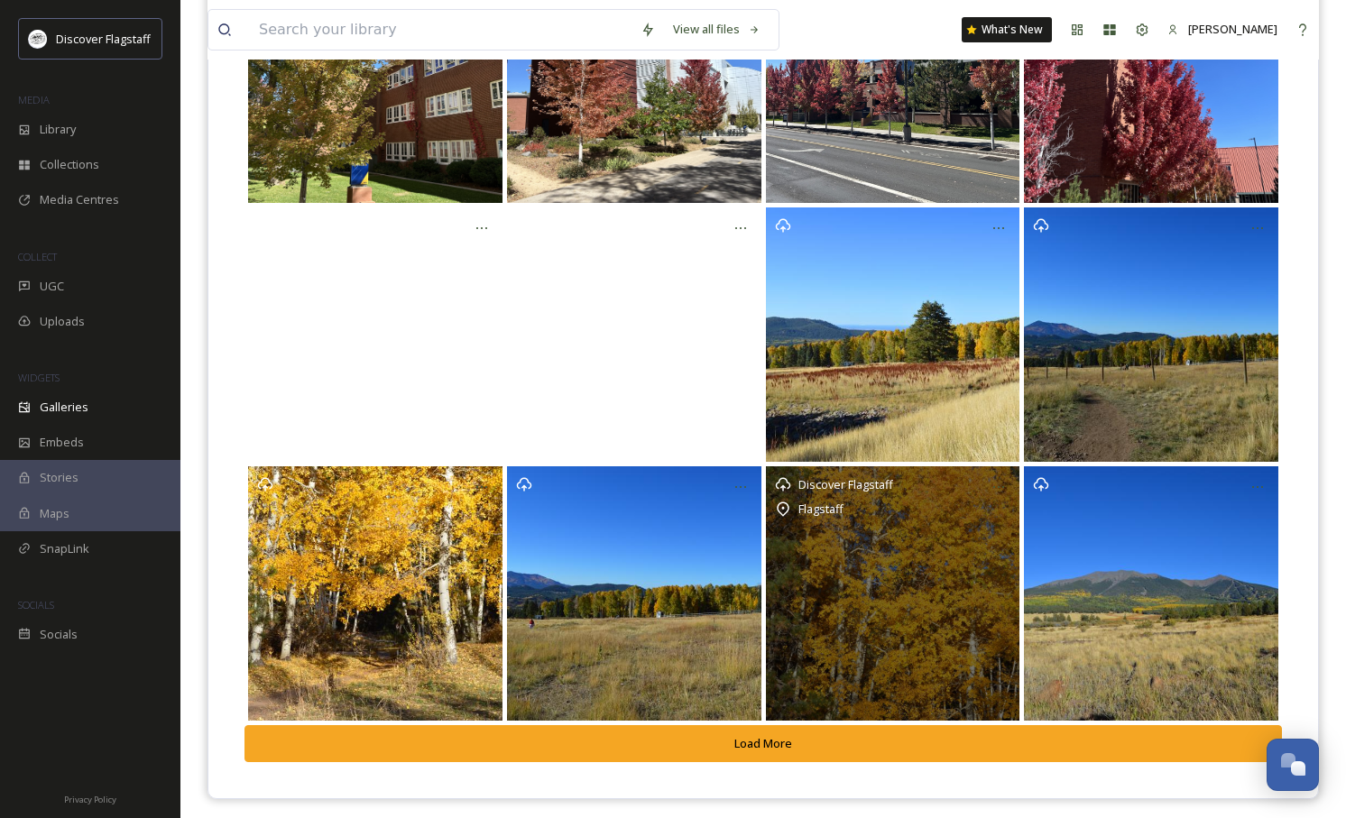
scroll to position [345, 0]
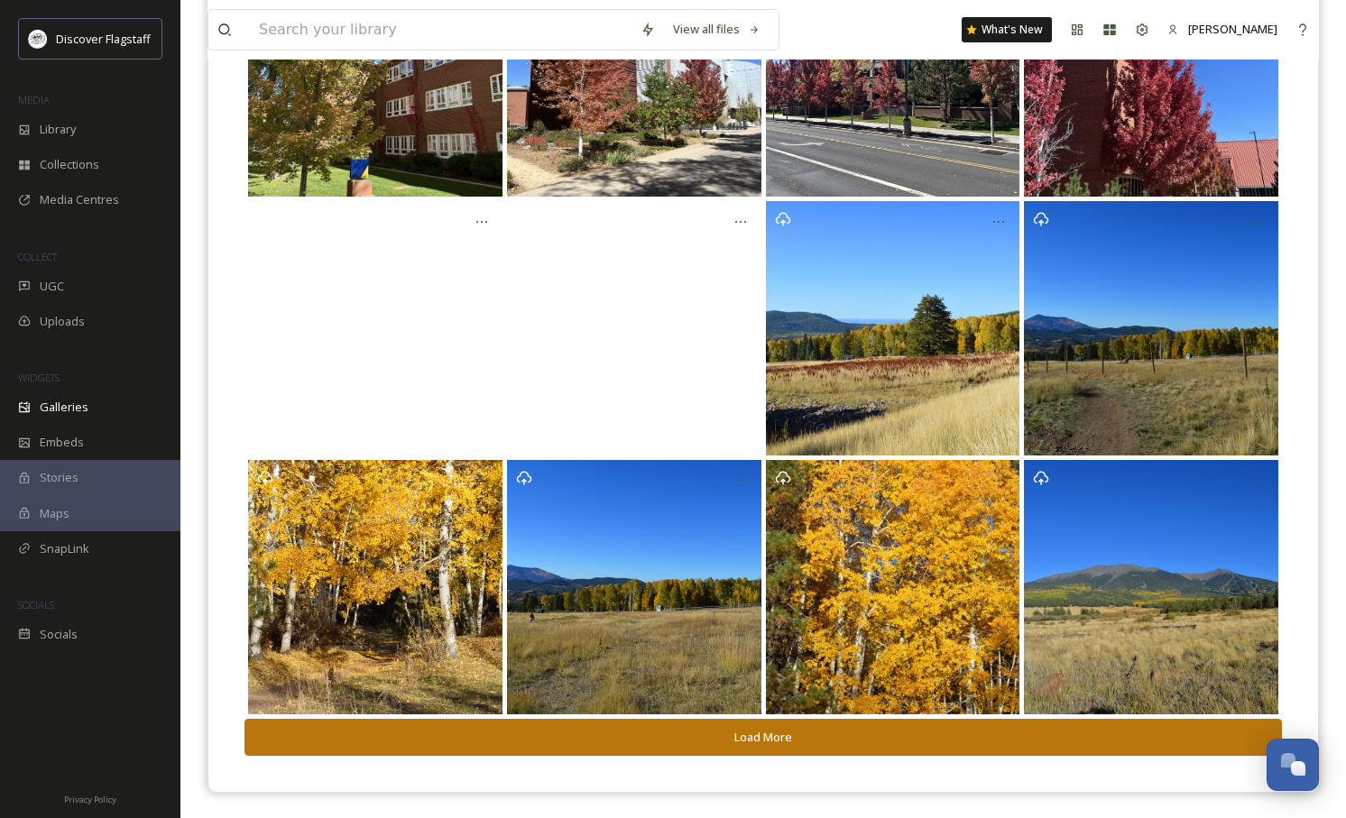
click at [758, 743] on button "Load More" at bounding box center [764, 737] width 1038 height 37
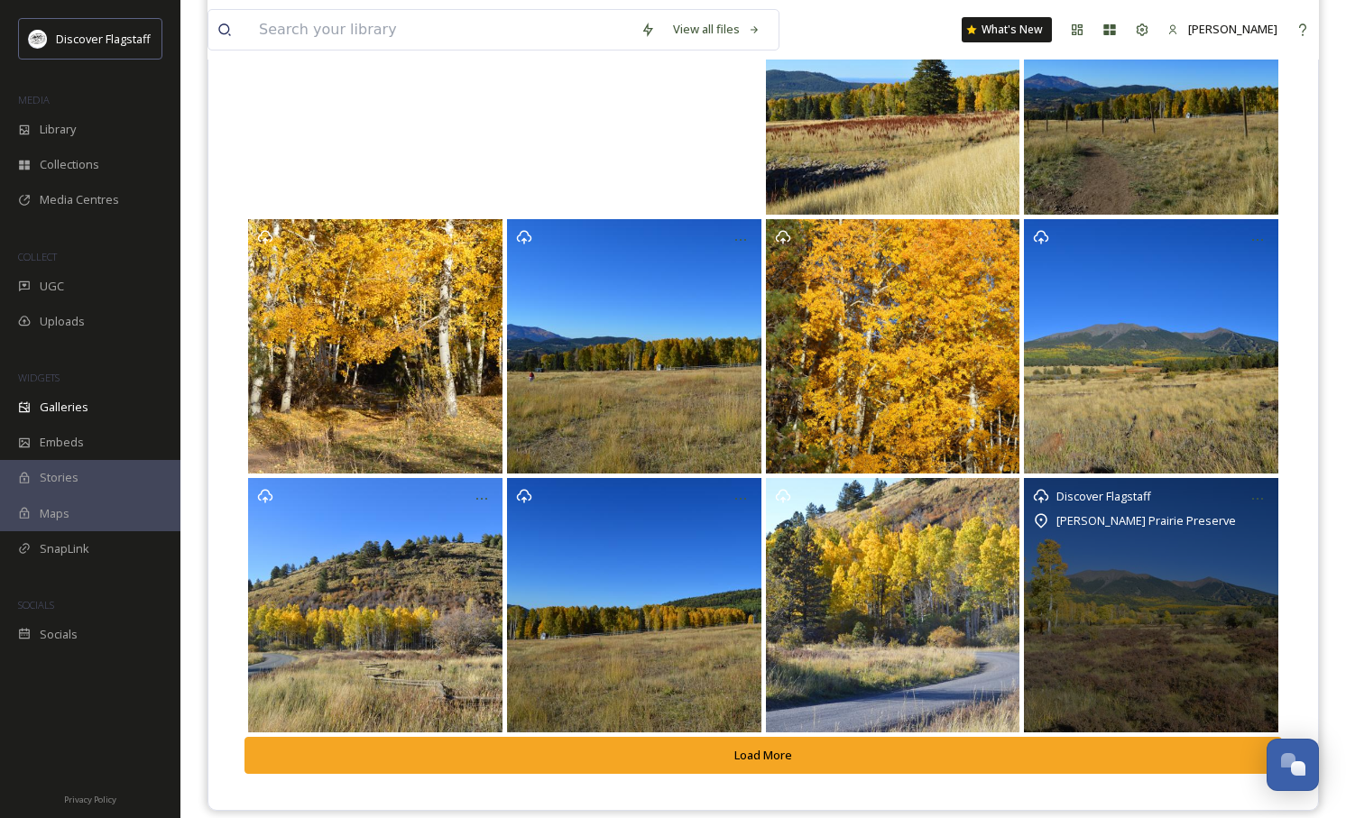
scroll to position [604, 0]
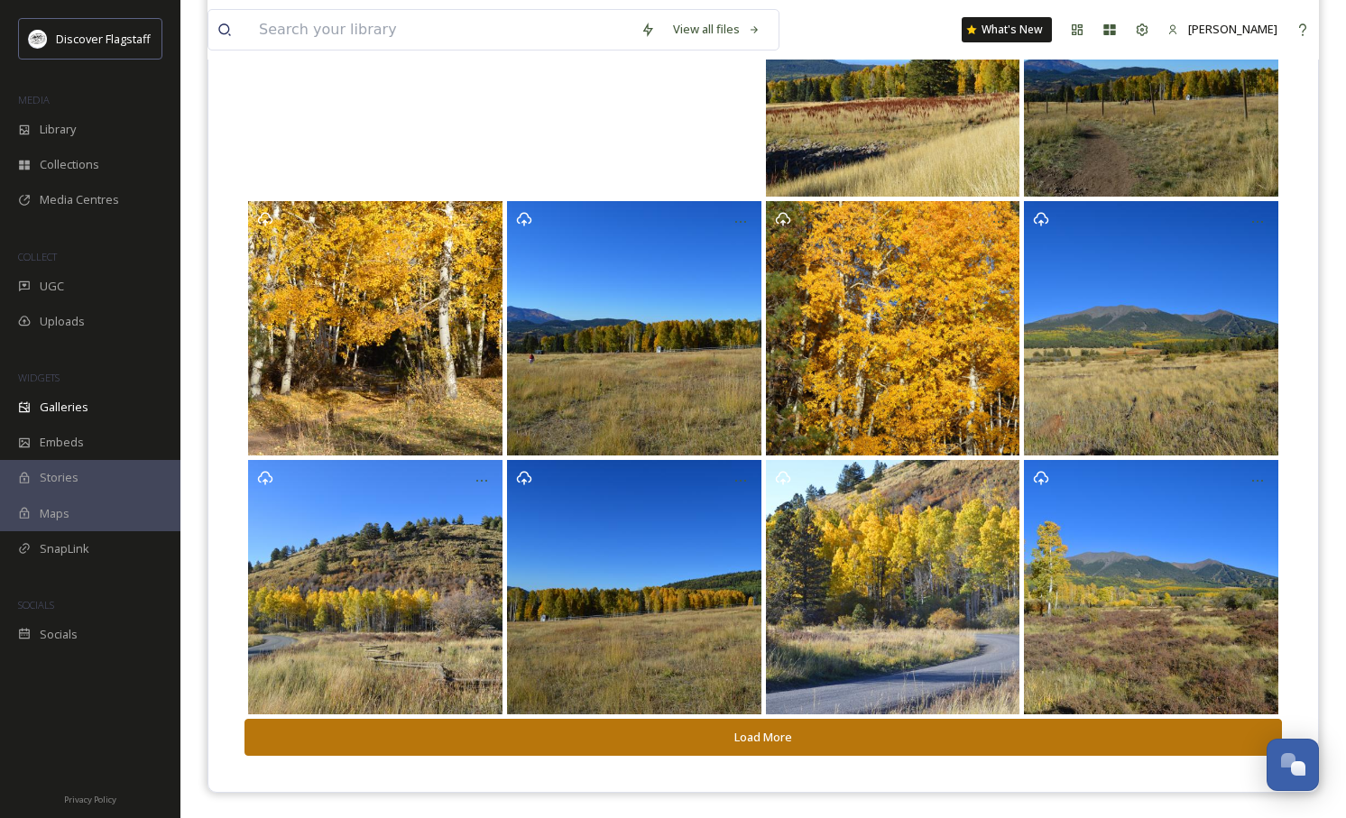
click at [734, 751] on button "Load More" at bounding box center [764, 737] width 1038 height 37
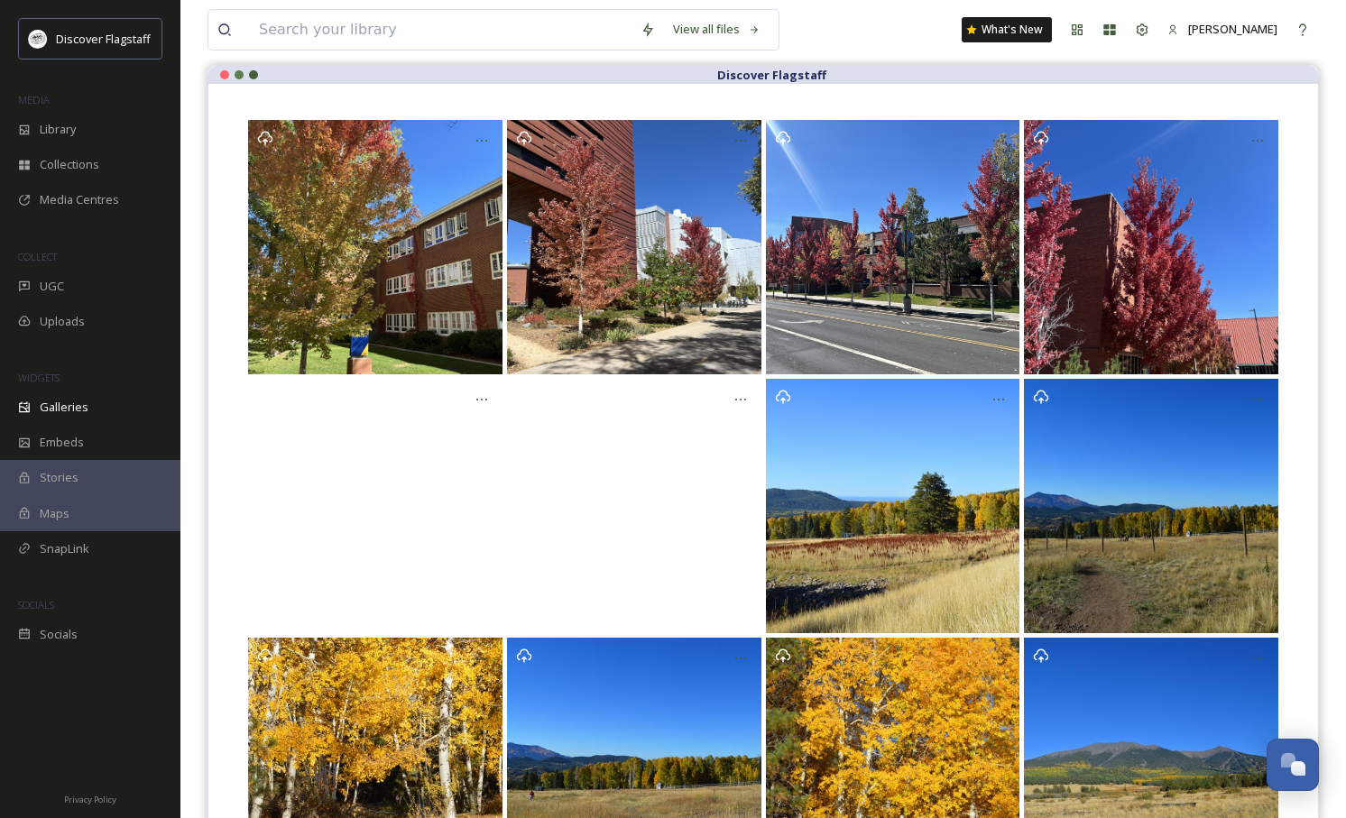
scroll to position [0, 0]
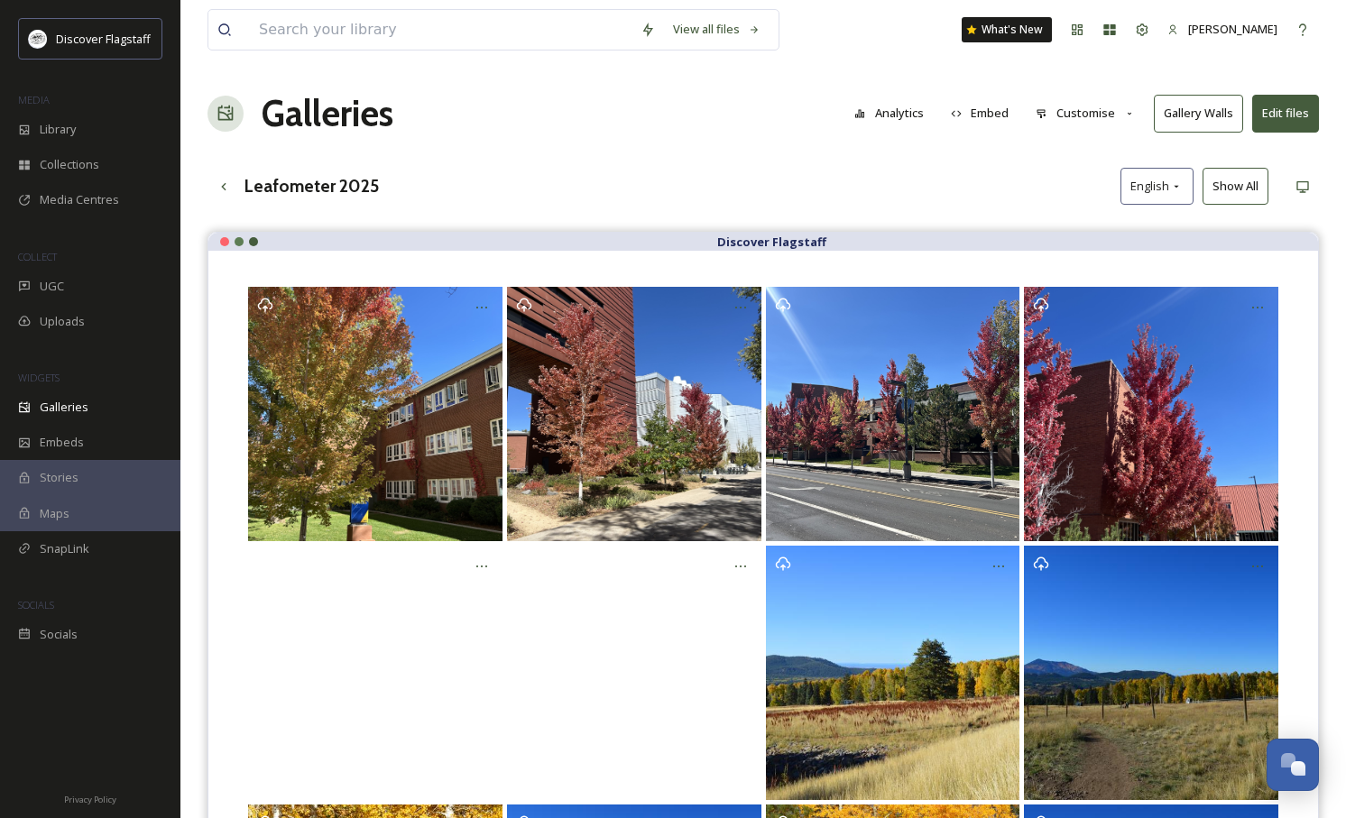
click at [1280, 115] on button "Edit files" at bounding box center [1285, 113] width 67 height 37
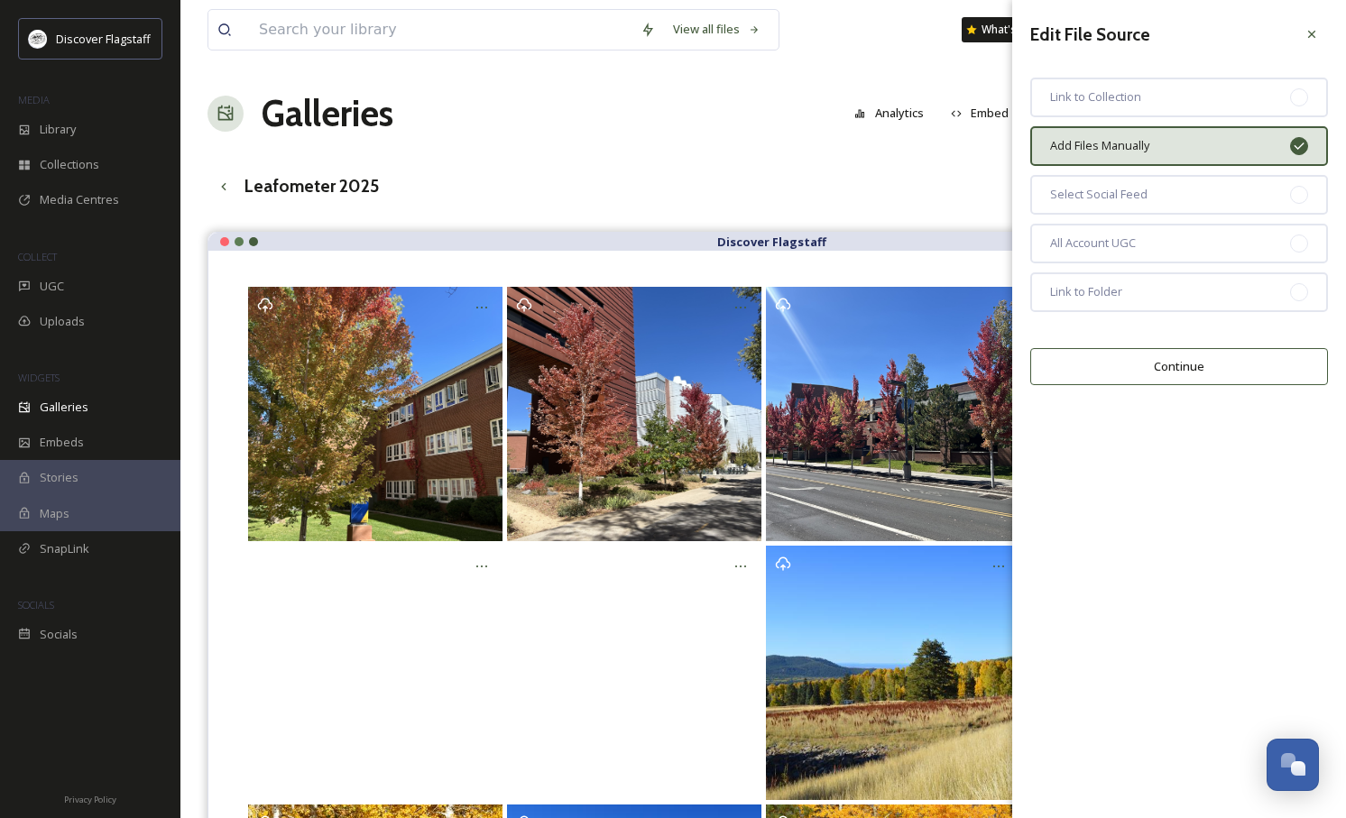
click at [1178, 362] on button "Continue" at bounding box center [1179, 366] width 298 height 37
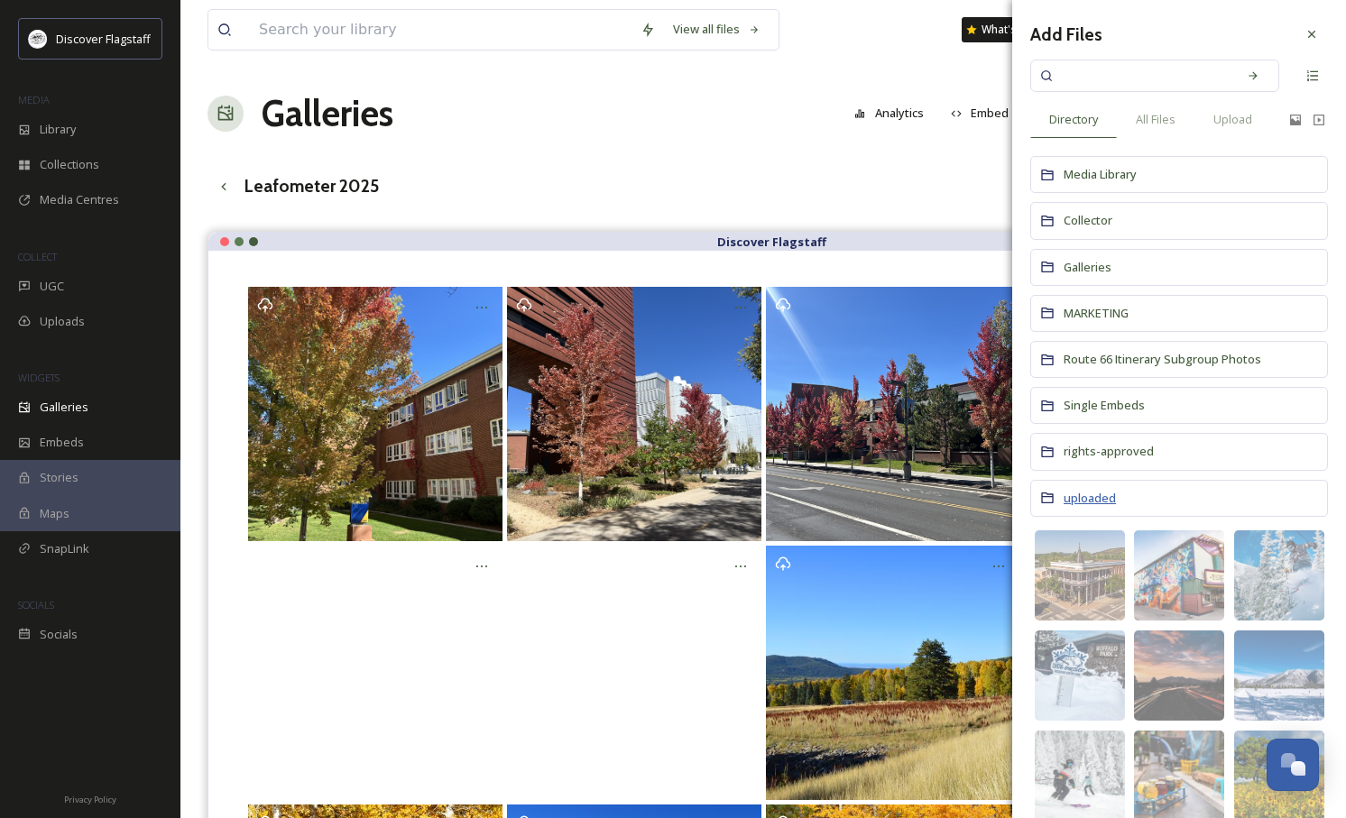
click at [1102, 490] on span "uploaded" at bounding box center [1090, 498] width 52 height 17
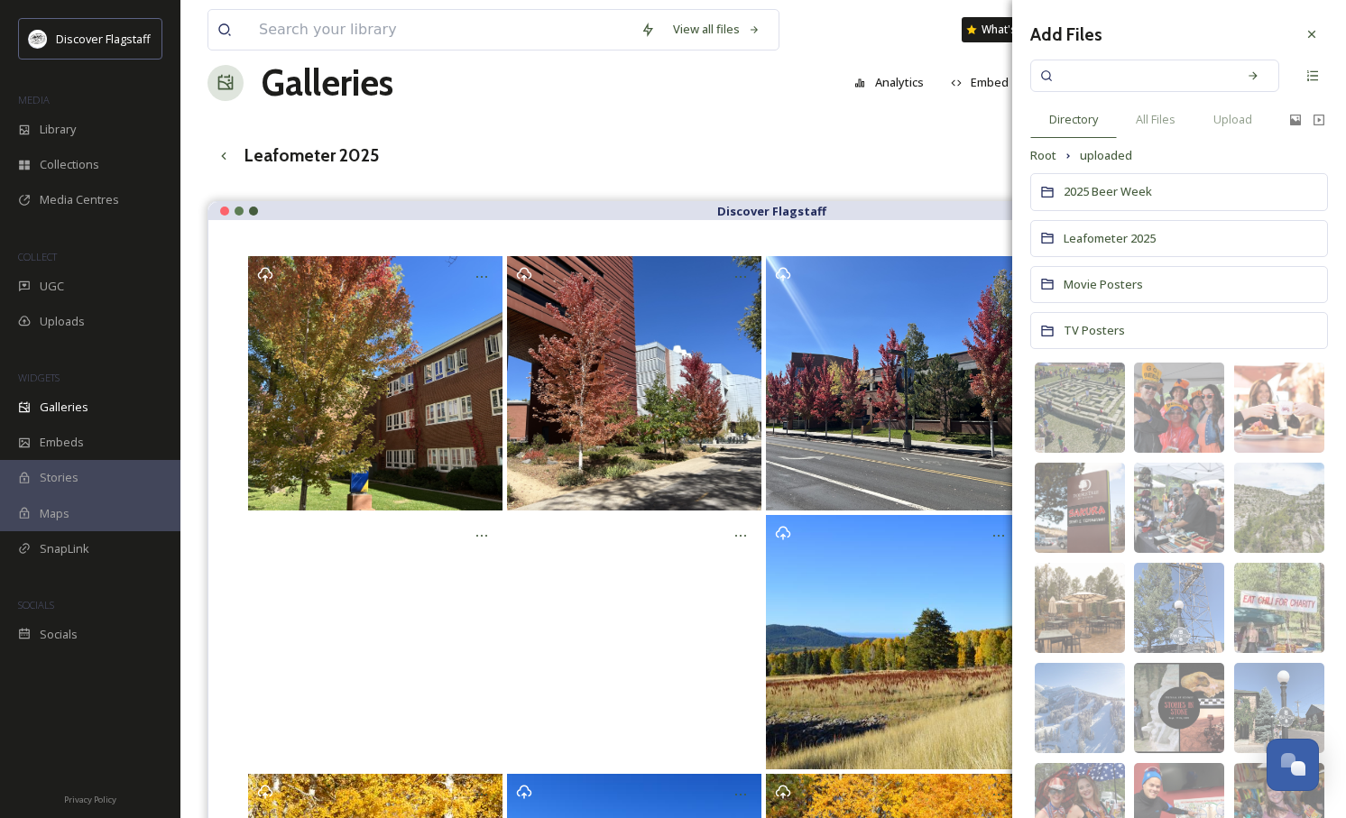
scroll to position [31, 0]
click at [1133, 239] on span "Leafometer 2025" at bounding box center [1110, 238] width 92 height 16
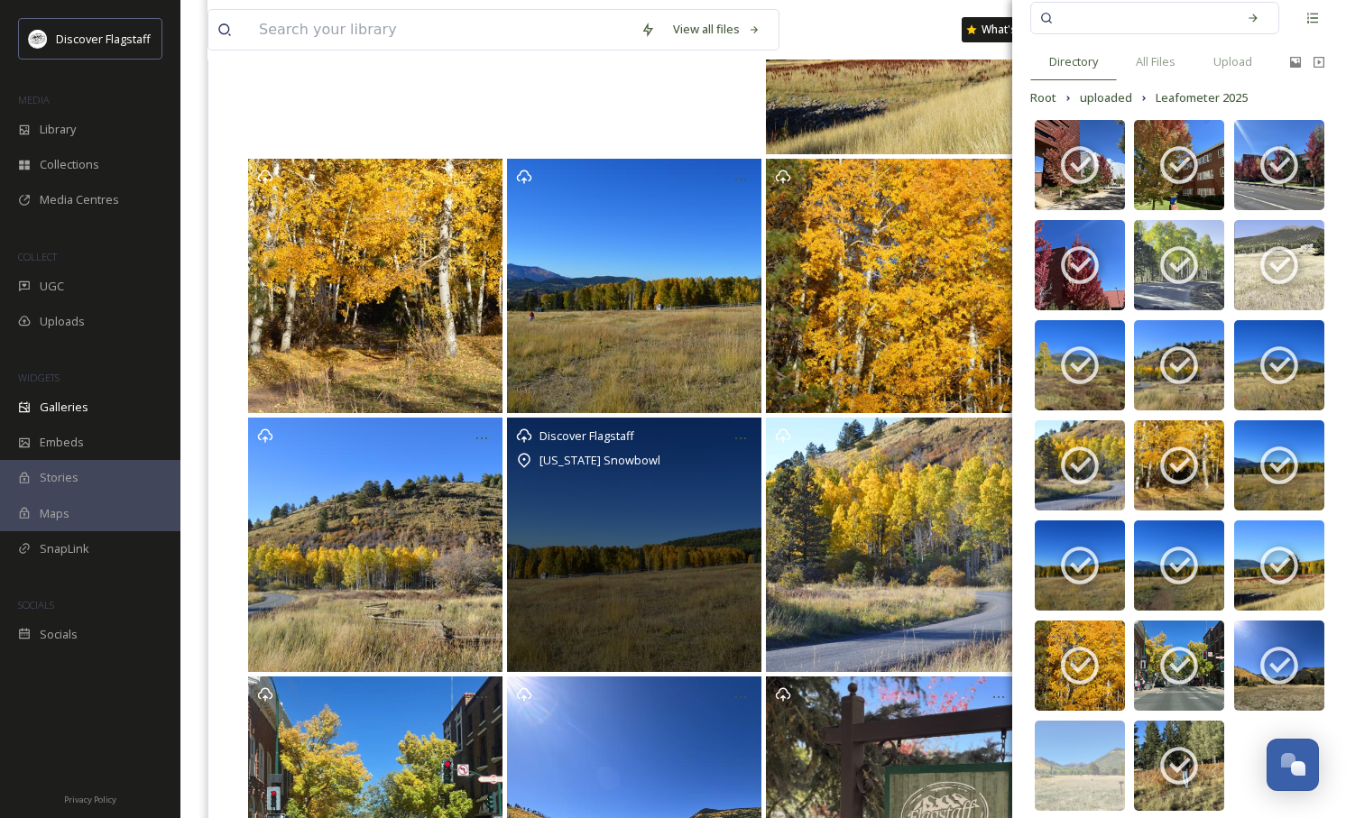
scroll to position [647, 0]
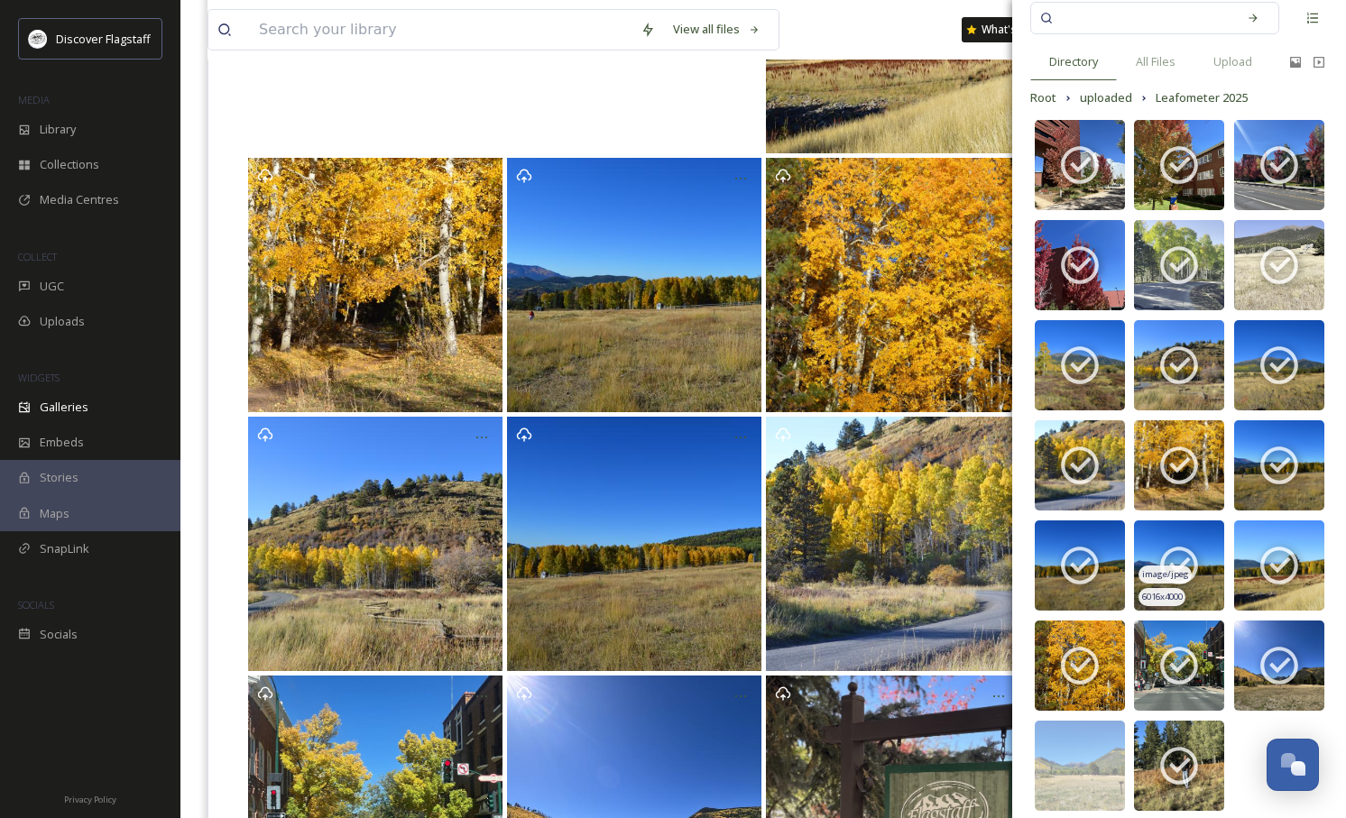
click at [1178, 552] on icon at bounding box center [1179, 565] width 45 height 45
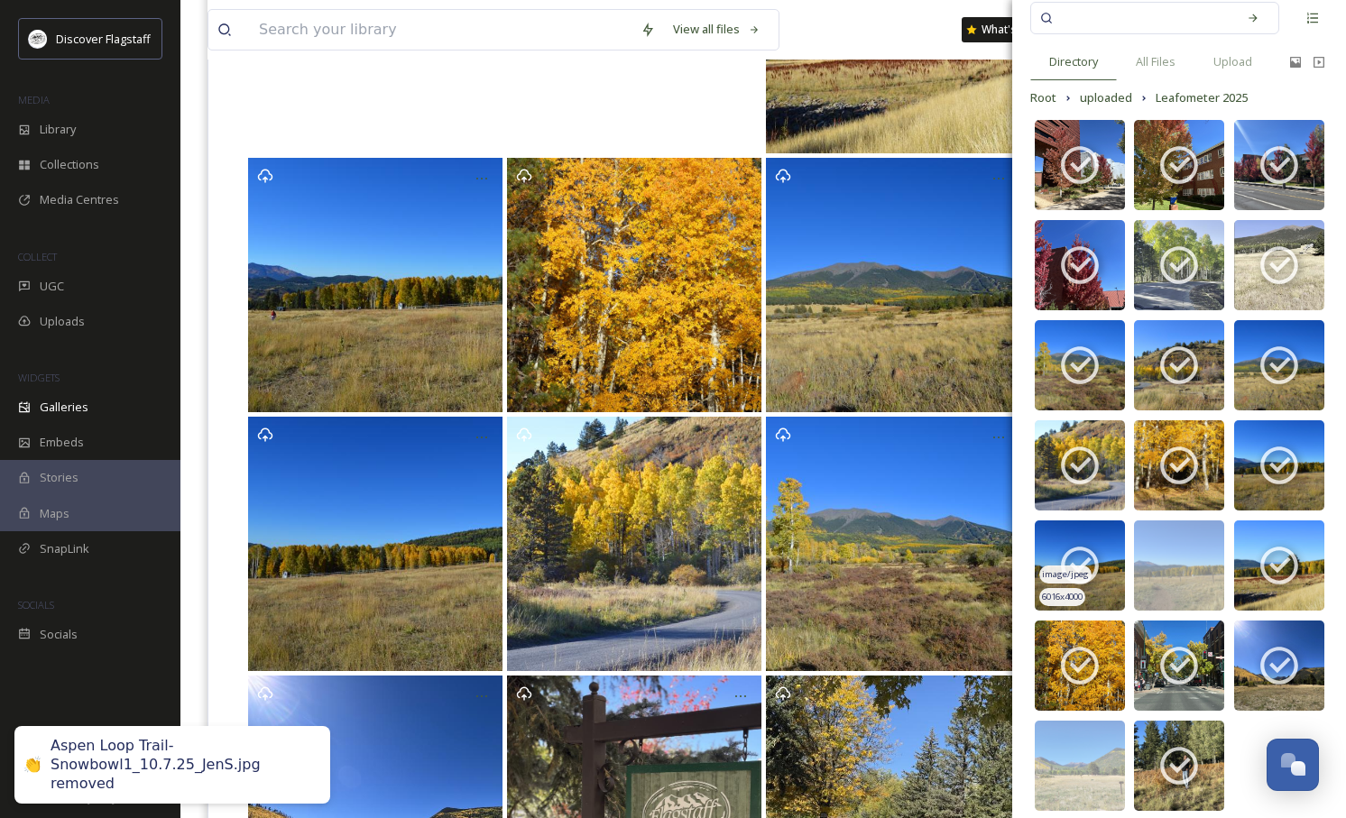
click at [1076, 555] on icon at bounding box center [1079, 565] width 45 height 45
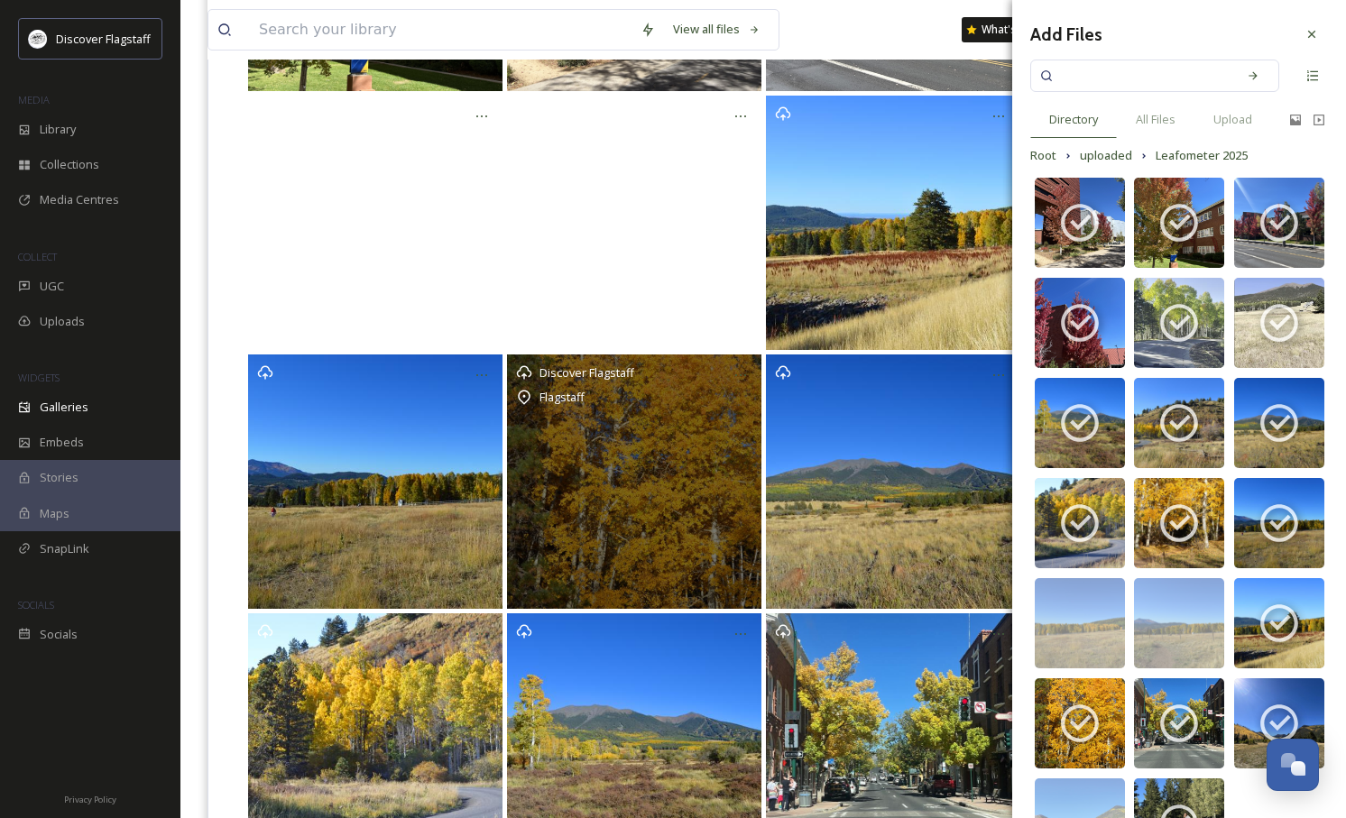
scroll to position [862, 0]
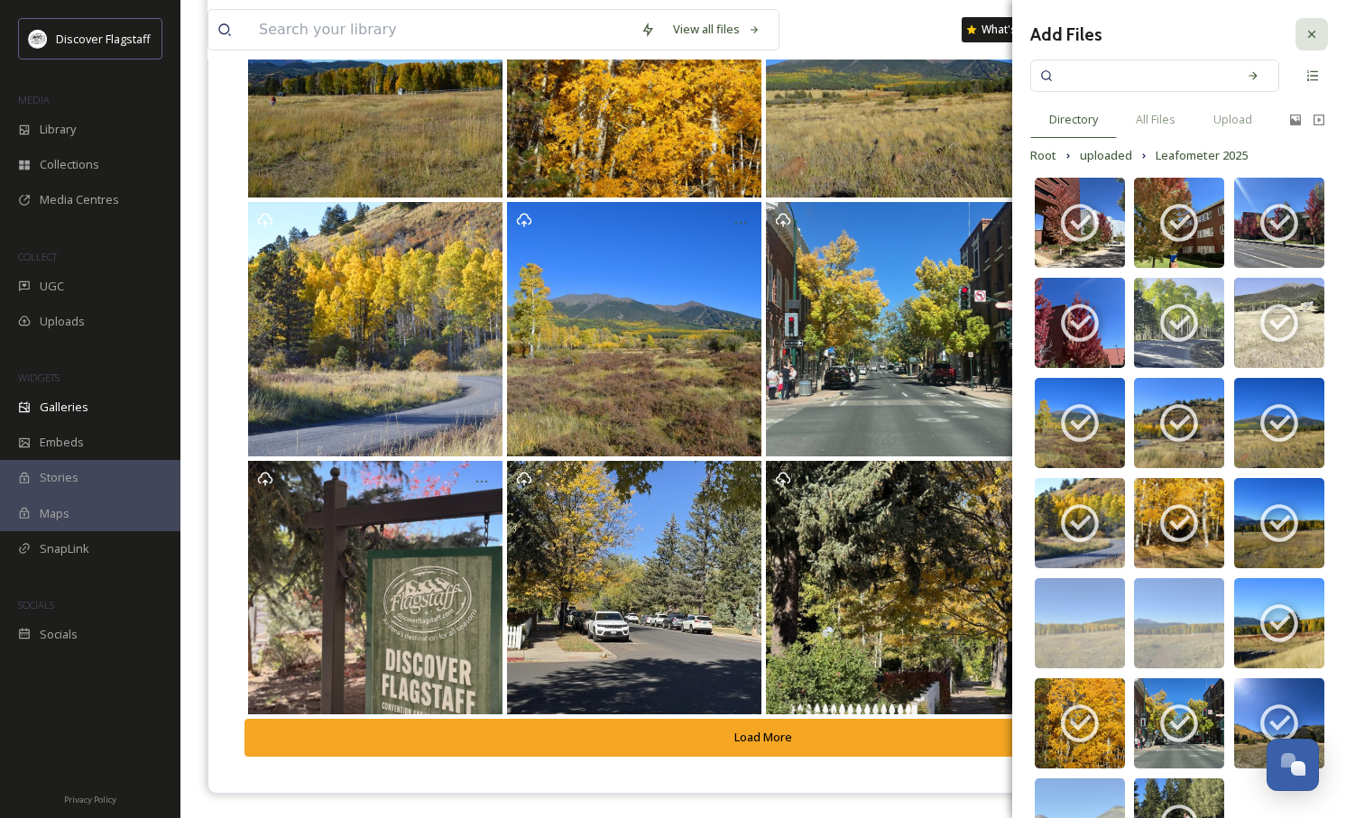
click at [1317, 29] on icon at bounding box center [1312, 34] width 14 height 14
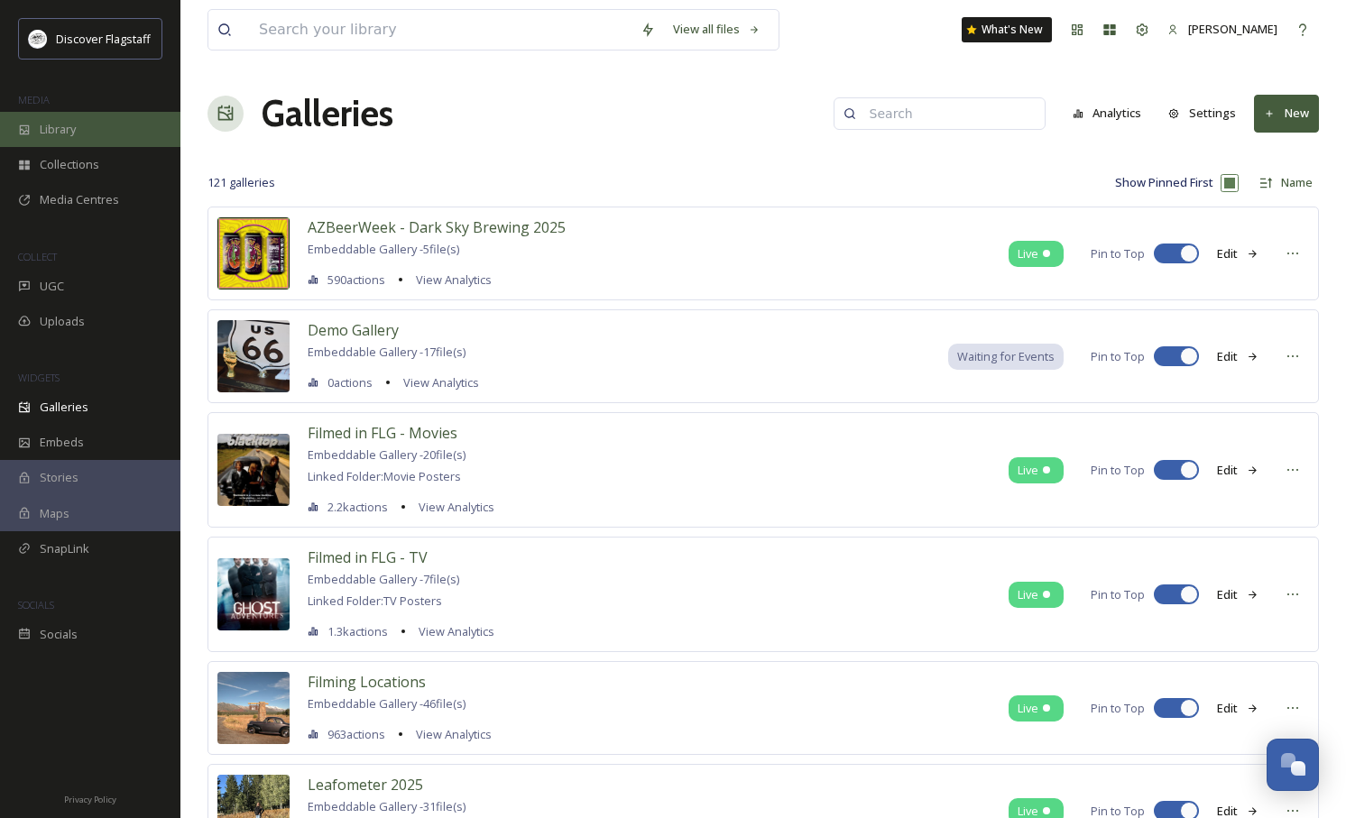
click at [61, 125] on span "Library" at bounding box center [58, 129] width 36 height 17
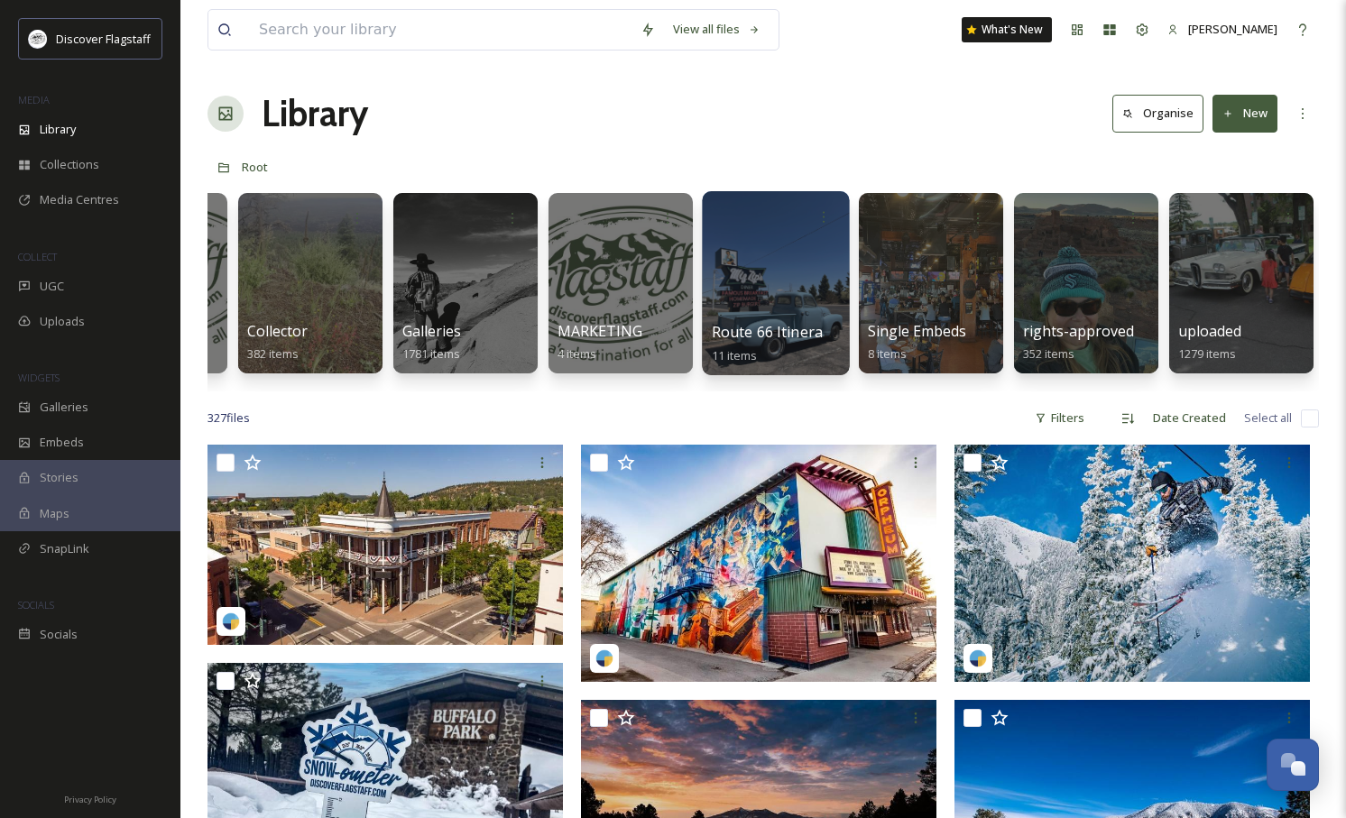
scroll to position [0, 127]
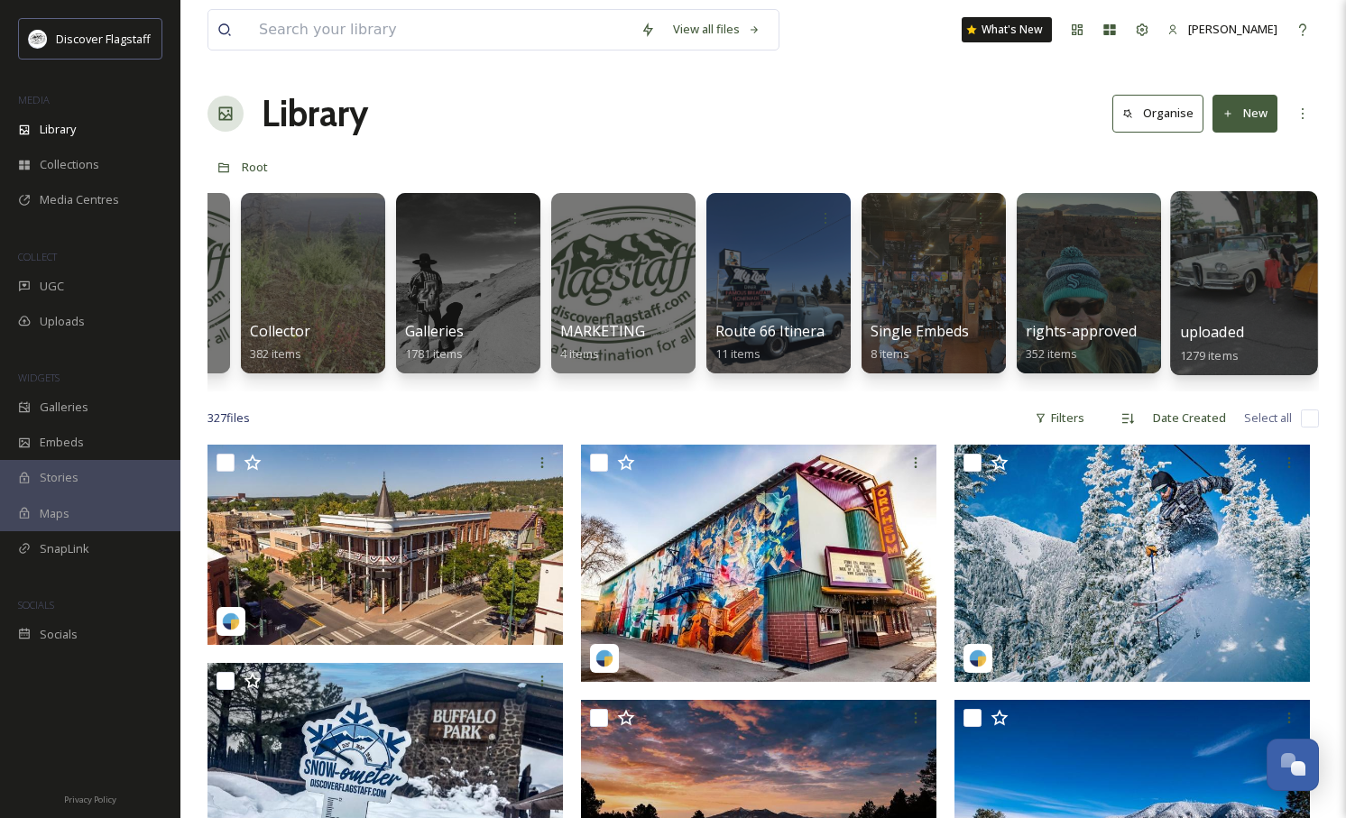
click at [1213, 326] on span "uploaded" at bounding box center [1212, 332] width 64 height 20
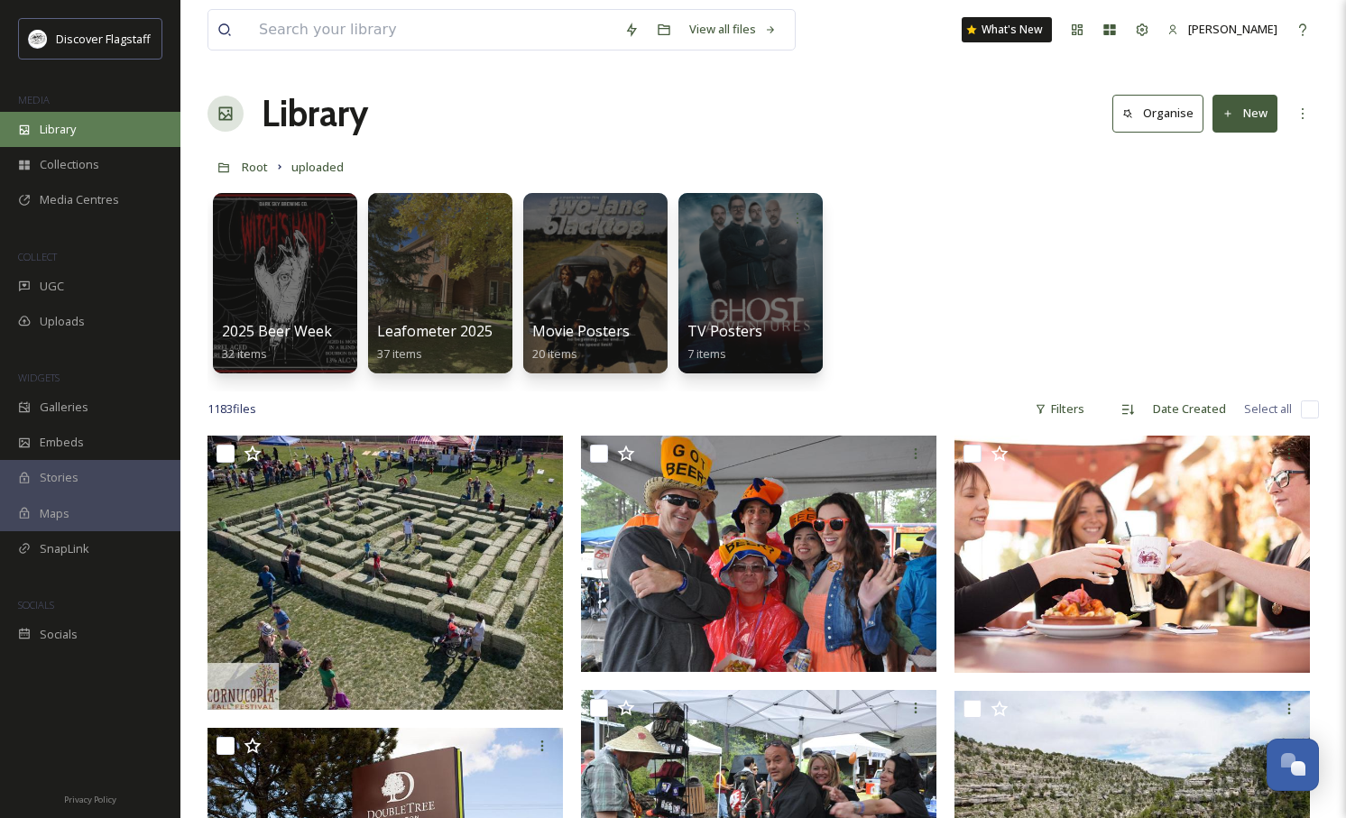
click at [78, 126] on div "Library" at bounding box center [90, 129] width 180 height 35
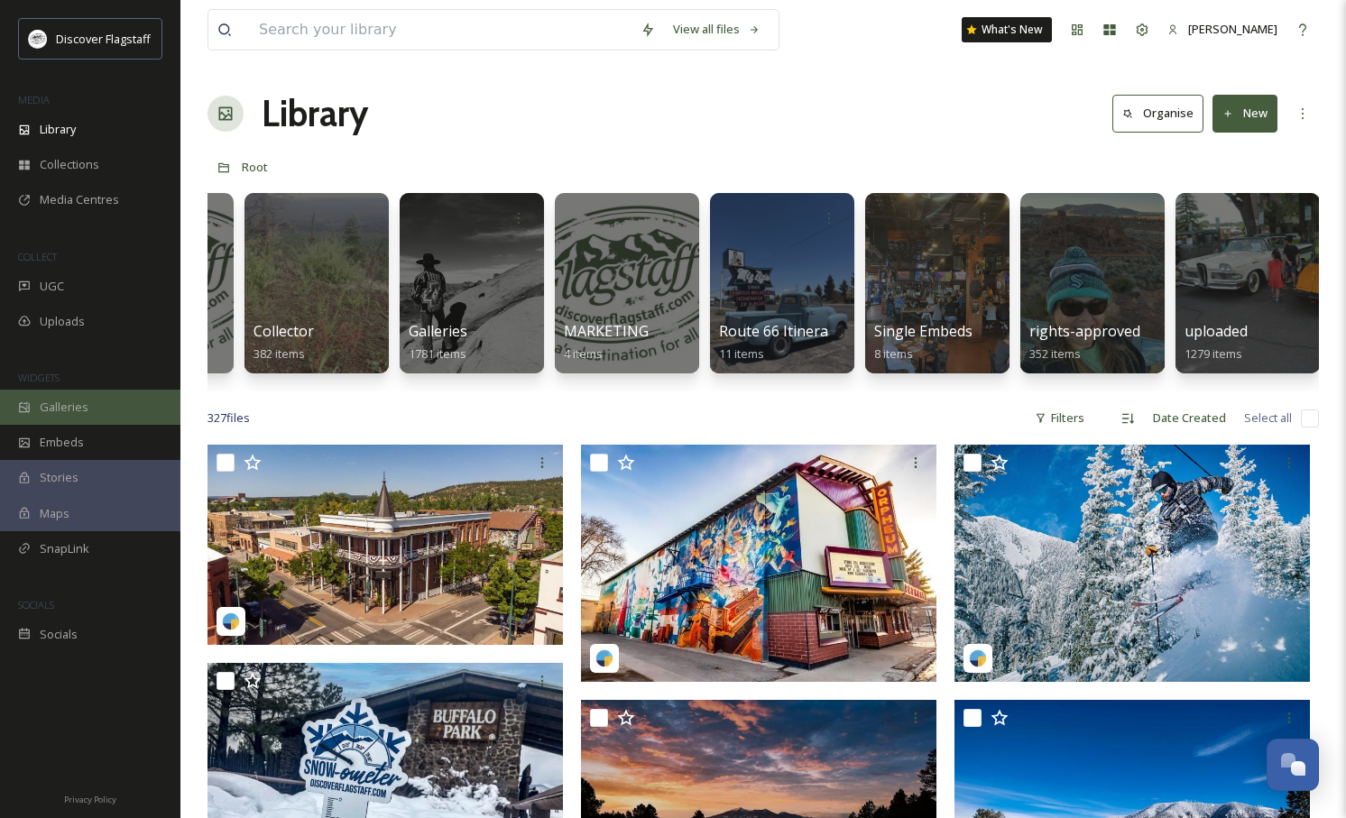
click at [69, 413] on span "Galleries" at bounding box center [64, 407] width 49 height 17
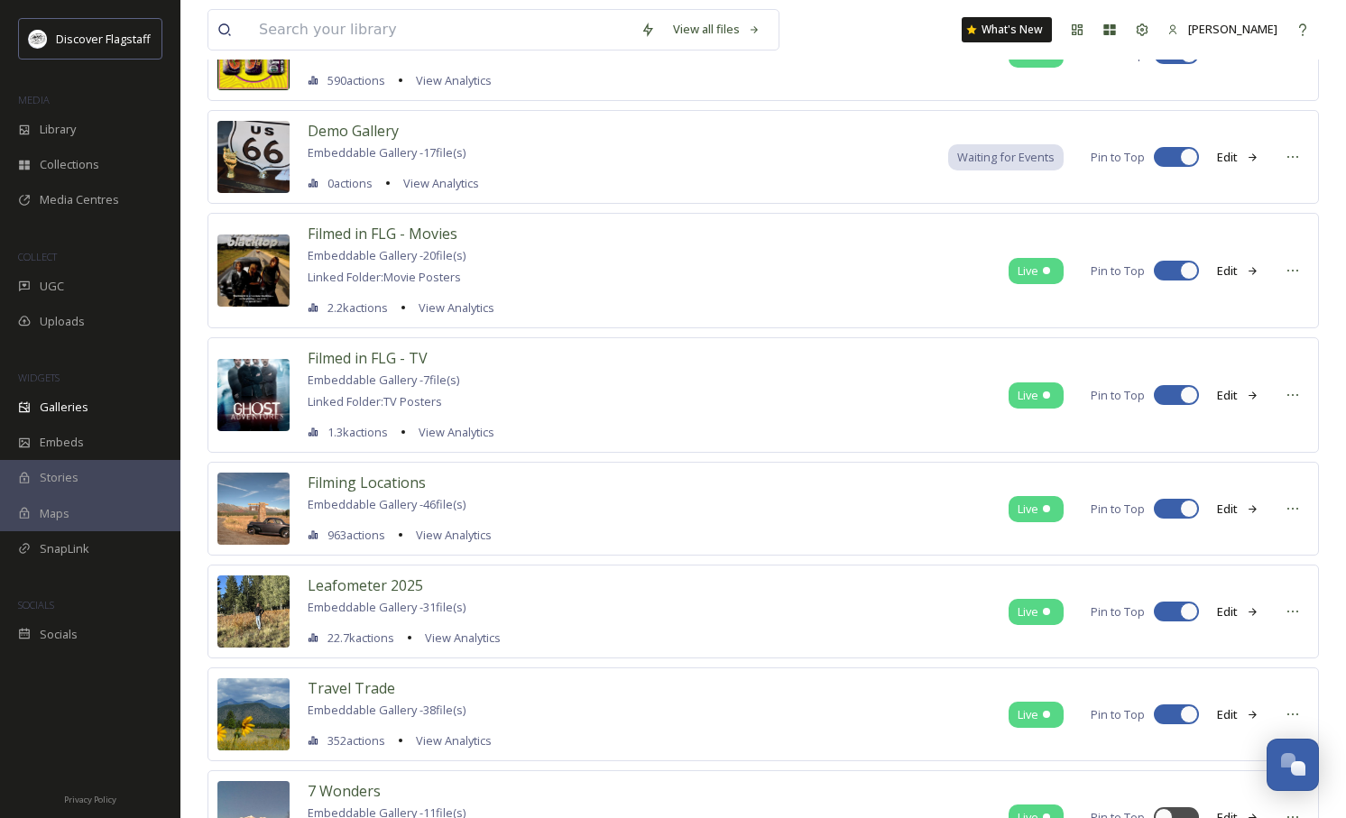
scroll to position [219, 0]
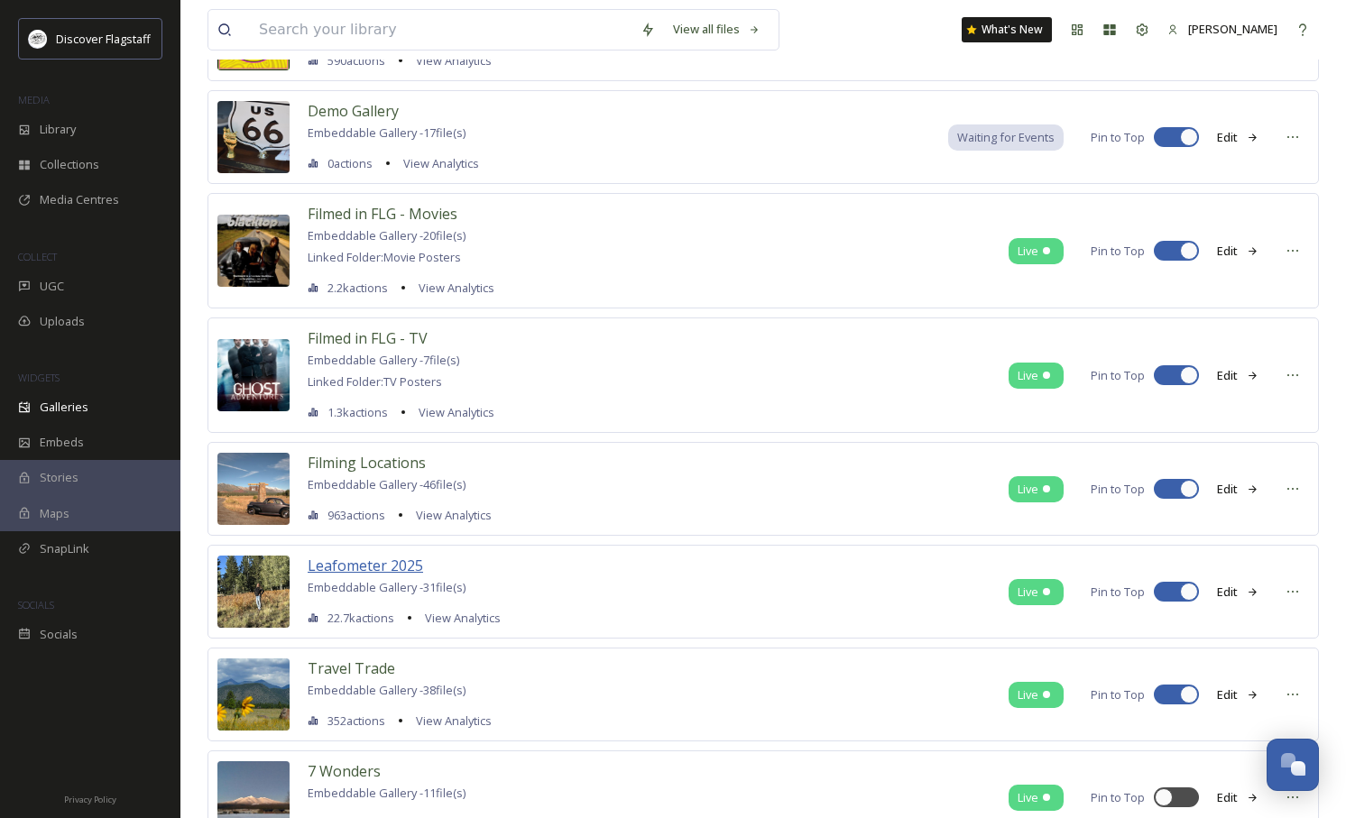
click at [384, 561] on span "Leafometer 2025" at bounding box center [365, 566] width 115 height 20
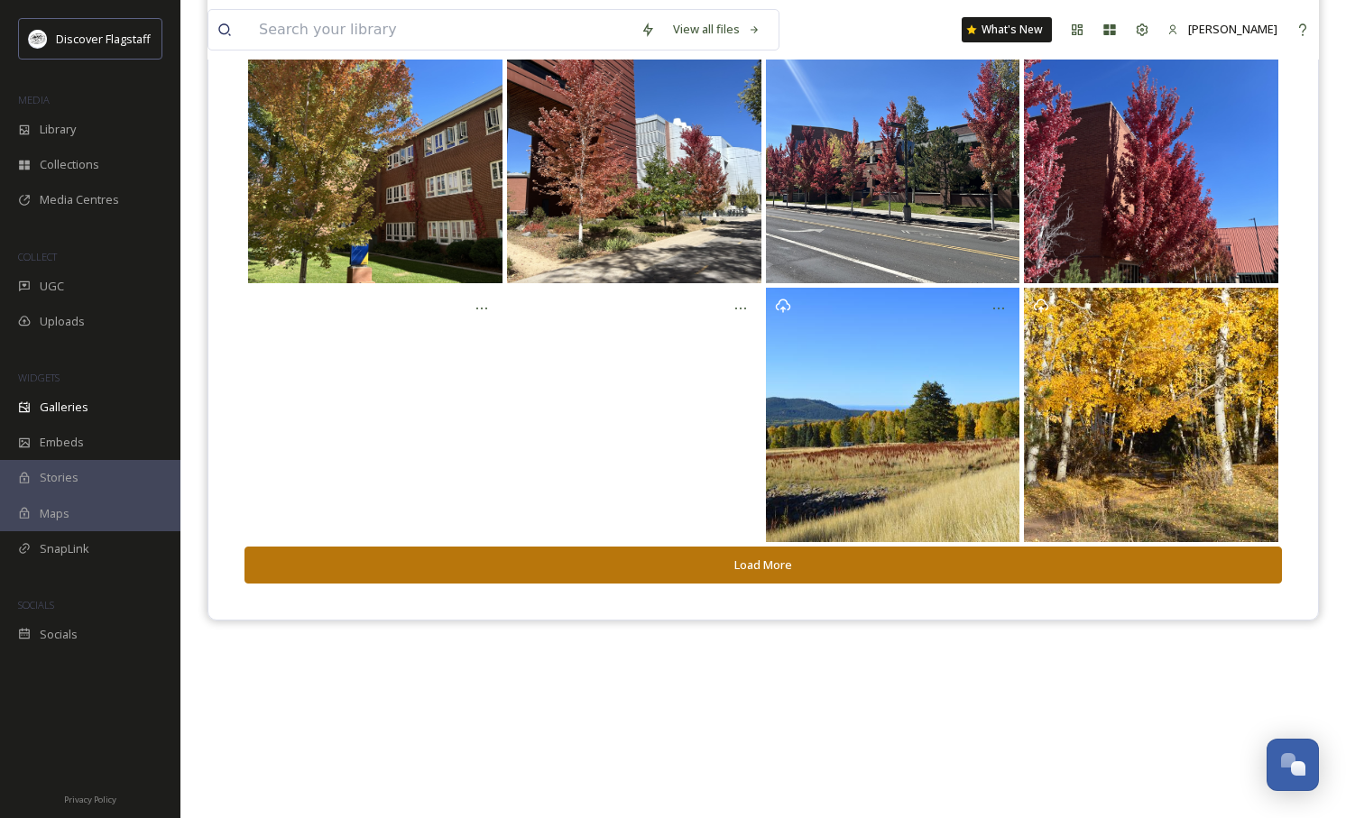
click at [792, 558] on button "Load More" at bounding box center [764, 565] width 1038 height 37
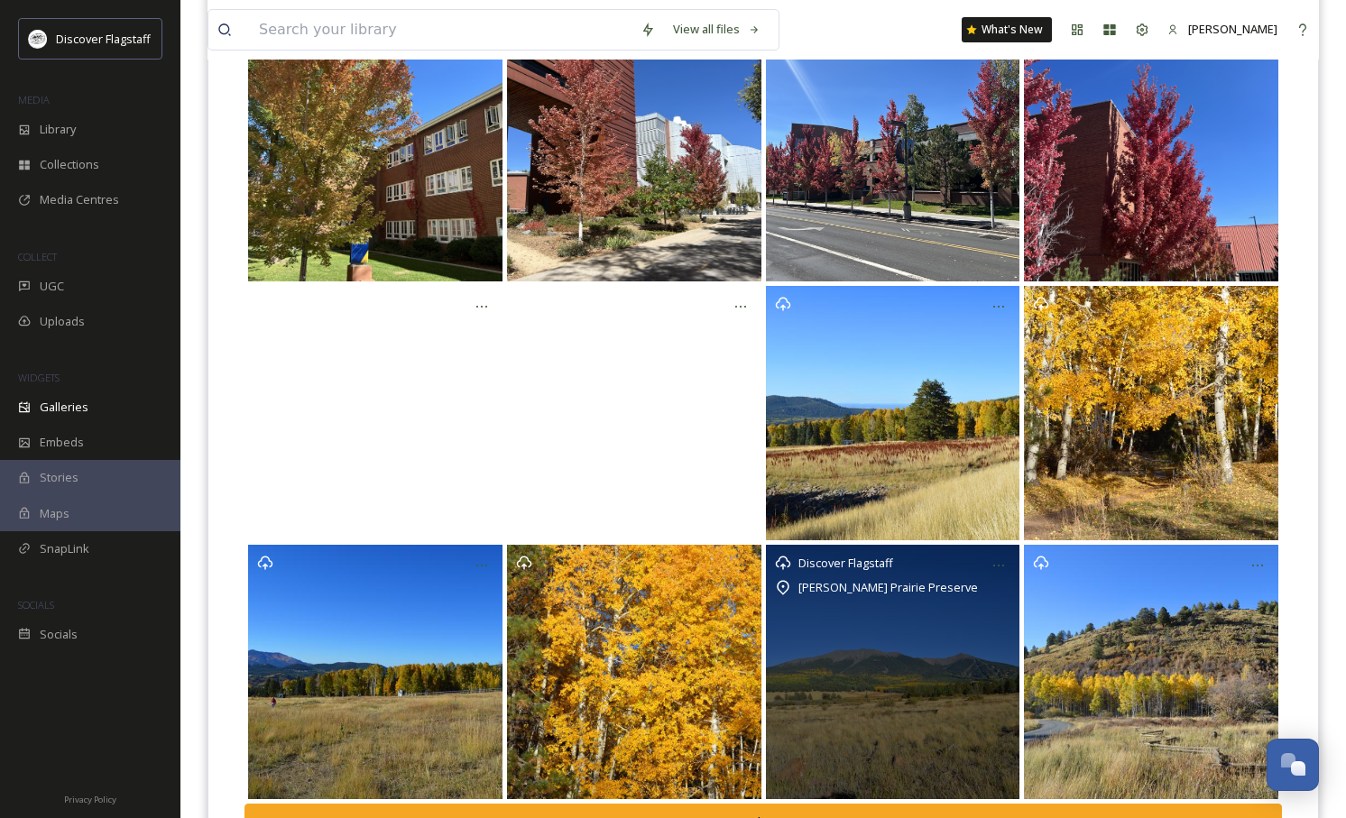
scroll to position [345, 0]
